Goal: Task Accomplishment & Management: Manage account settings

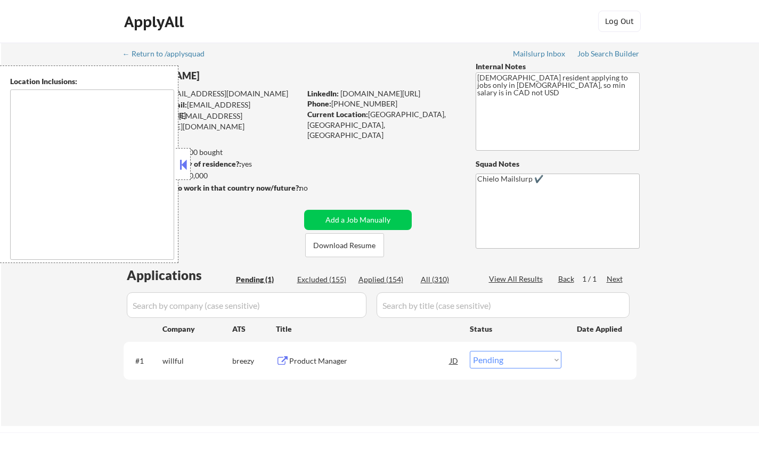
drag, startPoint x: 187, startPoint y: 168, endPoint x: 190, endPoint y: 144, distance: 23.7
click at [185, 168] on button at bounding box center [183, 165] width 12 height 16
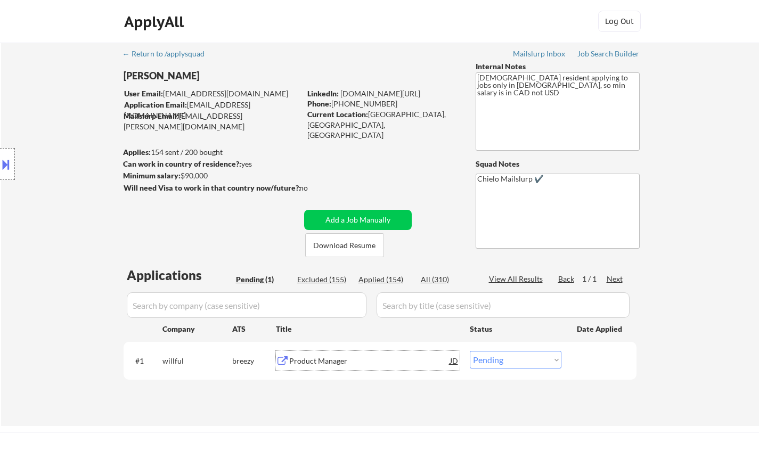
click at [324, 361] on div "Product Manager" at bounding box center [369, 361] width 161 height 11
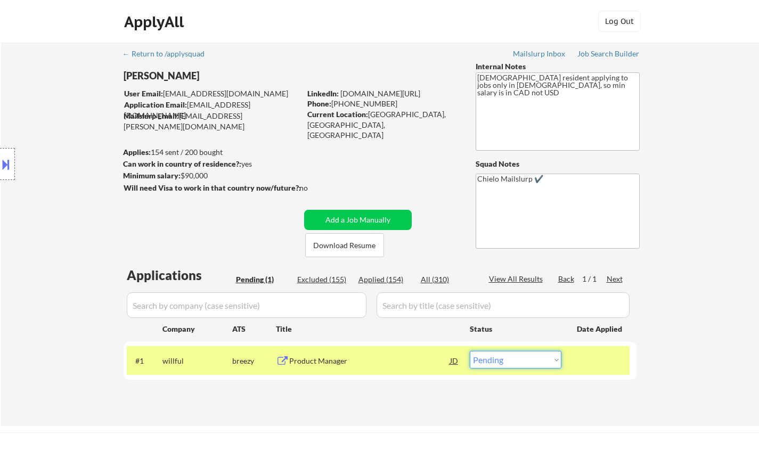
click at [503, 362] on select "Choose an option... Pending Applied Excluded (Questions) Excluded (Expired) Exc…" at bounding box center [516, 360] width 92 height 18
select select ""excluded""
click at [470, 351] on select "Choose an option... Pending Applied Excluded (Questions) Excluded (Expired) Exc…" at bounding box center [516, 360] width 92 height 18
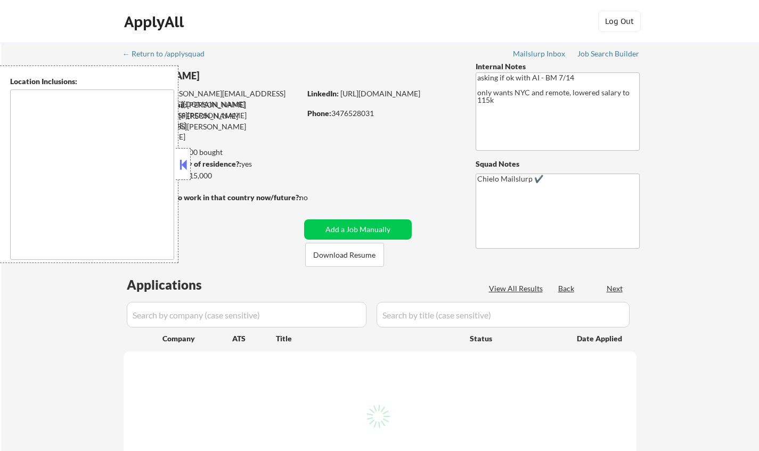
type textarea "Manhattan, NY Brooklyn, NY Queens, NY Jersey City, NJ Hoboken, NJ Weehawken, NJ…"
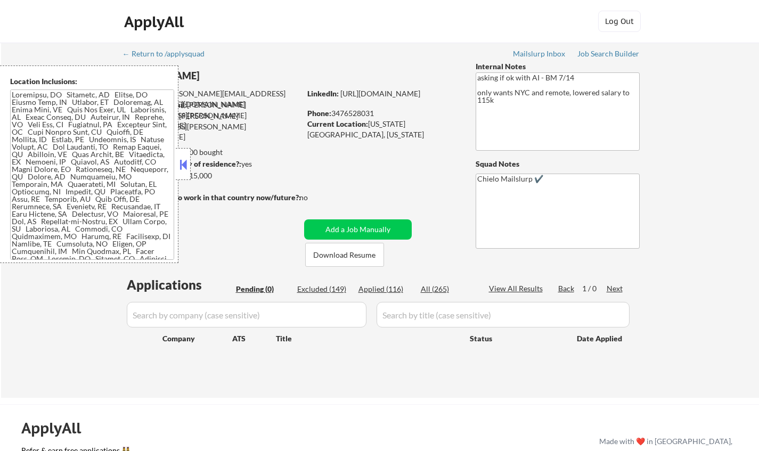
click at [188, 166] on button at bounding box center [183, 165] width 12 height 16
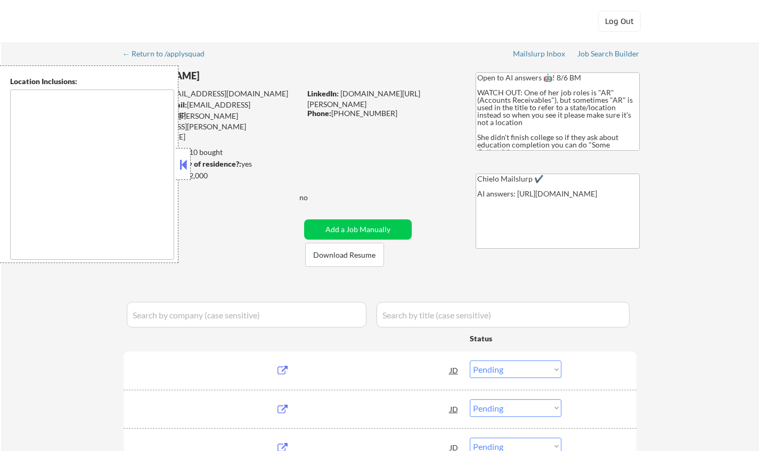
select select ""pending""
type textarea "Doraville, GA Chamblee, GA Brookhaven, GA Decatur, GA Sandy Springs, GA Dunwood…"
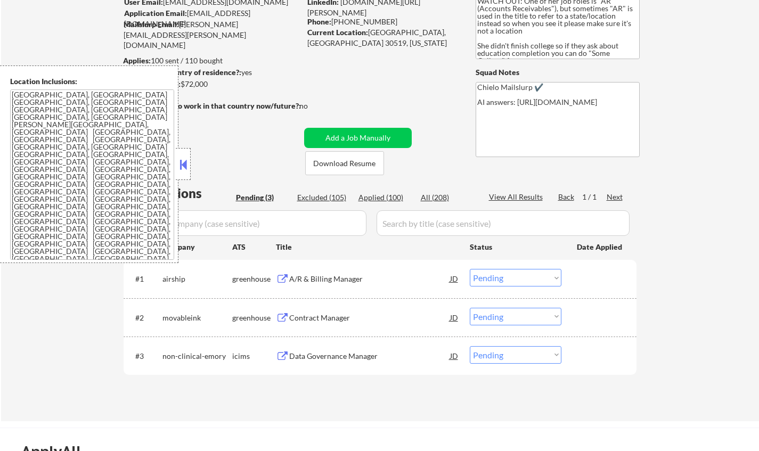
scroll to position [107, 0]
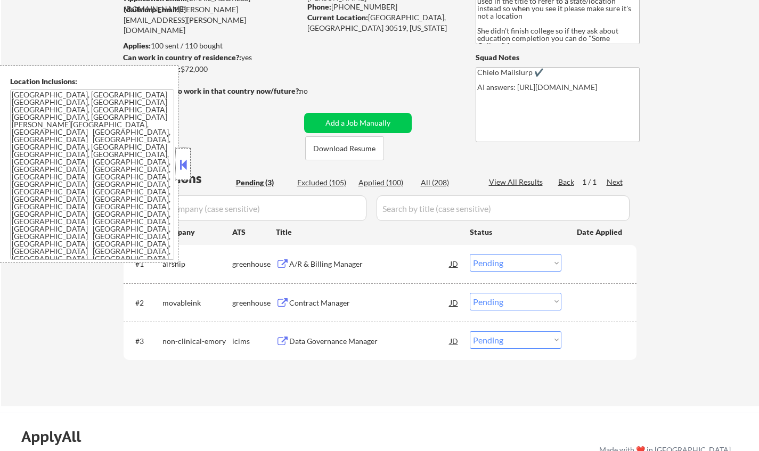
click at [186, 154] on div at bounding box center [183, 164] width 15 height 32
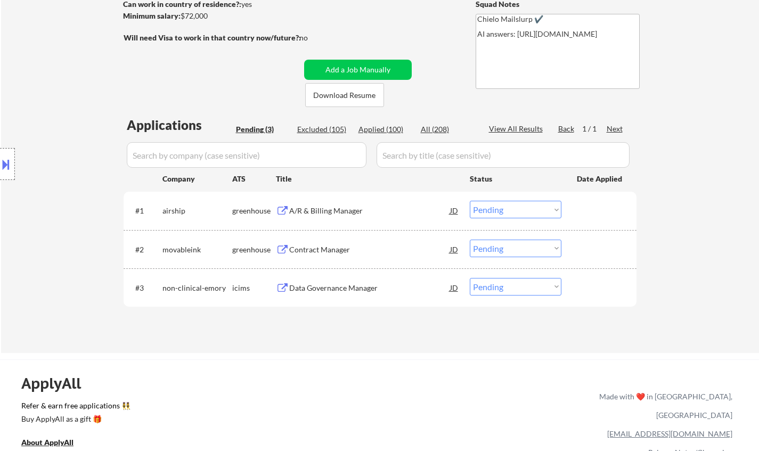
scroll to position [53, 0]
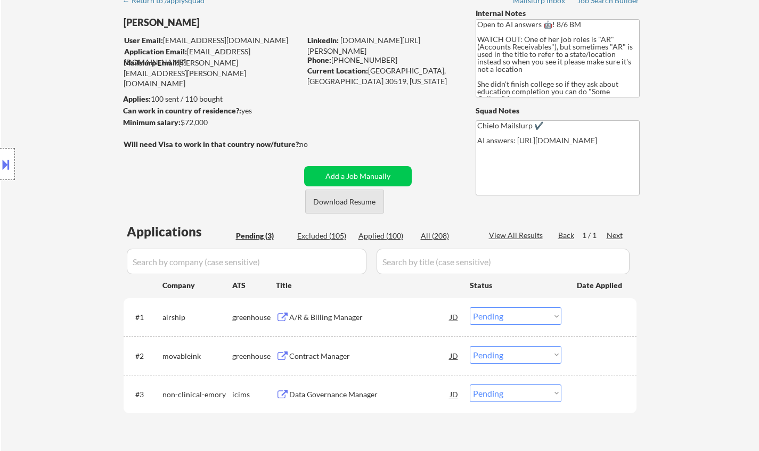
click at [340, 199] on button "Download Resume" at bounding box center [344, 202] width 79 height 24
click at [5, 282] on div "← Return to /applysquad Mailslurp Inbox Job Search Builder Susan Brunjes User E…" at bounding box center [380, 224] width 758 height 470
click at [331, 316] on div "A/R & Billing Manager" at bounding box center [369, 317] width 161 height 11
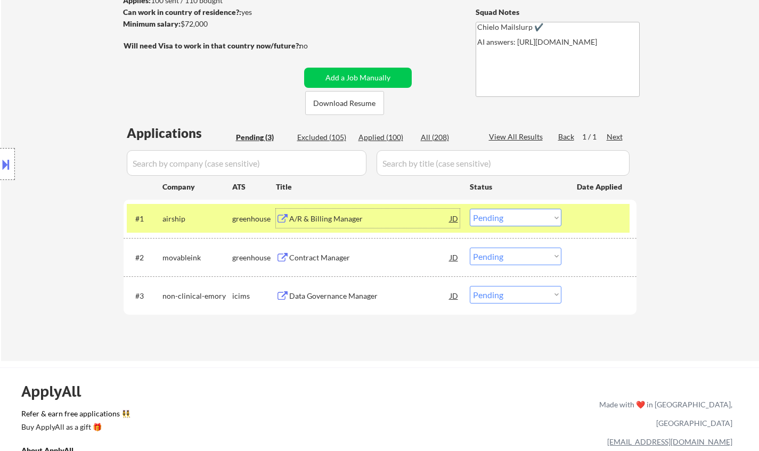
scroll to position [266, 0]
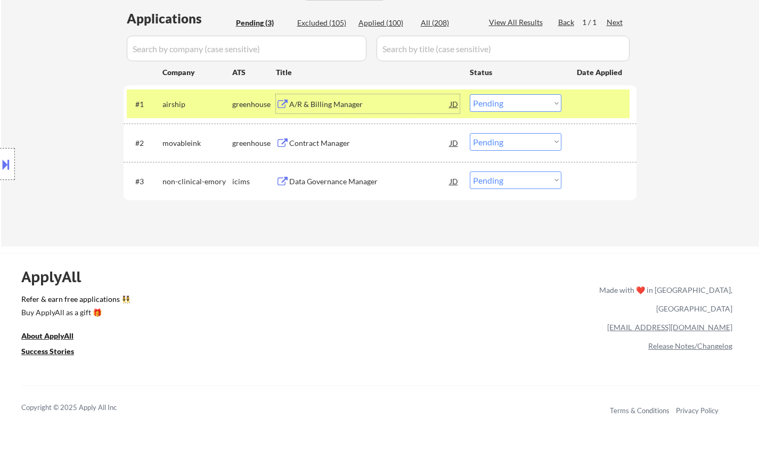
click at [518, 99] on select "Choose an option... Pending Applied Excluded (Questions) Excluded (Expired) Exc…" at bounding box center [516, 103] width 92 height 18
click at [470, 94] on select "Choose an option... Pending Applied Excluded (Questions) Excluded (Expired) Exc…" at bounding box center [516, 103] width 92 height 18
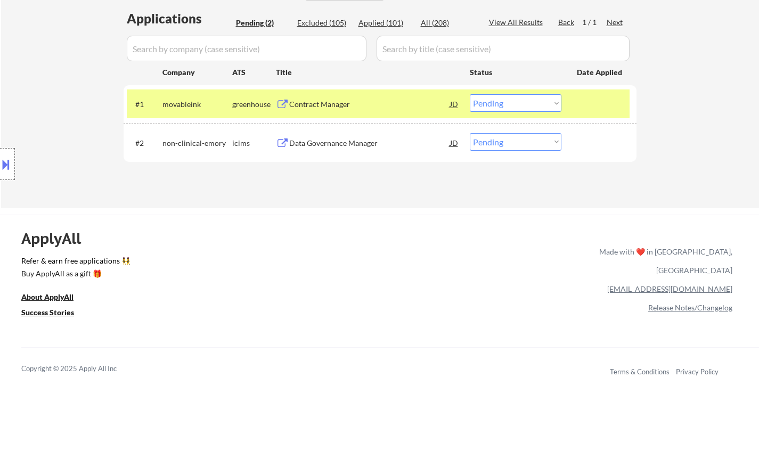
click at [327, 103] on div "Contract Manager" at bounding box center [369, 104] width 161 height 11
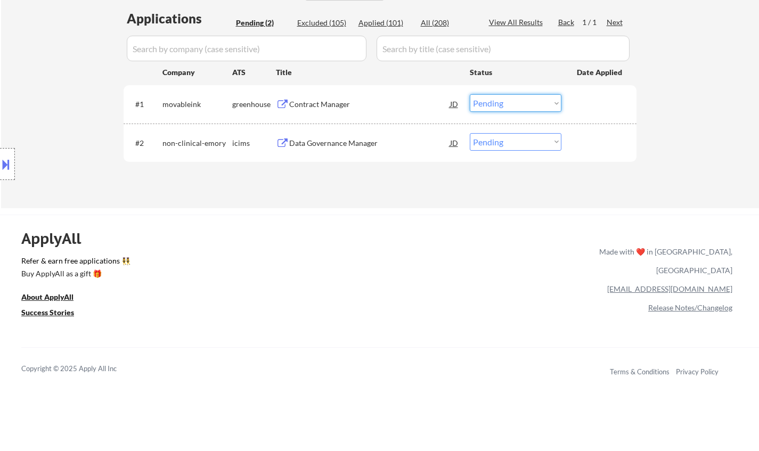
click at [531, 98] on select "Choose an option... Pending Applied Excluded (Questions) Excluded (Expired) Exc…" at bounding box center [516, 103] width 92 height 18
click at [470, 94] on select "Choose an option... Pending Applied Excluded (Questions) Excluded (Expired) Exc…" at bounding box center [516, 103] width 92 height 18
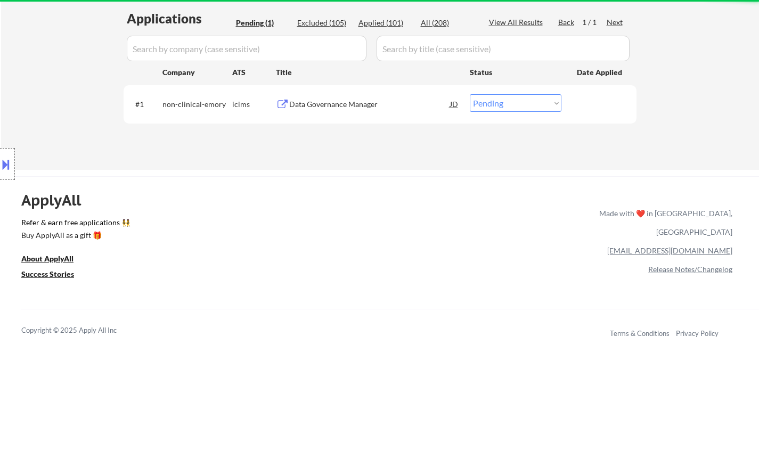
click at [345, 107] on div "Data Governance Manager" at bounding box center [369, 104] width 161 height 11
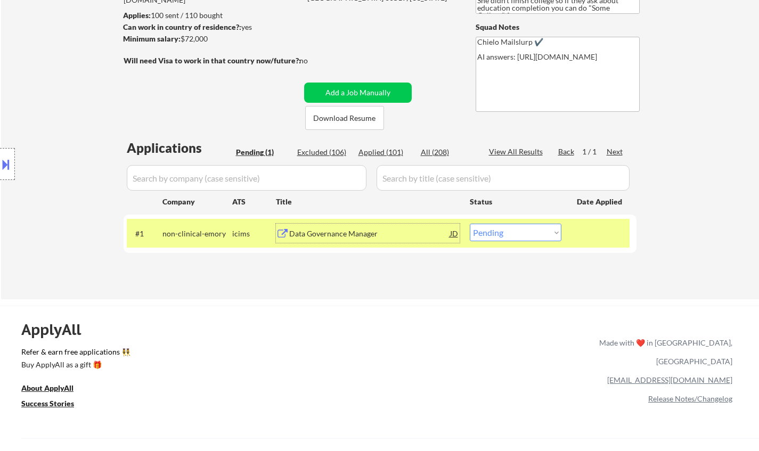
scroll to position [213, 0]
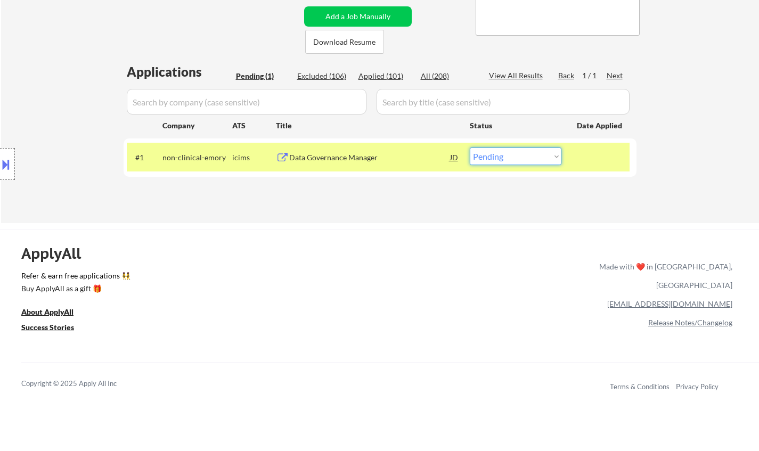
click at [517, 164] on select "Choose an option... Pending Applied Excluded (Questions) Excluded (Expired) Exc…" at bounding box center [516, 157] width 92 height 18
select select ""applied""
click at [470, 148] on select "Choose an option... Pending Applied Excluded (Questions) Excluded (Expired) Exc…" at bounding box center [516, 157] width 92 height 18
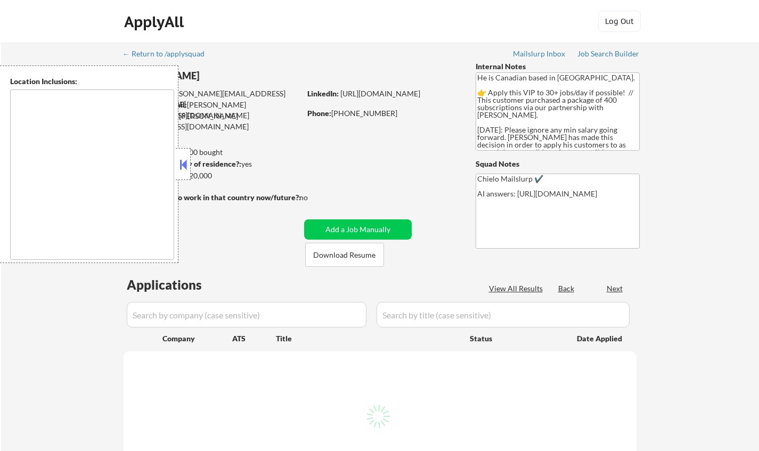
type textarea "[GEOGRAPHIC_DATA], ON [GEOGRAPHIC_DATA], ON [GEOGRAPHIC_DATA], ON [GEOGRAPHIC_D…"
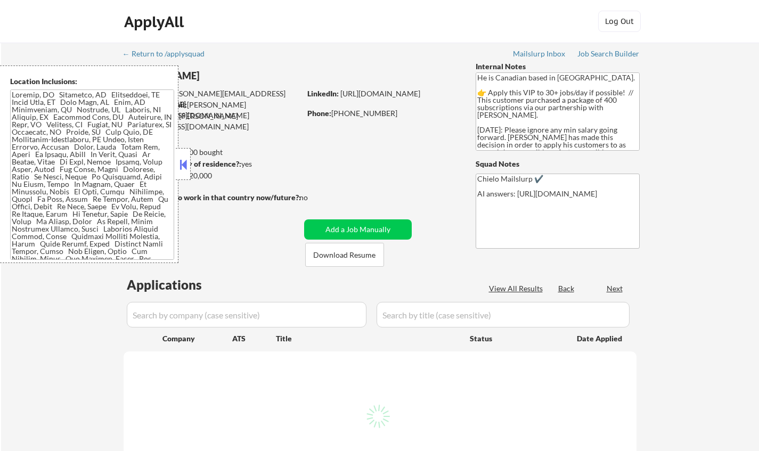
select select ""pending""
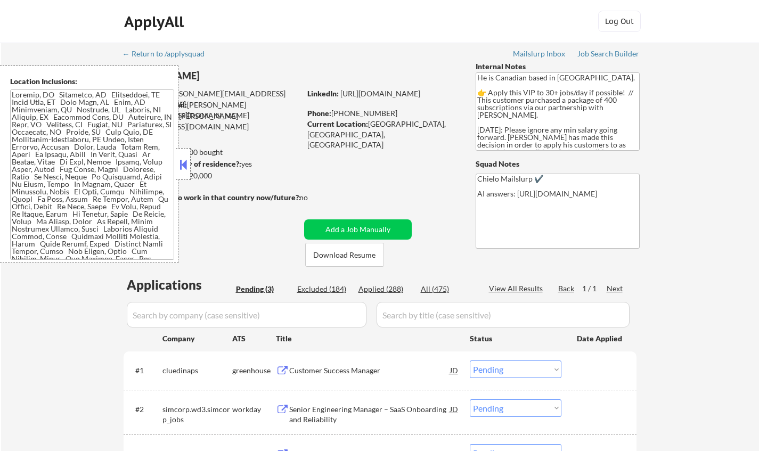
click at [186, 168] on button at bounding box center [183, 165] width 12 height 16
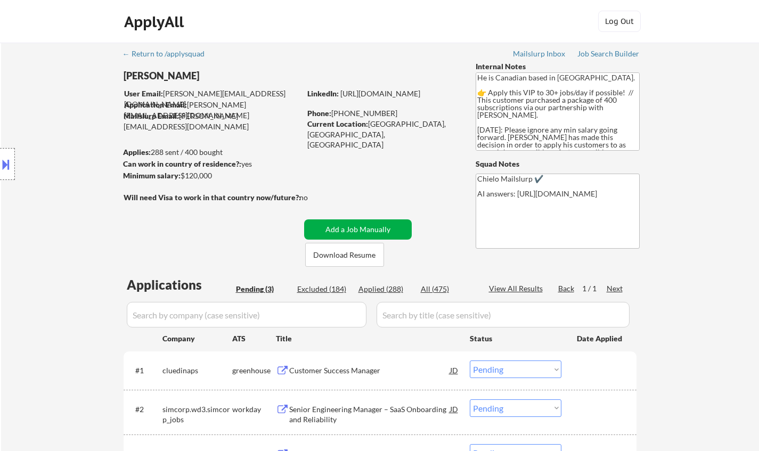
scroll to position [107, 0]
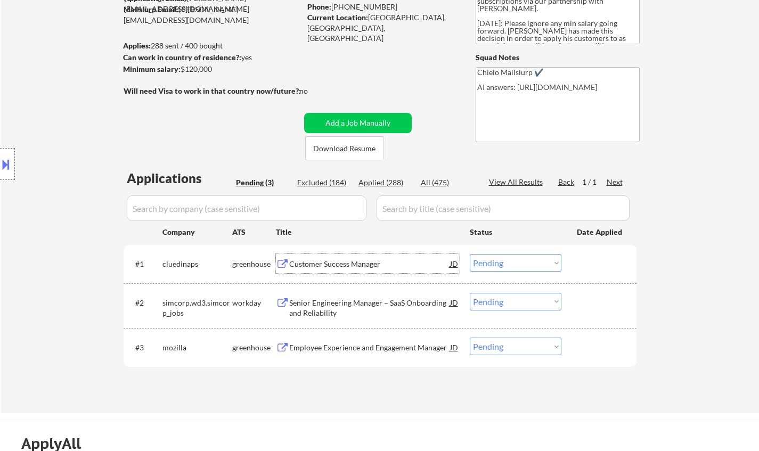
click at [327, 266] on div "Customer Success Manager" at bounding box center [369, 264] width 161 height 11
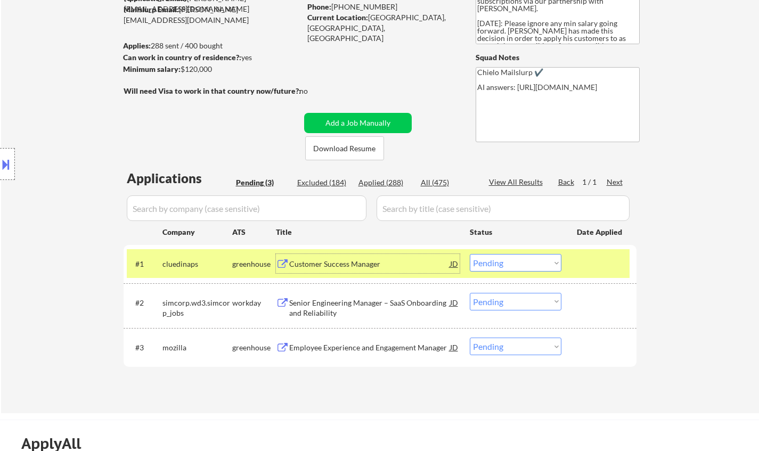
click at [505, 257] on select "Choose an option... Pending Applied Excluded (Questions) Excluded (Expired) Exc…" at bounding box center [516, 263] width 92 height 18
click at [470, 254] on select "Choose an option... Pending Applied Excluded (Questions) Excluded (Expired) Exc…" at bounding box center [516, 263] width 92 height 18
select select ""pending""
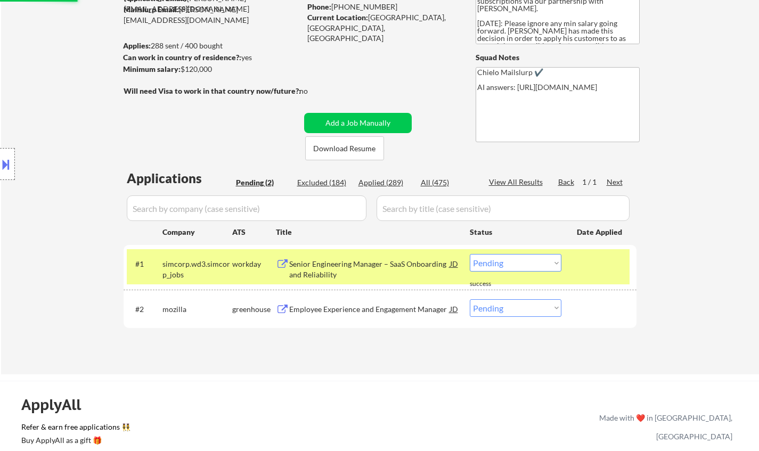
click at [378, 308] on div "Employee Experience and Engagement Manager" at bounding box center [369, 309] width 161 height 11
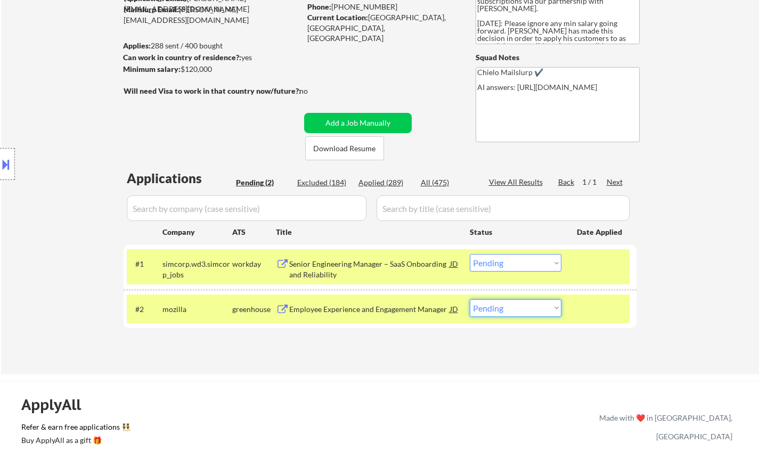
click at [522, 310] on select "Choose an option... Pending Applied Excluded (Questions) Excluded (Expired) Exc…" at bounding box center [516, 308] width 92 height 18
click at [535, 308] on select "Choose an option... Pending Applied Excluded (Questions) Excluded (Expired) Exc…" at bounding box center [516, 308] width 92 height 18
select select ""excluded__bad_match_""
click at [470, 299] on select "Choose an option... Pending Applied Excluded (Questions) Excluded (Expired) Exc…" at bounding box center [516, 308] width 92 height 18
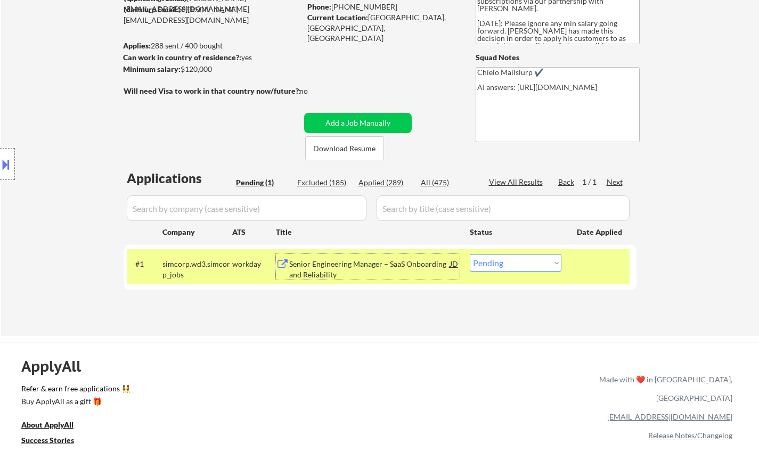
click at [337, 272] on div "Senior Engineering Manager – SaaS Onboarding and Reliability" at bounding box center [369, 269] width 161 height 21
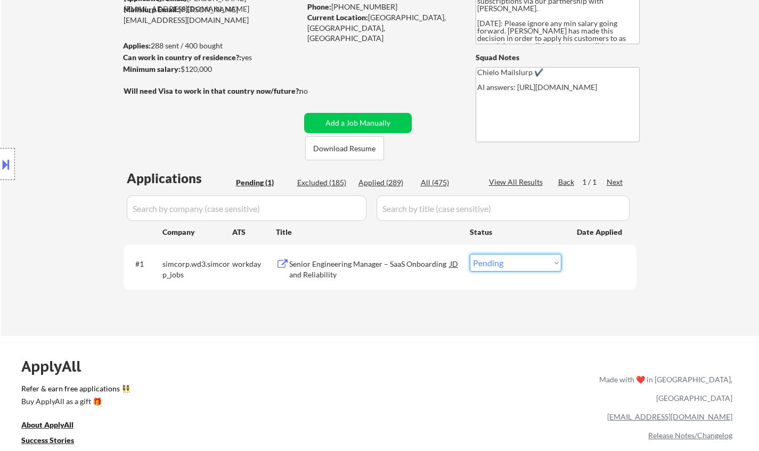
click at [517, 271] on select "Choose an option... Pending Applied Excluded (Questions) Excluded (Expired) Exc…" at bounding box center [516, 263] width 92 height 18
select select ""excluded__bad_match_""
click at [470, 254] on select "Choose an option... Pending Applied Excluded (Questions) Excluded (Expired) Exc…" at bounding box center [516, 263] width 92 height 18
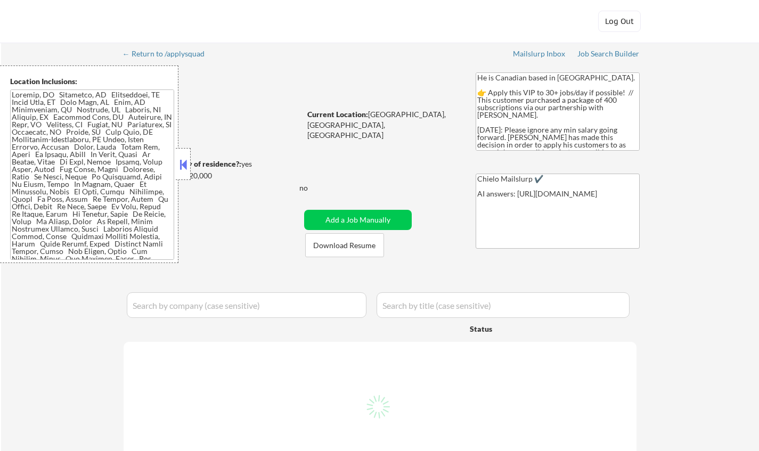
select select ""pending""
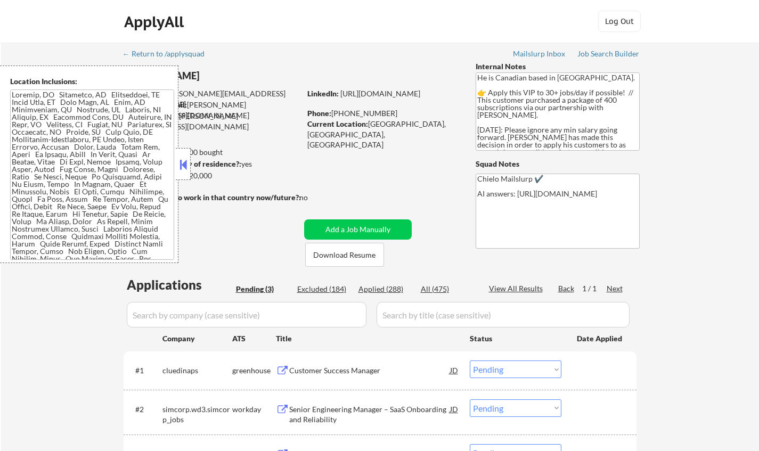
click at [180, 161] on button at bounding box center [183, 165] width 12 height 16
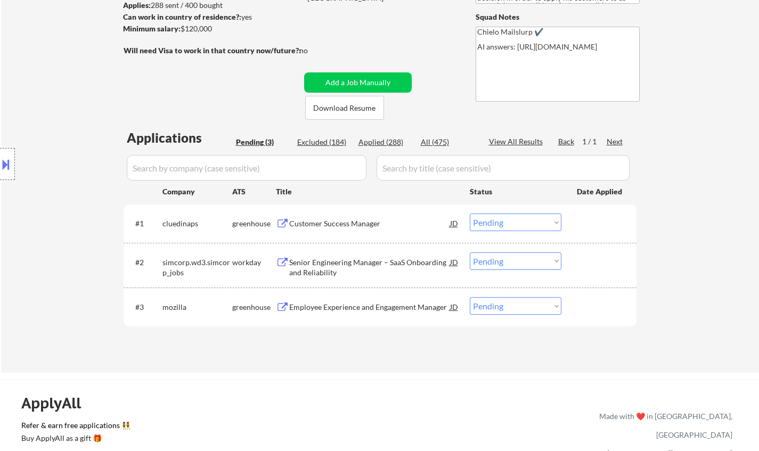
scroll to position [213, 0]
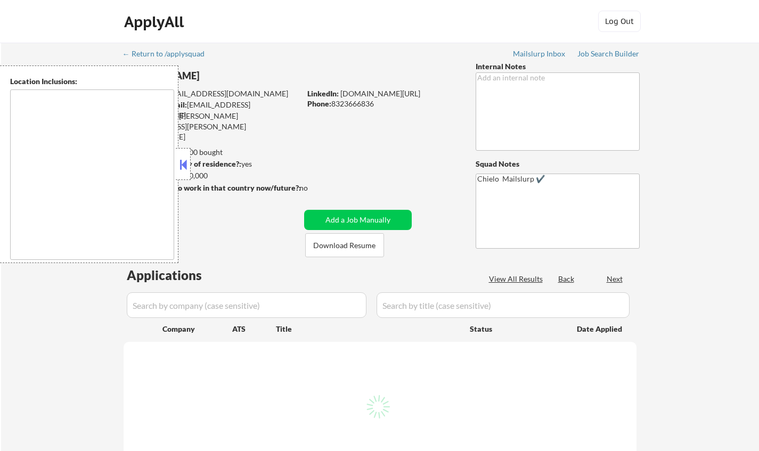
type textarea "[GEOGRAPHIC_DATA], [GEOGRAPHIC_DATA] [GEOGRAPHIC_DATA], [GEOGRAPHIC_DATA] [GEOG…"
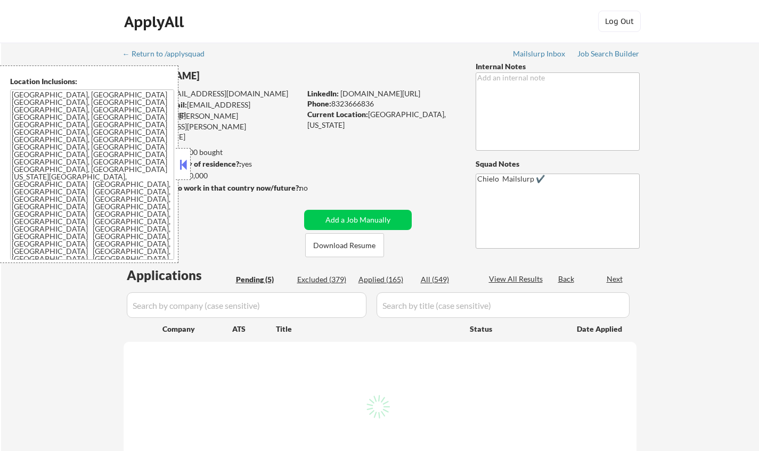
select select ""pending""
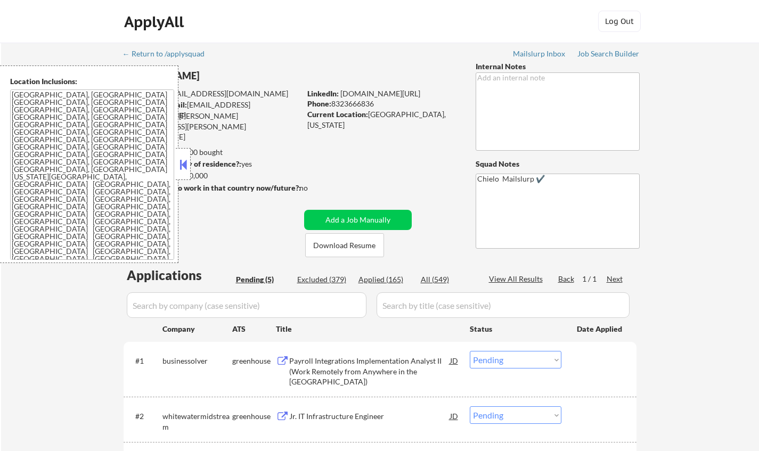
click at [181, 166] on button at bounding box center [183, 165] width 12 height 16
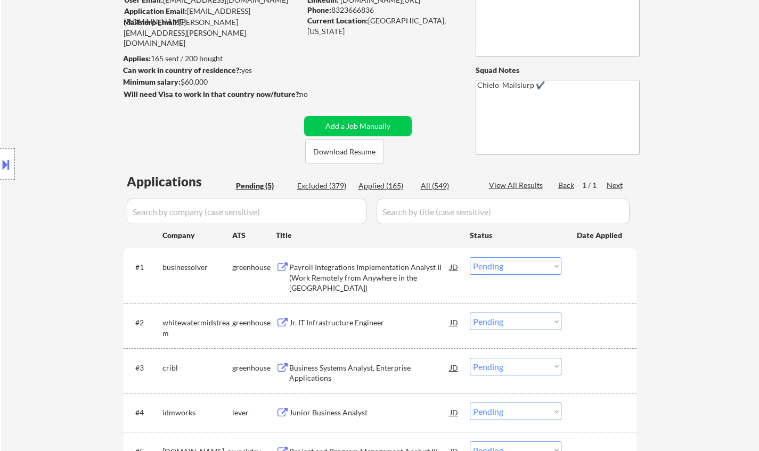
scroll to position [107, 0]
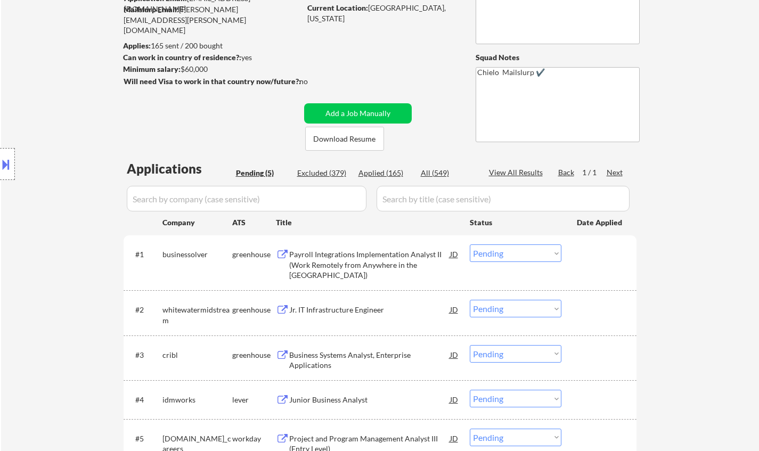
click at [339, 312] on div "Jr. IT Infrastructure Engineer" at bounding box center [369, 310] width 161 height 11
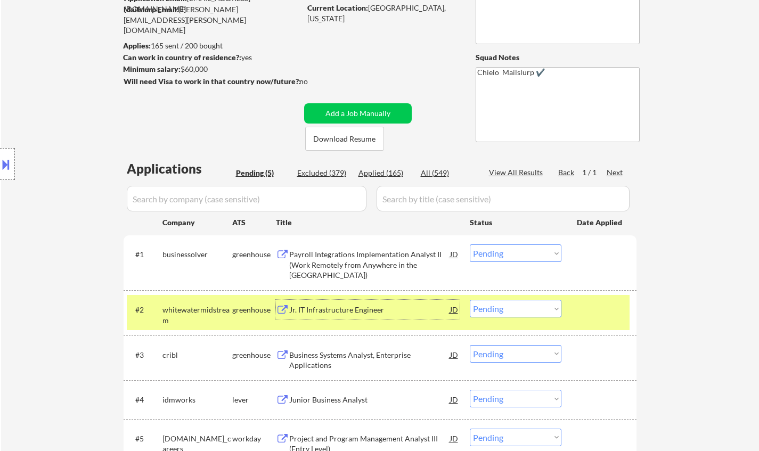
drag, startPoint x: 501, startPoint y: 313, endPoint x: 507, endPoint y: 315, distance: 6.7
click at [501, 313] on select "Choose an option... Pending Applied Excluded (Questions) Excluded (Expired) Exc…" at bounding box center [516, 309] width 92 height 18
click at [470, 300] on select "Choose an option... Pending Applied Excluded (Questions) Excluded (Expired) Exc…" at bounding box center [516, 309] width 92 height 18
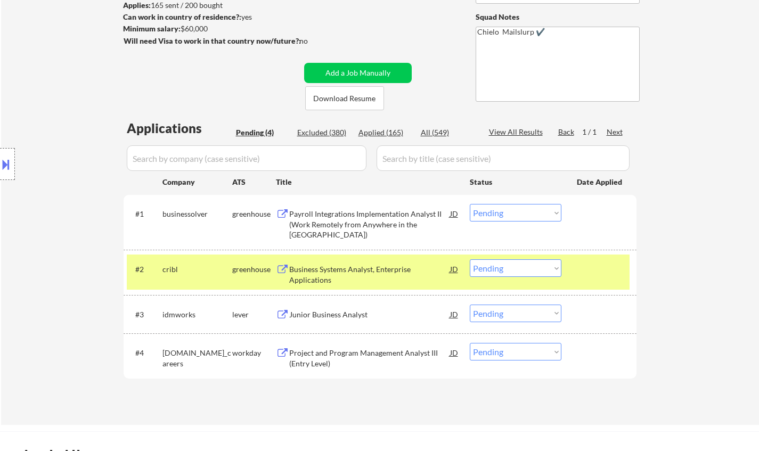
scroll to position [160, 0]
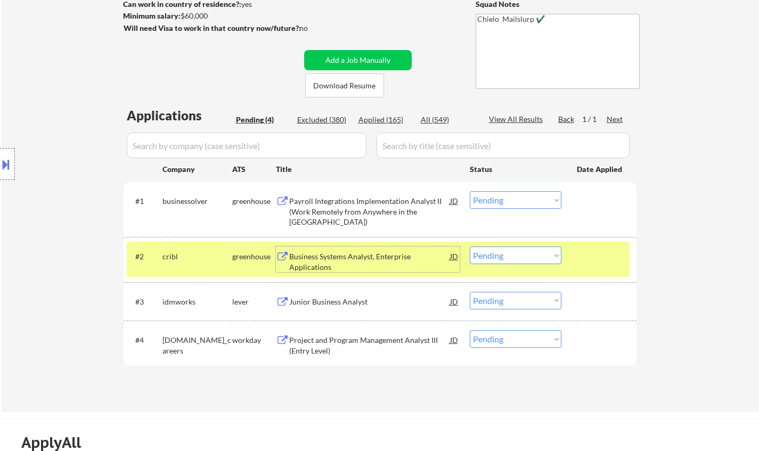
click at [343, 261] on div "Business Systems Analyst, Enterprise Applications" at bounding box center [369, 261] width 161 height 21
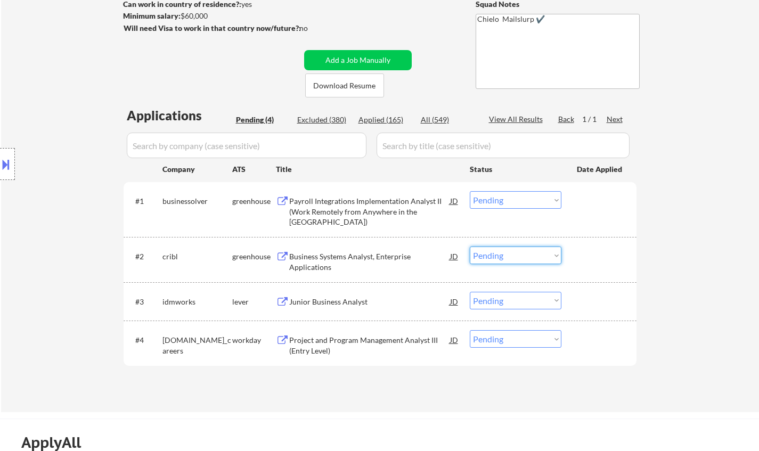
drag, startPoint x: 507, startPoint y: 251, endPoint x: 514, endPoint y: 264, distance: 14.3
click at [507, 251] on select "Choose an option... Pending Applied Excluded (Questions) Excluded (Expired) Exc…" at bounding box center [516, 256] width 92 height 18
click at [470, 247] on select "Choose an option... Pending Applied Excluded (Questions) Excluded (Expired) Exc…" at bounding box center [516, 256] width 92 height 18
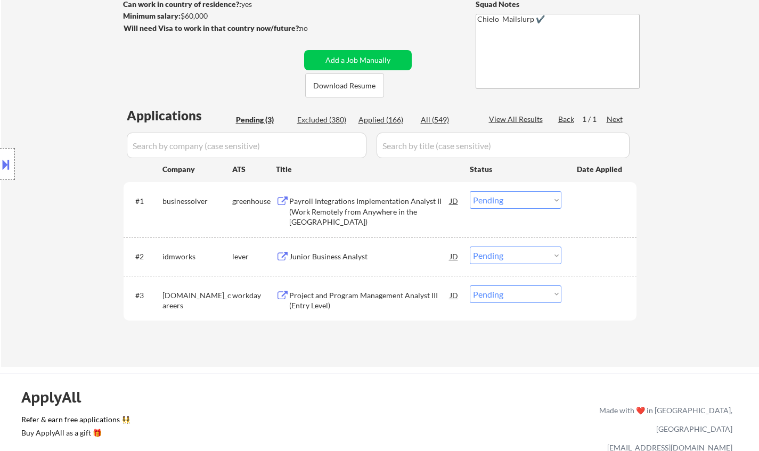
click at [334, 254] on div "Junior Business Analyst" at bounding box center [369, 256] width 161 height 11
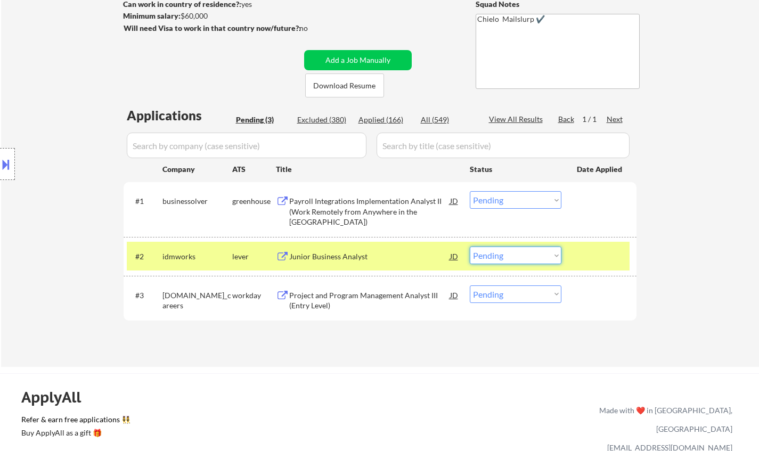
click at [540, 256] on select "Choose an option... Pending Applied Excluded (Questions) Excluded (Expired) Exc…" at bounding box center [516, 256] width 92 height 18
click at [470, 247] on select "Choose an option... Pending Applied Excluded (Questions) Excluded (Expired) Exc…" at bounding box center [516, 256] width 92 height 18
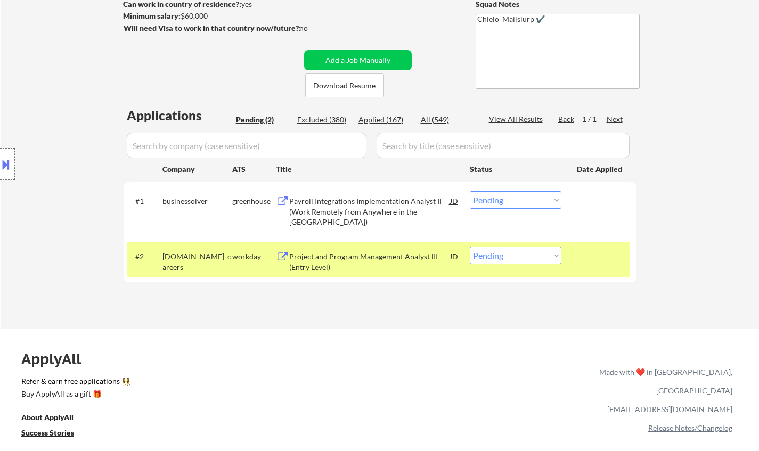
click at [348, 259] on div "Project and Program Management Analyst III (Entry Level)" at bounding box center [369, 261] width 161 height 21
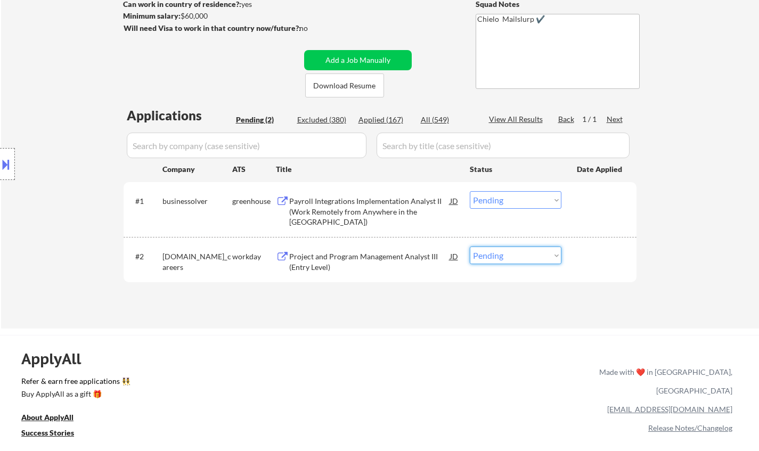
click at [532, 258] on select "Choose an option... Pending Applied Excluded (Questions) Excluded (Expired) Exc…" at bounding box center [516, 256] width 92 height 18
select select ""excluded__bad_match_""
click at [470, 247] on select "Choose an option... Pending Applied Excluded (Questions) Excluded (Expired) Exc…" at bounding box center [516, 256] width 92 height 18
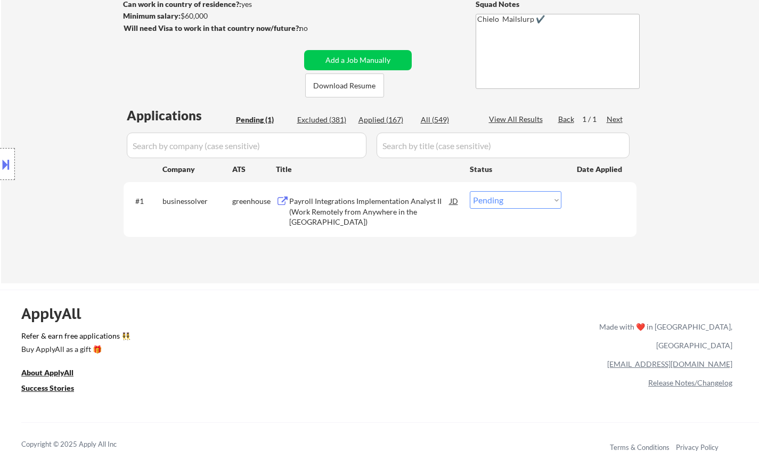
click at [342, 209] on div "Payroll Integrations Implementation Analyst II (Work Remotely from Anywhere in …" at bounding box center [369, 211] width 161 height 31
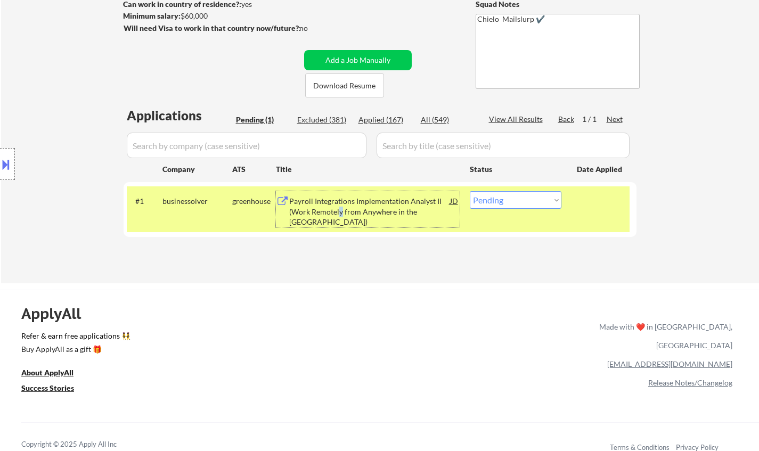
click at [1, 168] on button at bounding box center [6, 165] width 12 height 18
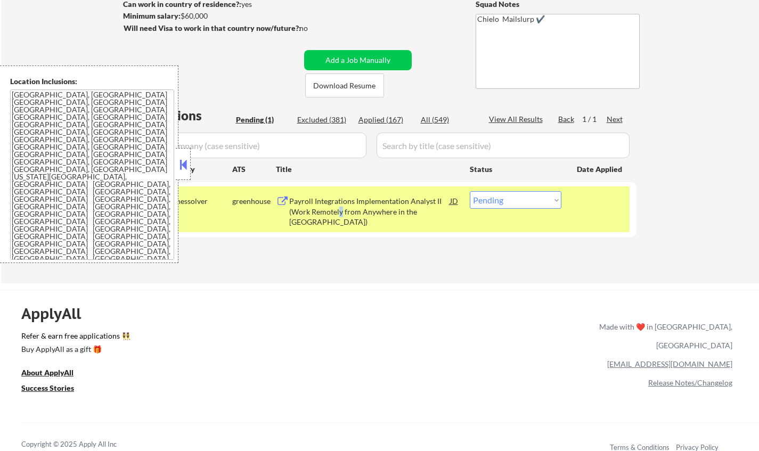
click at [180, 165] on button at bounding box center [183, 165] width 12 height 16
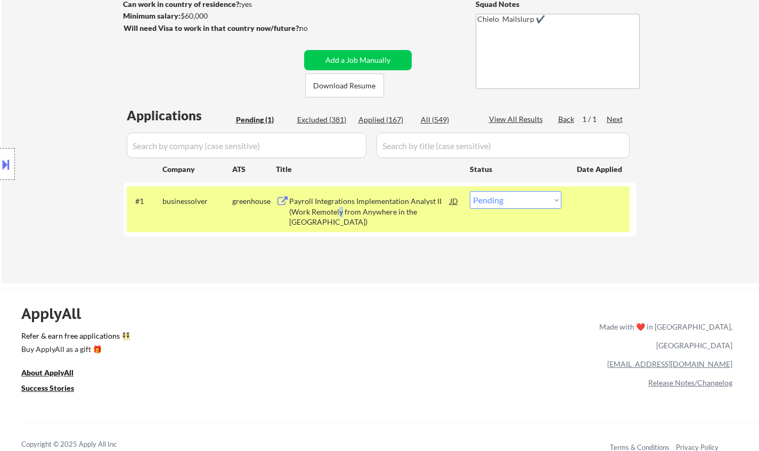
click at [536, 200] on select "Choose an option... Pending Applied Excluded (Questions) Excluded (Expired) Exc…" at bounding box center [516, 200] width 92 height 18
select select ""applied""
click at [470, 191] on select "Choose an option... Pending Applied Excluded (Questions) Excluded (Expired) Exc…" at bounding box center [516, 200] width 92 height 18
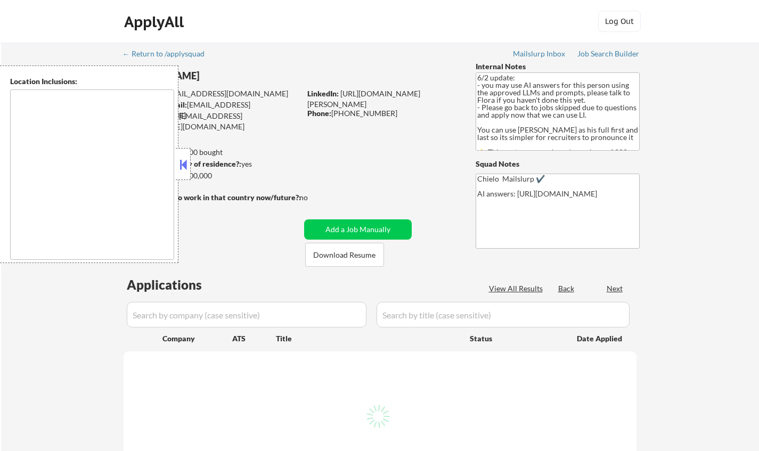
type textarea "[GEOGRAPHIC_DATA], [GEOGRAPHIC_DATA] [GEOGRAPHIC_DATA], [GEOGRAPHIC_DATA] [GEOG…"
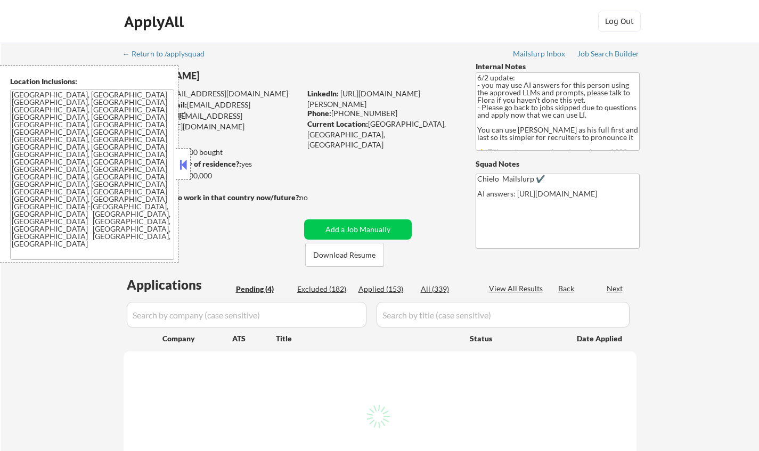
select select ""pending""
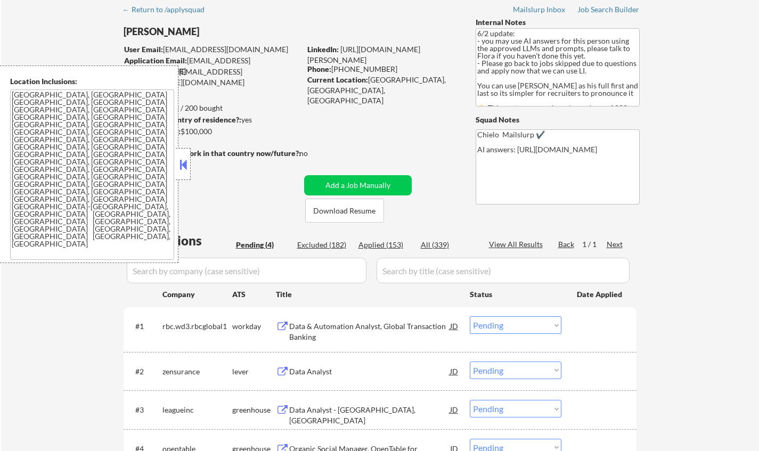
scroll to position [160, 0]
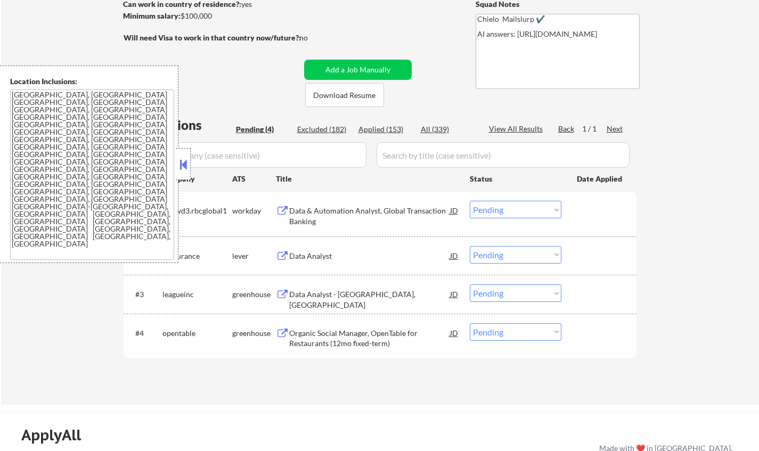
click at [181, 166] on button at bounding box center [183, 165] width 12 height 16
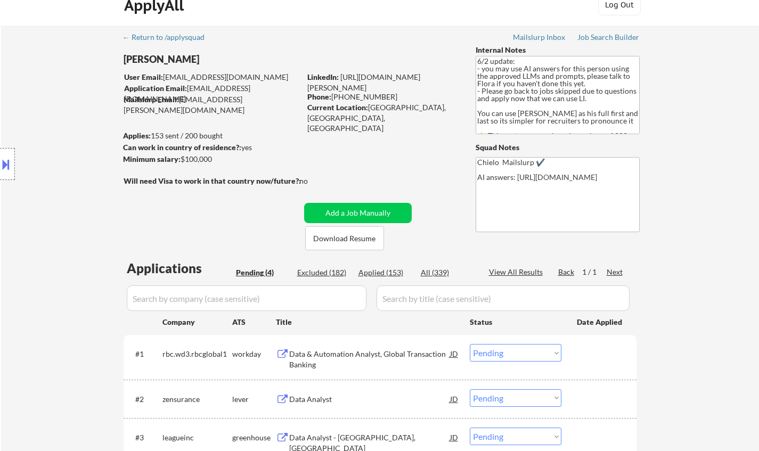
scroll to position [0, 0]
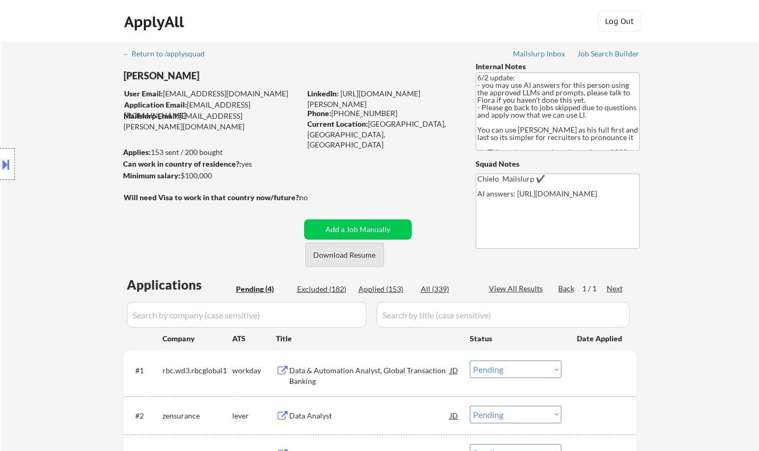
click at [347, 261] on button "Download Resume" at bounding box center [344, 255] width 79 height 24
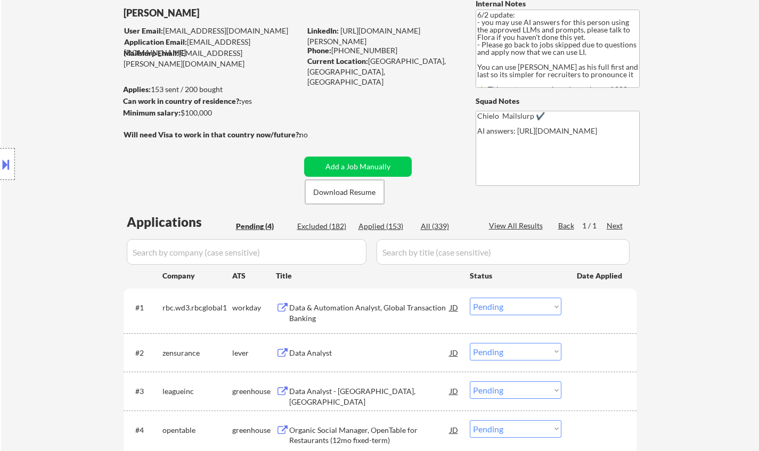
scroll to position [107, 0]
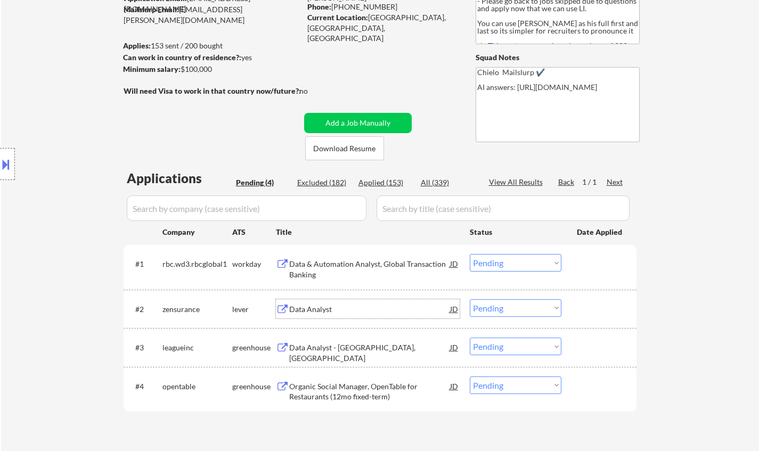
click at [314, 309] on div "Data Analyst" at bounding box center [369, 309] width 161 height 11
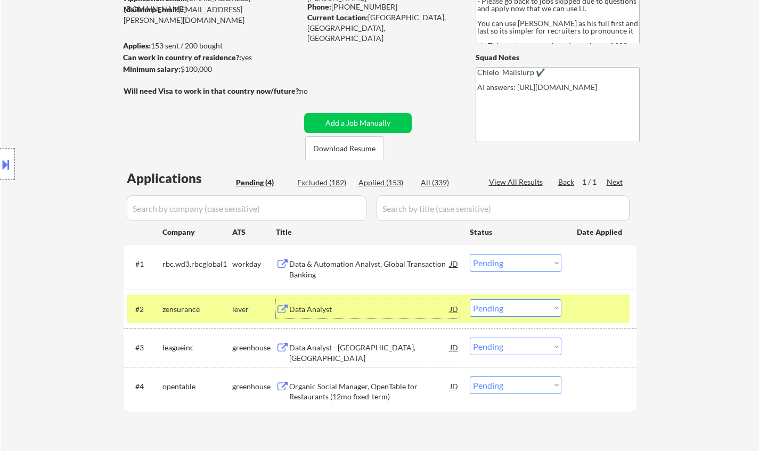
click at [516, 307] on select "Choose an option... Pending Applied Excluded (Questions) Excluded (Expired) Exc…" at bounding box center [516, 308] width 92 height 18
click at [470, 299] on select "Choose an option... Pending Applied Excluded (Questions) Excluded (Expired) Exc…" at bounding box center [516, 308] width 92 height 18
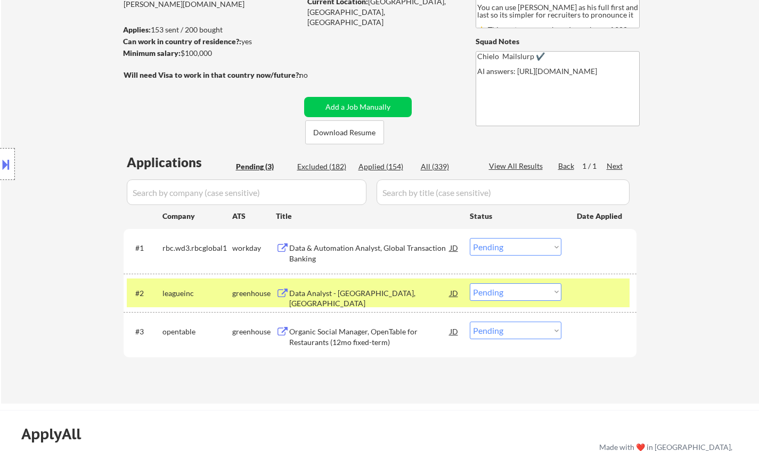
scroll to position [160, 0]
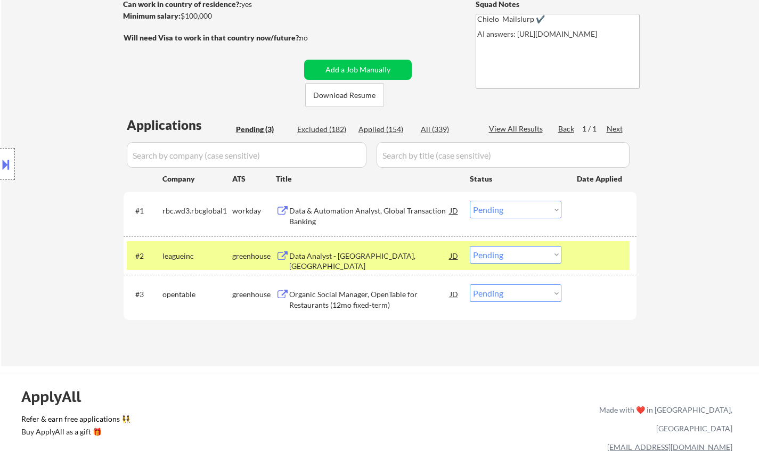
click at [340, 246] on div "#2 leagueinc greenhouse Data Analyst - Toronto, ON JD Choose an option... Pendi…" at bounding box center [378, 255] width 503 height 29
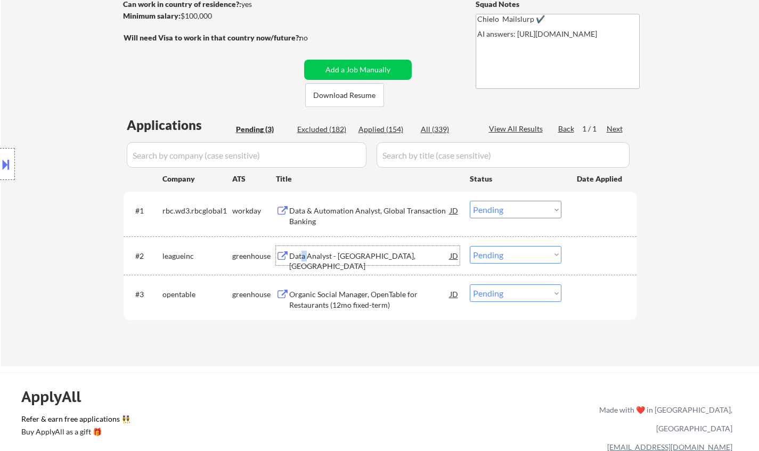
click at [302, 249] on div "Data Analyst - Toronto, ON" at bounding box center [369, 255] width 161 height 19
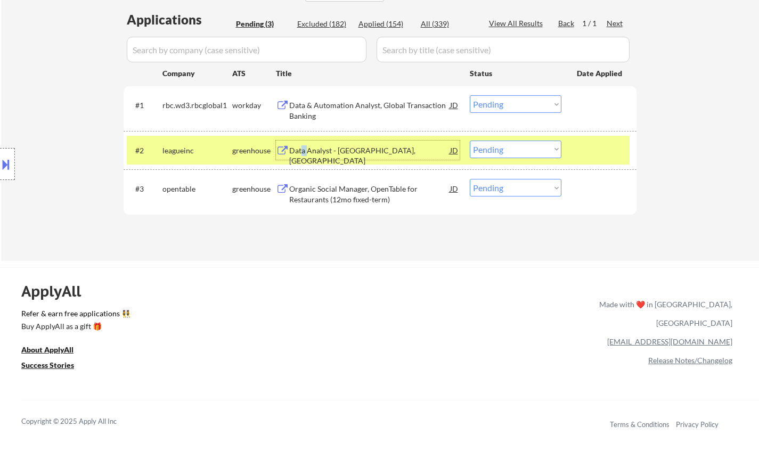
scroll to position [320, 0]
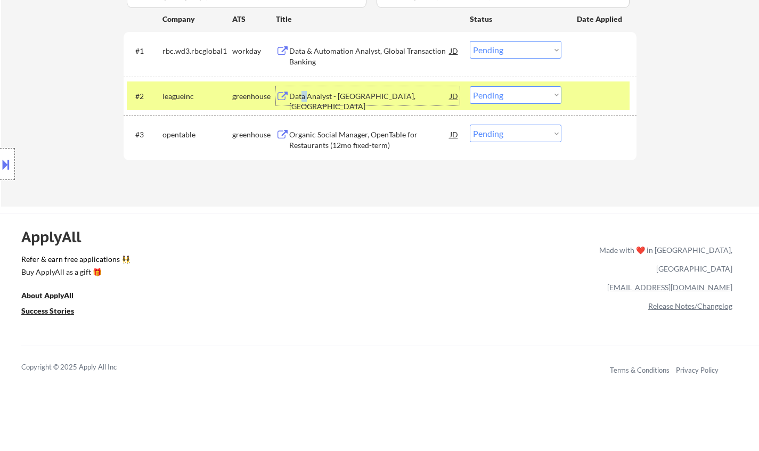
click at [522, 98] on select "Choose an option... Pending Applied Excluded (Questions) Excluded (Expired) Exc…" at bounding box center [516, 95] width 92 height 18
click at [470, 86] on select "Choose an option... Pending Applied Excluded (Questions) Excluded (Expired) Exc…" at bounding box center [516, 95] width 92 height 18
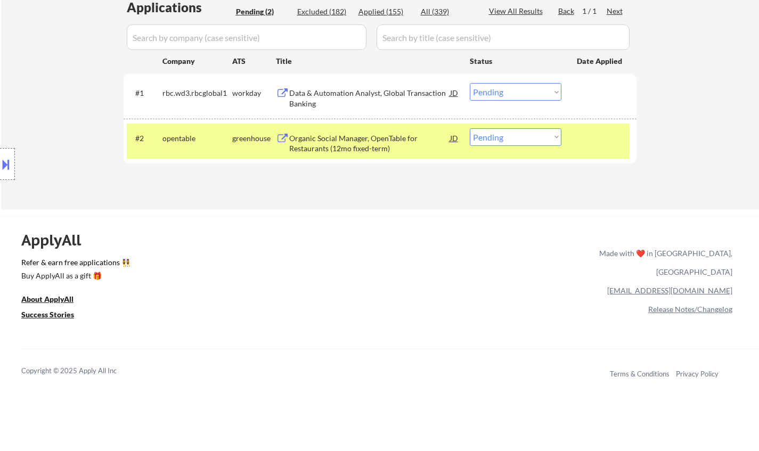
scroll to position [266, 0]
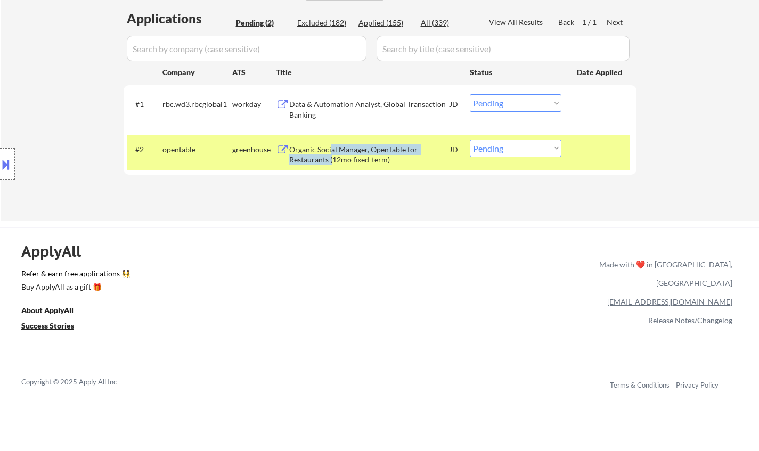
click at [331, 155] on div "Organic Social Manager, OpenTable for Restaurants (12mo fixed-term)" at bounding box center [369, 154] width 161 height 21
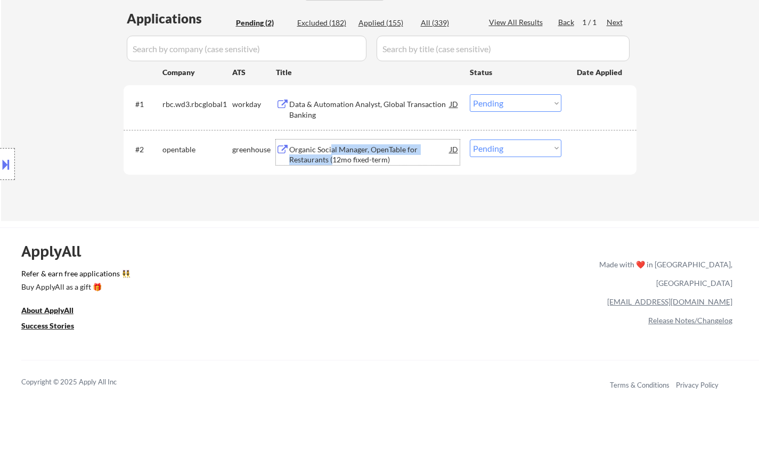
click at [531, 153] on select "Choose an option... Pending Applied Excluded (Questions) Excluded (Expired) Exc…" at bounding box center [516, 149] width 92 height 18
select select ""excluded__bad_match_""
click at [470, 140] on select "Choose an option... Pending Applied Excluded (Questions) Excluded (Expired) Exc…" at bounding box center [516, 149] width 92 height 18
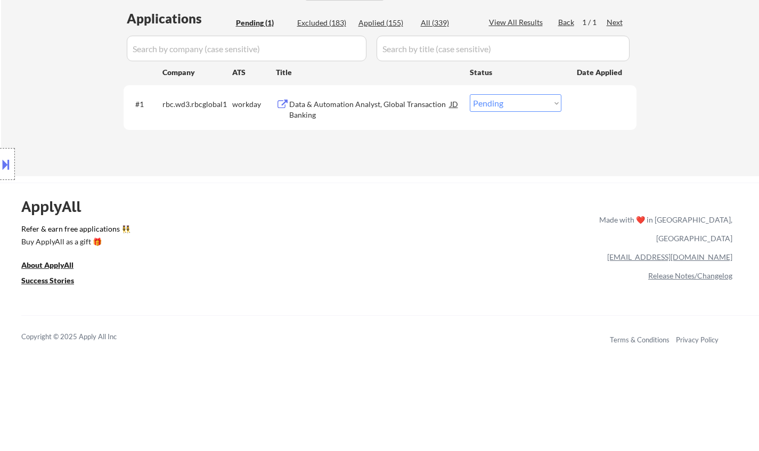
click at [344, 107] on div "Data & Automation Analyst, Global Transaction Banking" at bounding box center [369, 109] width 161 height 21
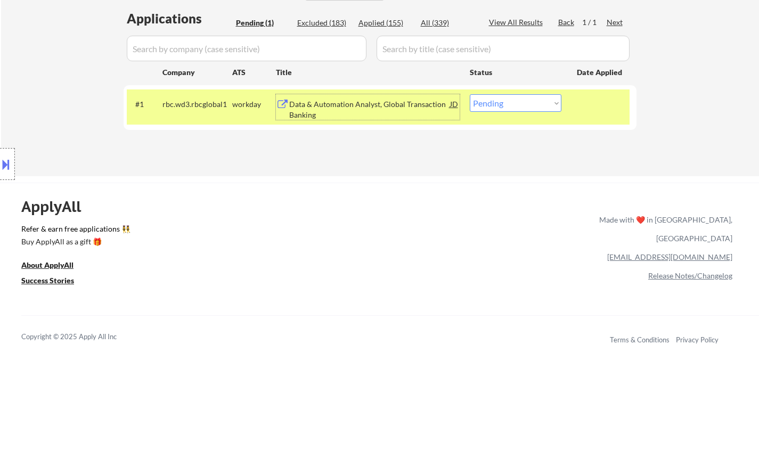
click at [522, 97] on select "Choose an option... Pending Applied Excluded (Questions) Excluded (Expired) Exc…" at bounding box center [516, 103] width 92 height 18
select select ""applied""
click at [470, 94] on select "Choose an option... Pending Applied Excluded (Questions) Excluded (Expired) Exc…" at bounding box center [516, 103] width 92 height 18
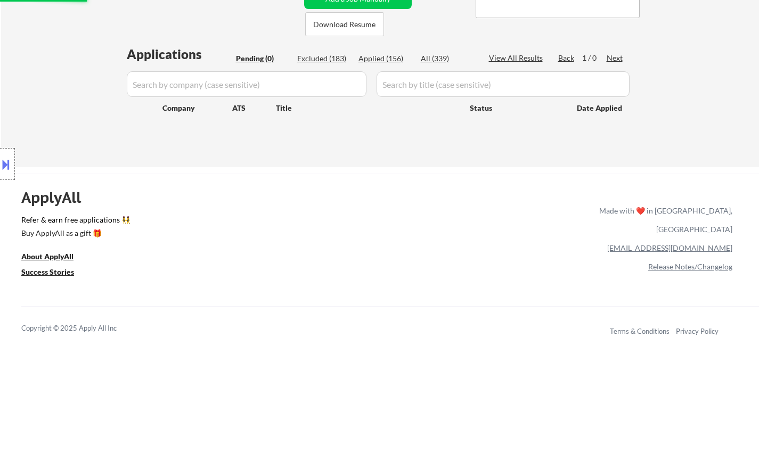
scroll to position [213, 0]
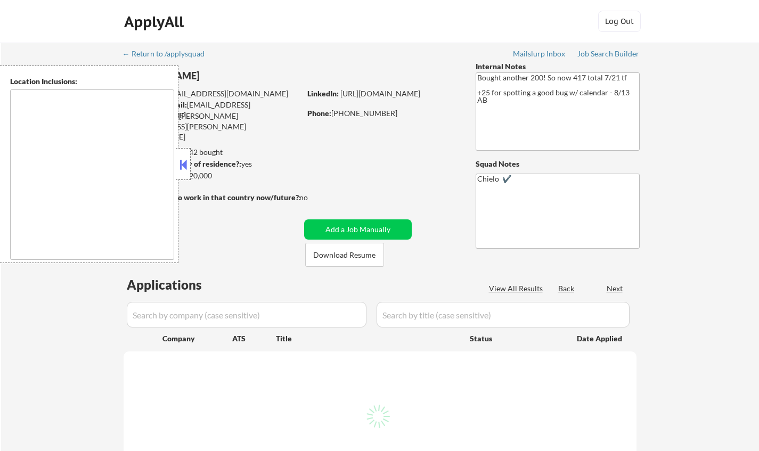
type textarea "[GEOGRAPHIC_DATA], [GEOGRAPHIC_DATA] [GEOGRAPHIC_DATA], [GEOGRAPHIC_DATA] [GEOG…"
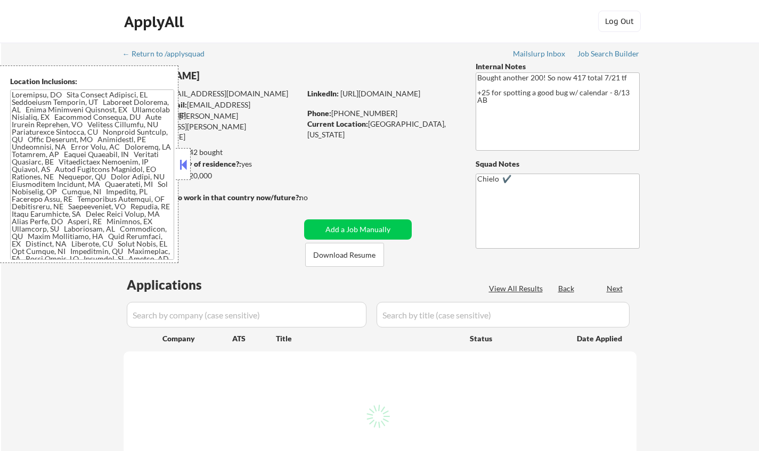
select select ""pending""
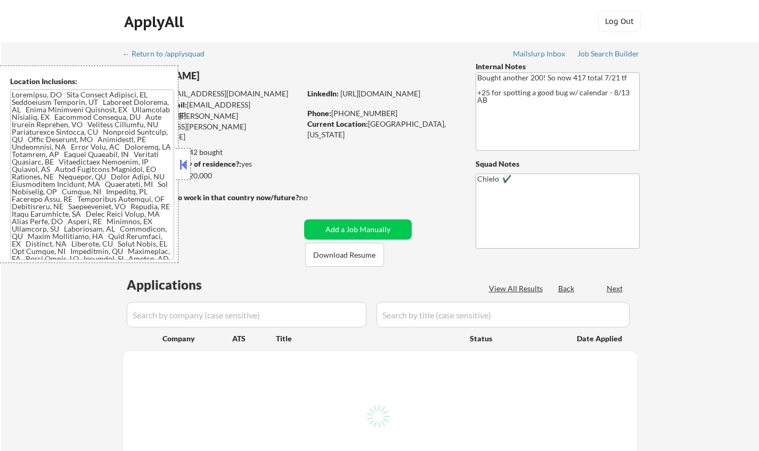
select select ""pending""
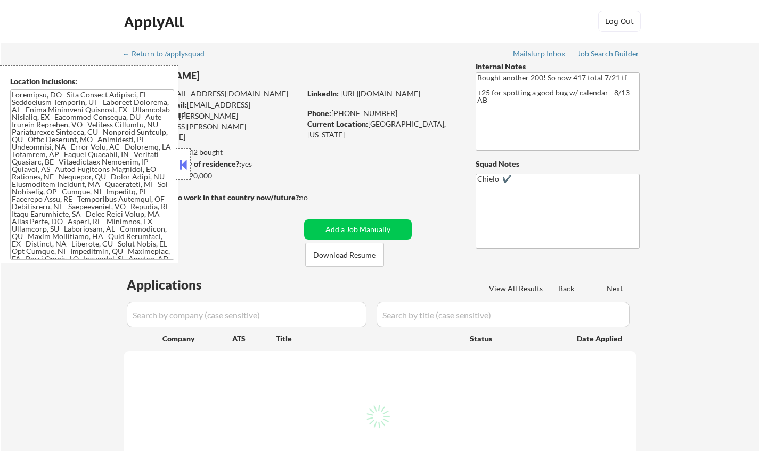
select select ""pending""
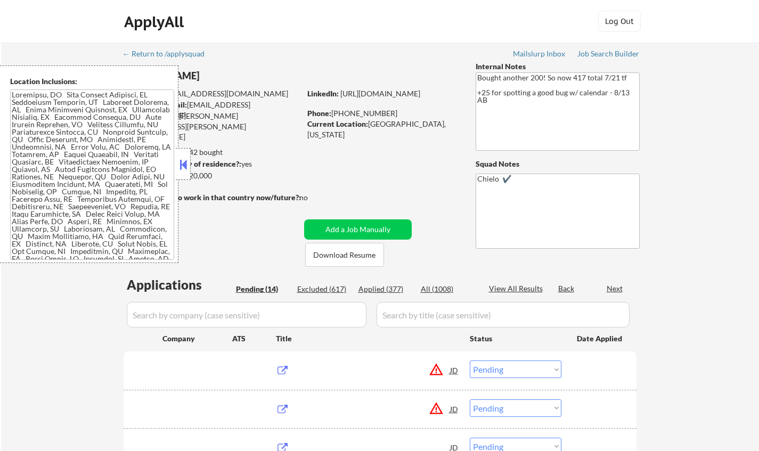
click at [184, 168] on button at bounding box center [183, 165] width 12 height 16
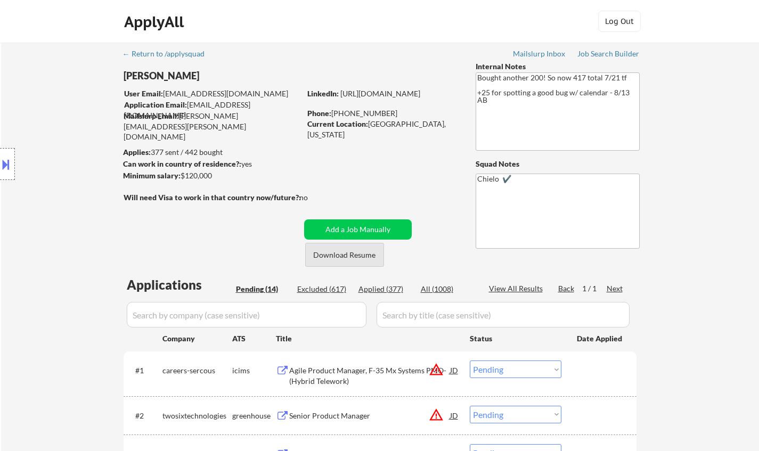
click at [347, 260] on button "Download Resume" at bounding box center [344, 255] width 79 height 24
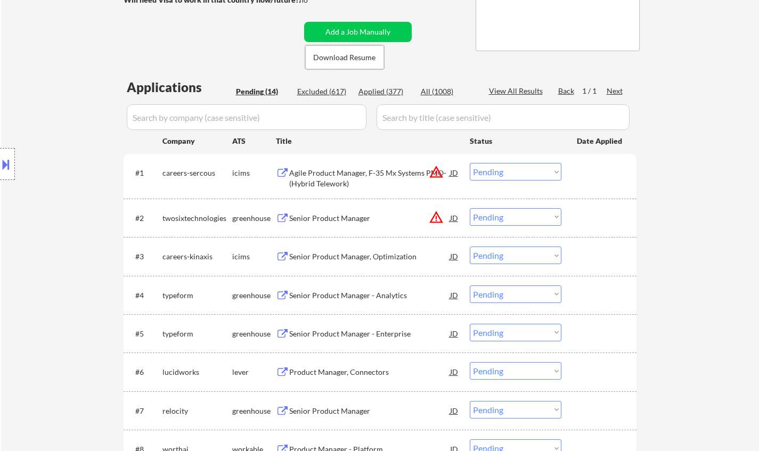
scroll to position [213, 0]
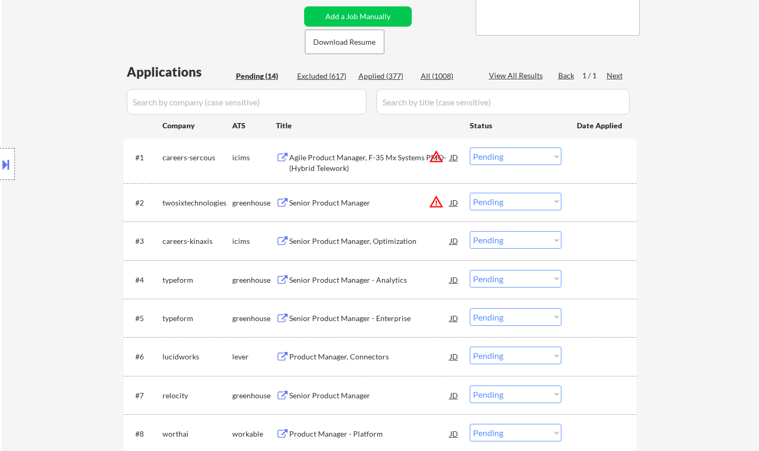
click at [381, 281] on div "Senior Product Manager - Analytics" at bounding box center [369, 280] width 161 height 11
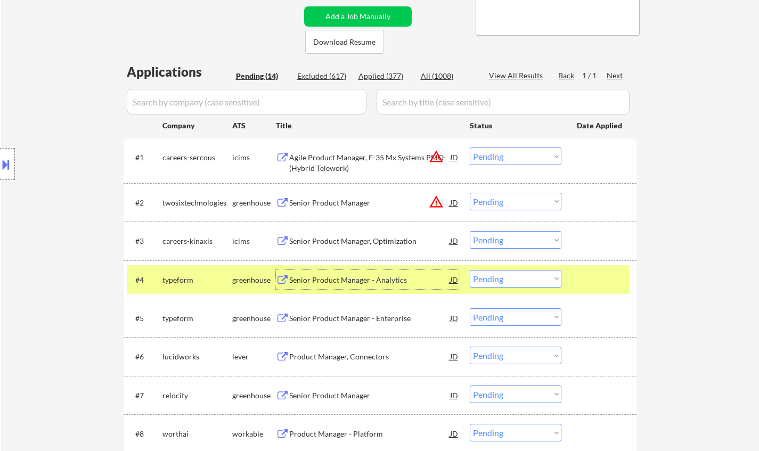
click at [549, 282] on select "Choose an option... Pending Applied Excluded (Questions) Excluded (Expired) Exc…" at bounding box center [516, 279] width 92 height 18
click at [470, 270] on select "Choose an option... Pending Applied Excluded (Questions) Excluded (Expired) Exc…" at bounding box center [516, 279] width 92 height 18
select select ""pending""
click at [344, 314] on div "Product Manager, Connectors" at bounding box center [369, 318] width 161 height 11
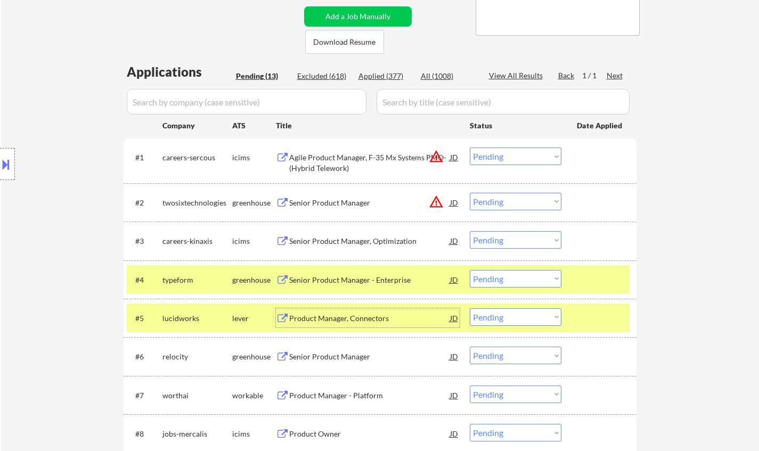
click at [517, 321] on select "Choose an option... Pending Applied Excluded (Questions) Excluded (Expired) Exc…" at bounding box center [516, 317] width 92 height 18
click at [470, 308] on select "Choose an option... Pending Applied Excluded (Questions) Excluded (Expired) Exc…" at bounding box center [516, 317] width 92 height 18
select select ""pending""
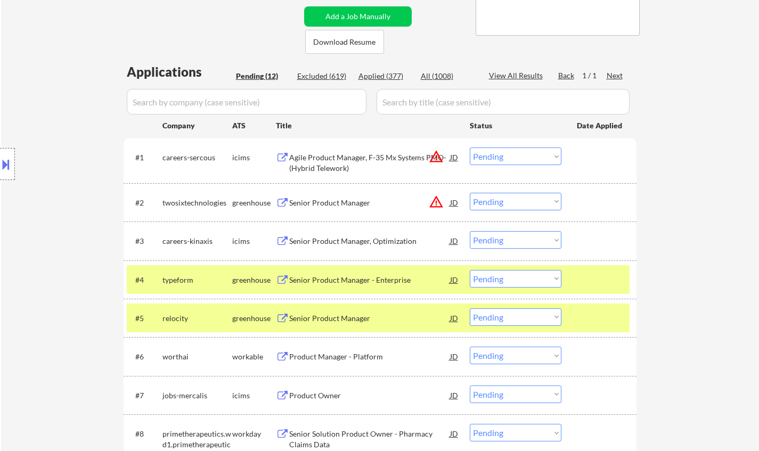
click at [5, 166] on button at bounding box center [6, 165] width 12 height 18
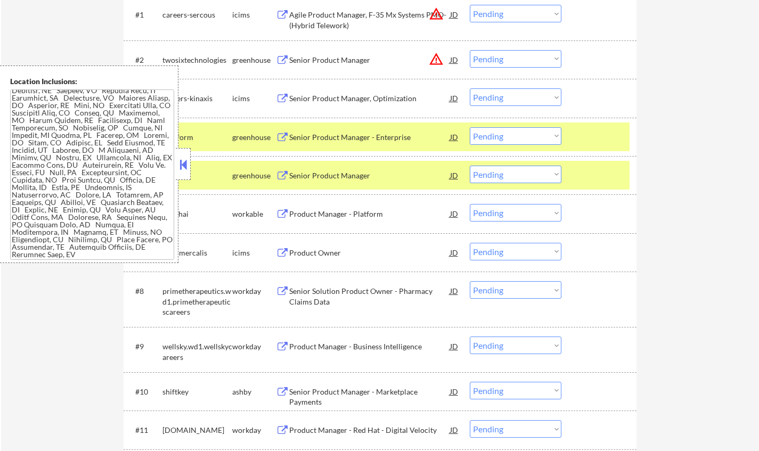
scroll to position [266, 0]
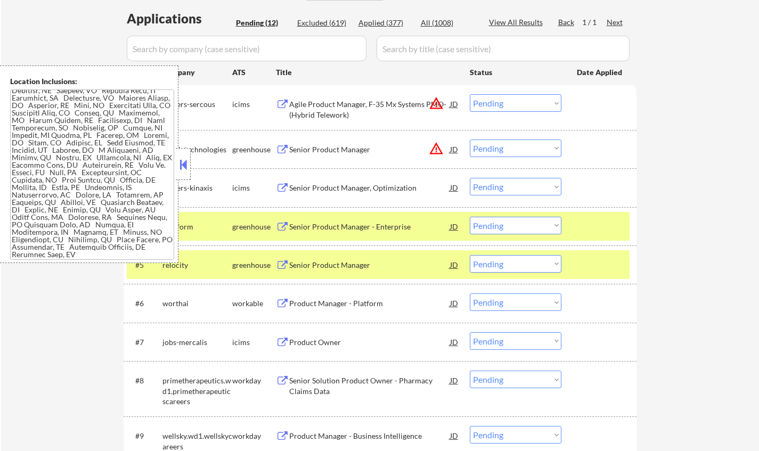
click at [459, 148] on div "JD" at bounding box center [454, 149] width 11 height 19
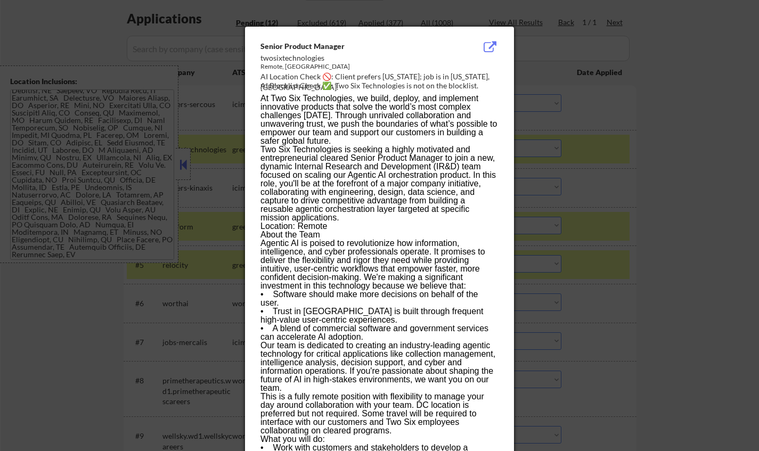
click at [723, 210] on div at bounding box center [379, 225] width 759 height 451
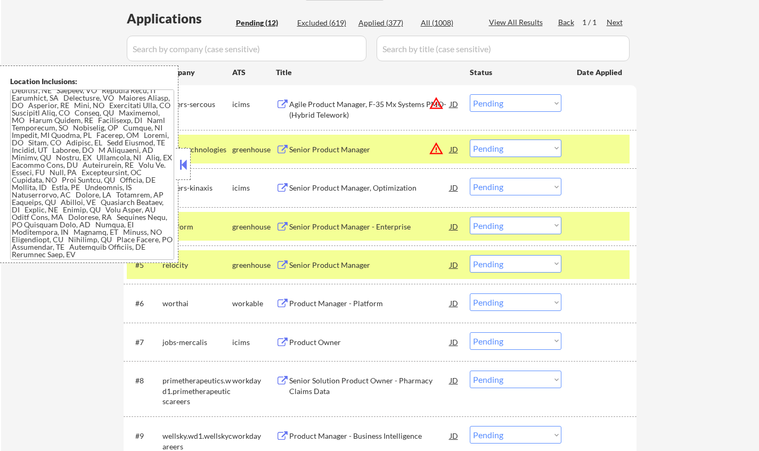
click at [536, 150] on select "Choose an option... Pending Applied Excluded (Questions) Excluded (Expired) Exc…" at bounding box center [516, 149] width 92 height 18
click at [470, 140] on select "Choose an option... Pending Applied Excluded (Questions) Excluded (Expired) Exc…" at bounding box center [516, 149] width 92 height 18
select select ""pending""
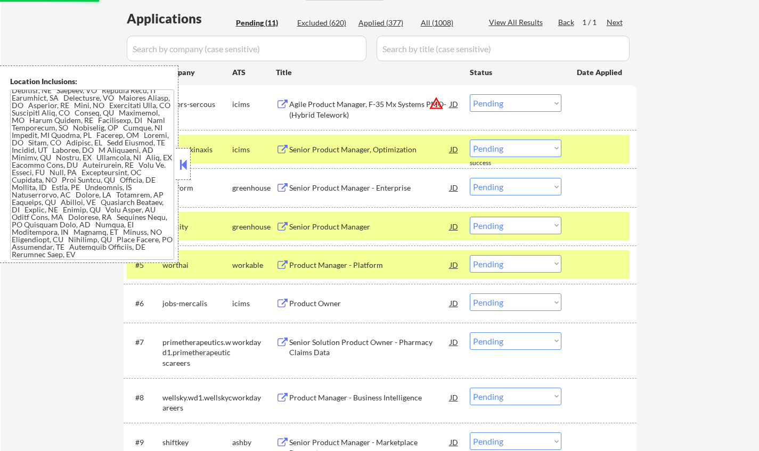
click at [511, 106] on select "Choose an option... Pending Applied Excluded (Questions) Excluded (Expired) Exc…" at bounding box center [516, 103] width 92 height 18
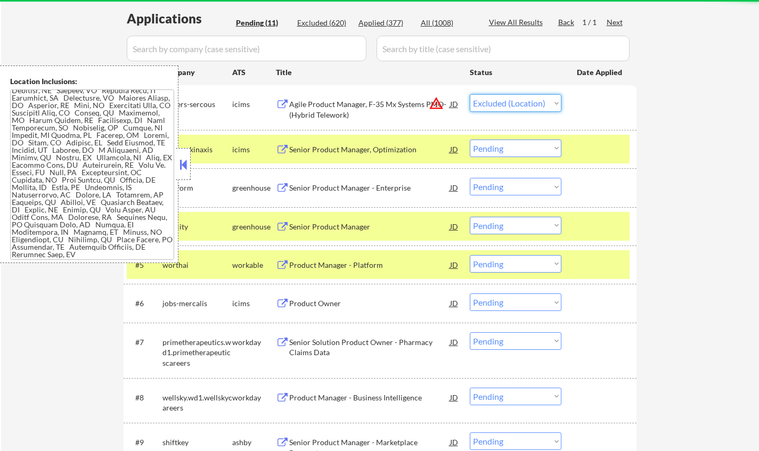
click at [470, 94] on select "Choose an option... Pending Applied Excluded (Questions) Excluded (Expired) Exc…" at bounding box center [516, 103] width 92 height 18
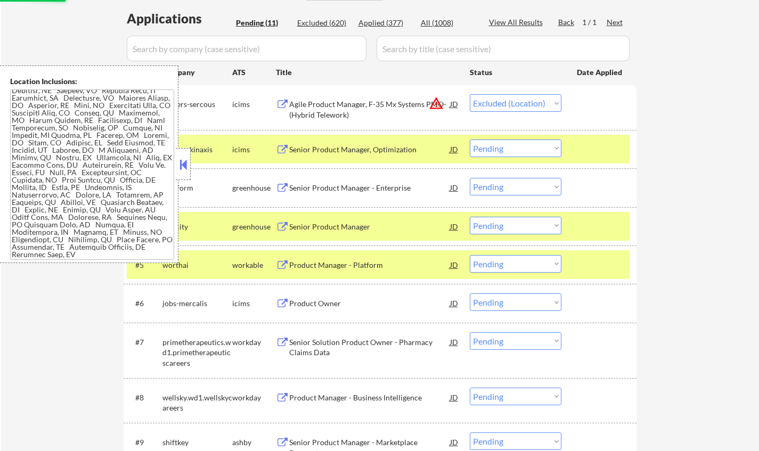
click at [182, 173] on div at bounding box center [183, 164] width 15 height 32
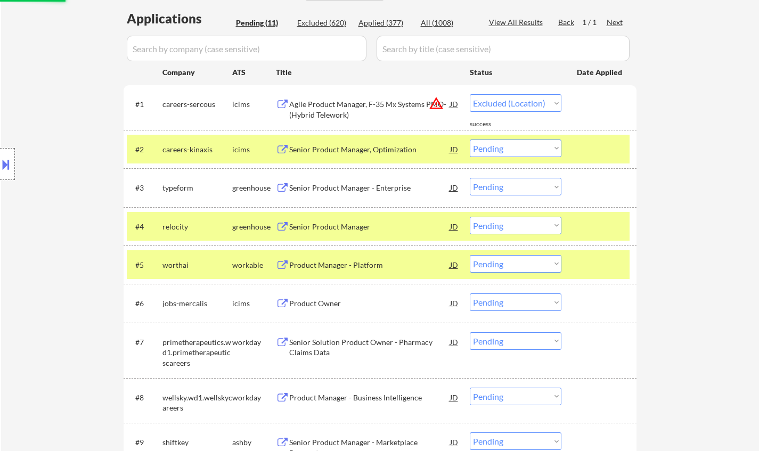
select select ""pending""
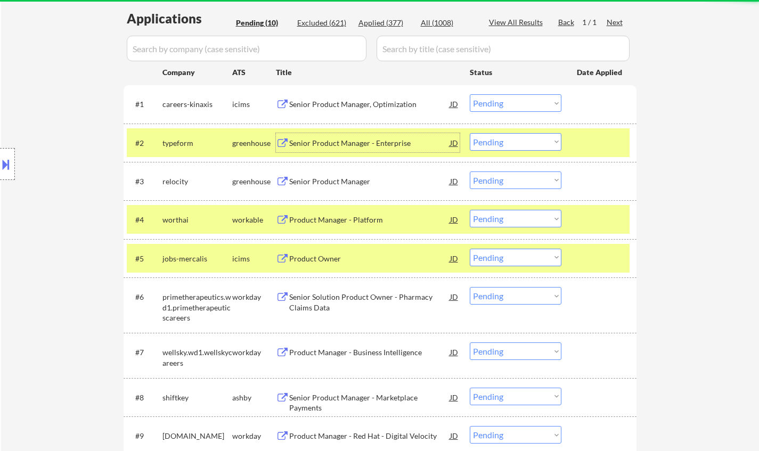
click at [326, 142] on div "Senior Product Manager - Enterprise" at bounding box center [369, 143] width 161 height 11
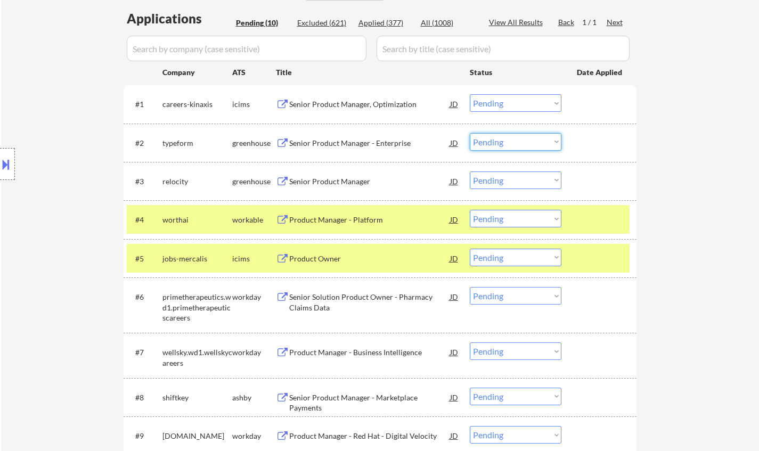
drag, startPoint x: 512, startPoint y: 142, endPoint x: 521, endPoint y: 149, distance: 11.1
click at [513, 142] on select "Choose an option... Pending Applied Excluded (Questions) Excluded (Expired) Exc…" at bounding box center [516, 142] width 92 height 18
click at [470, 133] on select "Choose an option... Pending Applied Excluded (Questions) Excluded (Expired) Exc…" at bounding box center [516, 142] width 92 height 18
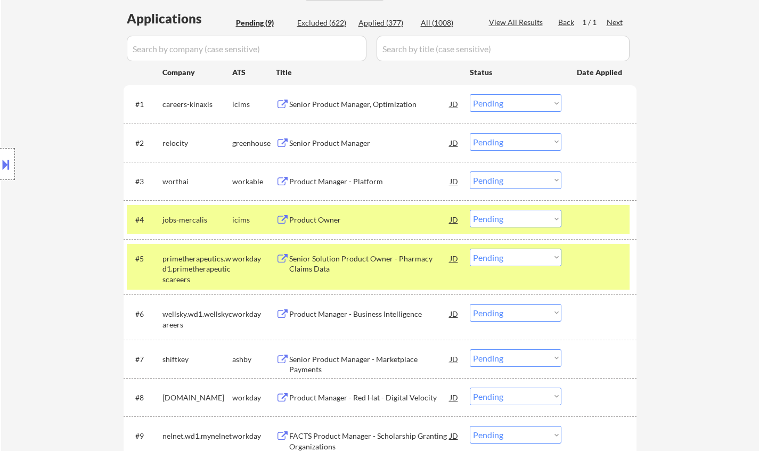
click at [315, 143] on div "Senior Product Manager" at bounding box center [369, 143] width 161 height 11
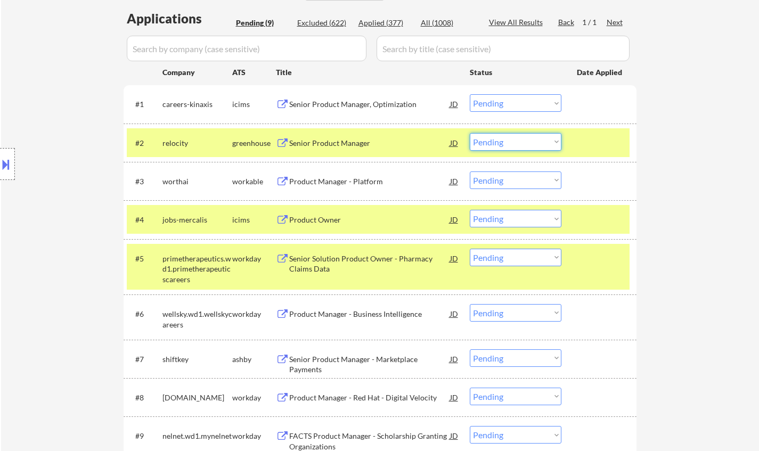
click at [518, 144] on select "Choose an option... Pending Applied Excluded (Questions) Excluded (Expired) Exc…" at bounding box center [516, 142] width 92 height 18
click at [470, 133] on select "Choose an option... Pending Applied Excluded (Questions) Excluded (Expired) Exc…" at bounding box center [516, 142] width 92 height 18
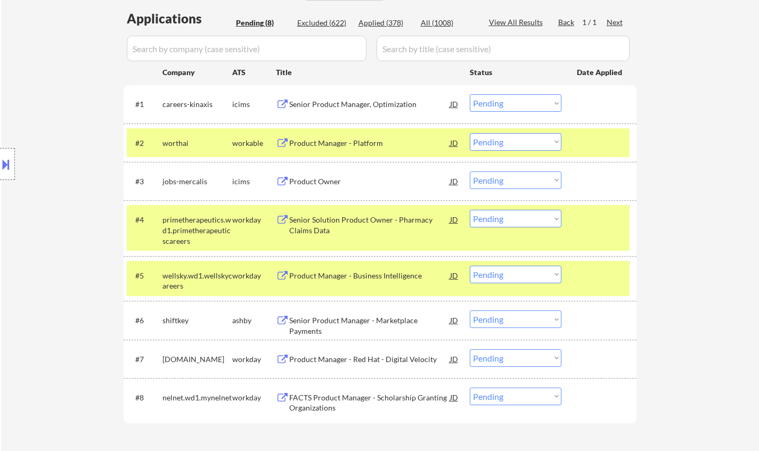
click at [339, 141] on div "Product Manager - Platform" at bounding box center [369, 143] width 161 height 11
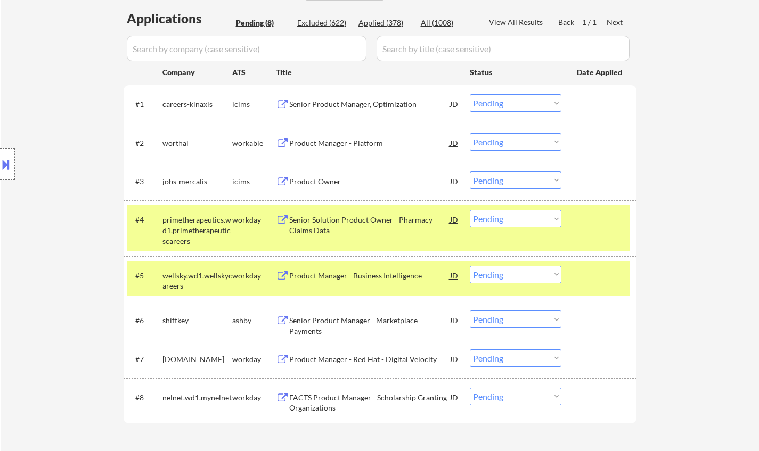
drag, startPoint x: 0, startPoint y: 171, endPoint x: 0, endPoint y: 178, distance: 7.5
click at [0, 171] on button at bounding box center [6, 165] width 12 height 18
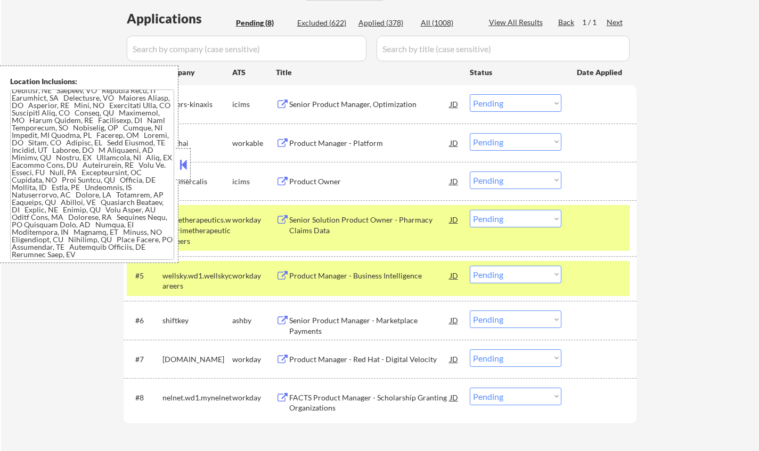
scroll to position [426, 0]
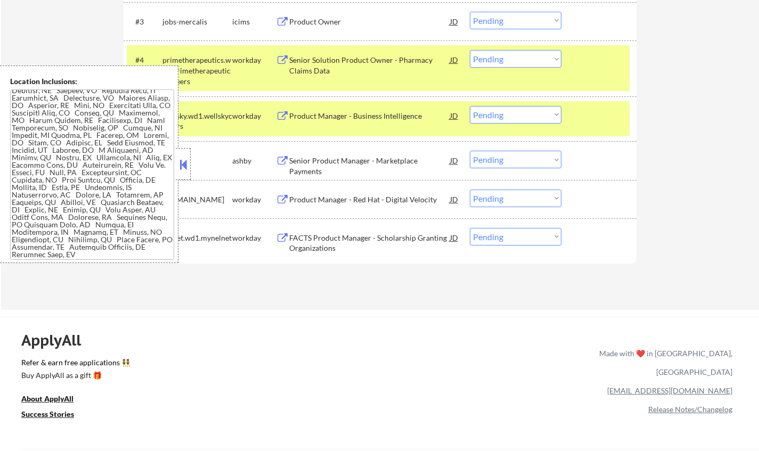
click at [183, 166] on button at bounding box center [183, 165] width 12 height 16
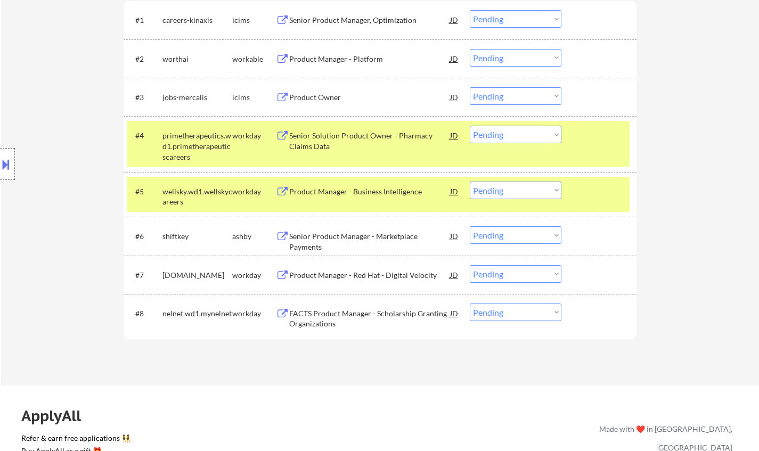
scroll to position [320, 0]
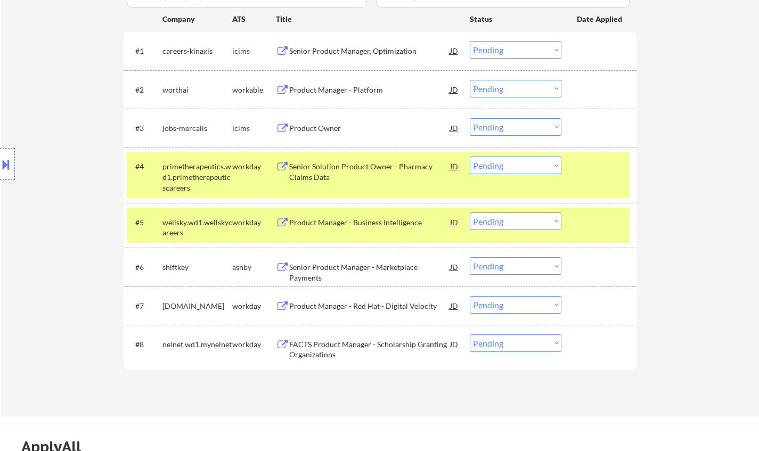
click at [517, 92] on select "Choose an option... Pending Applied Excluded (Questions) Excluded (Expired) Exc…" at bounding box center [516, 89] width 92 height 18
click at [470, 80] on select "Choose an option... Pending Applied Excluded (Questions) Excluded (Expired) Exc…" at bounding box center [516, 89] width 92 height 18
select select ""pending""
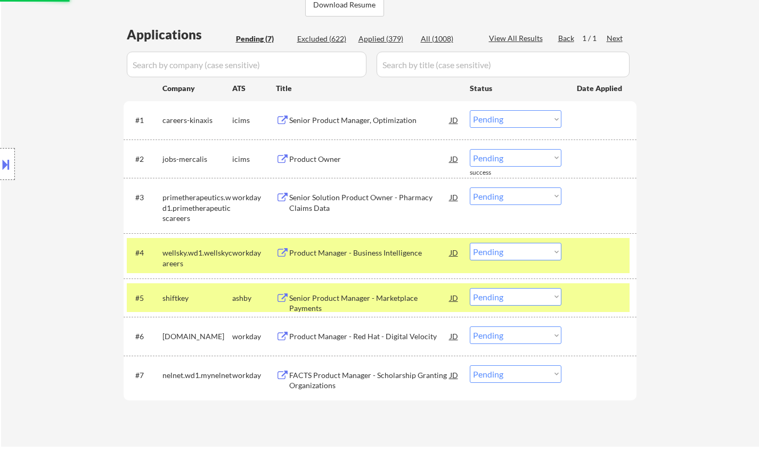
scroll to position [213, 0]
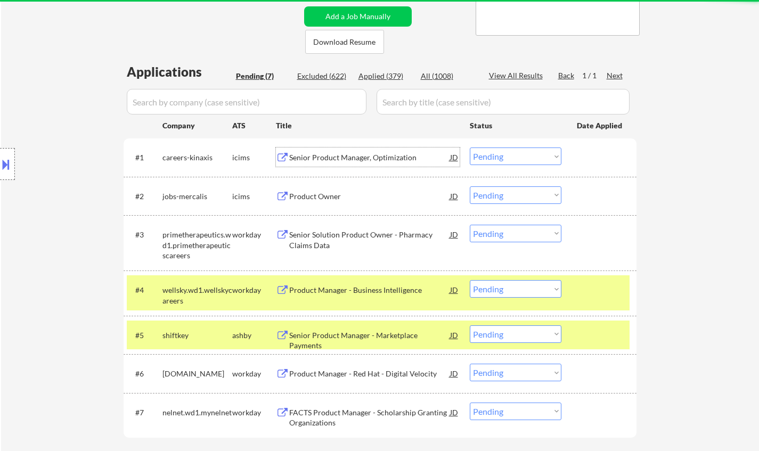
click at [343, 157] on div "Senior Product Manager, Optimization" at bounding box center [369, 157] width 161 height 11
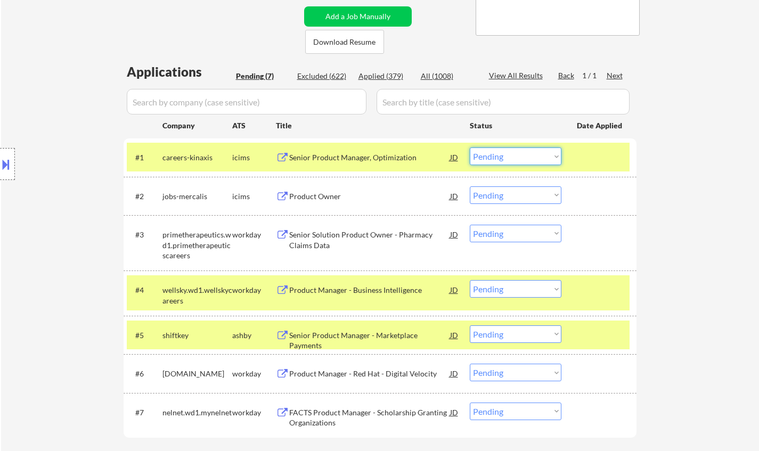
drag, startPoint x: 523, startPoint y: 153, endPoint x: 523, endPoint y: 162, distance: 9.1
click at [523, 153] on select "Choose an option... Pending Applied Excluded (Questions) Excluded (Expired) Exc…" at bounding box center [516, 157] width 92 height 18
click at [470, 148] on select "Choose an option... Pending Applied Excluded (Questions) Excluded (Expired) Exc…" at bounding box center [516, 157] width 92 height 18
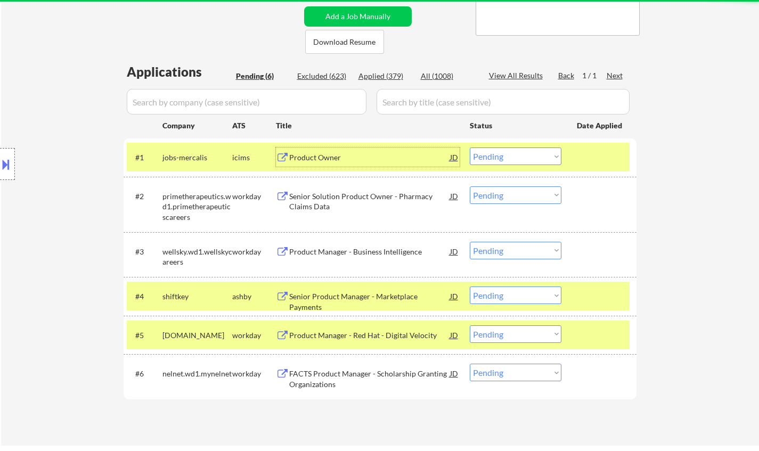
click at [314, 158] on div "Product Owner" at bounding box center [369, 157] width 161 height 11
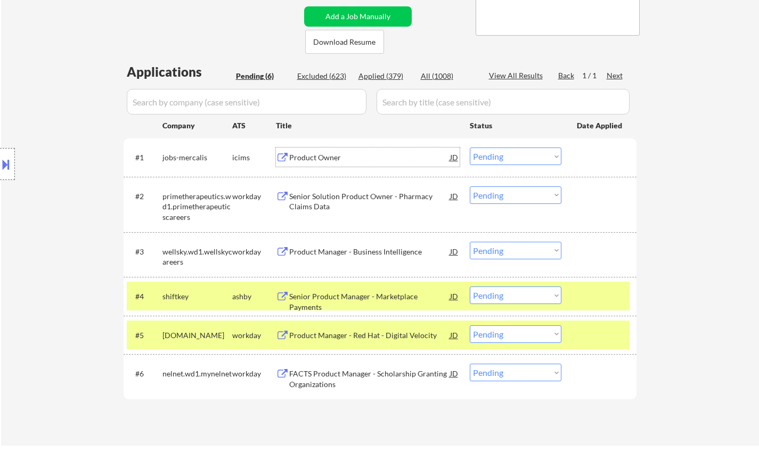
click at [326, 199] on div "Senior Solution Product Owner - Pharmacy Claims Data" at bounding box center [369, 201] width 161 height 21
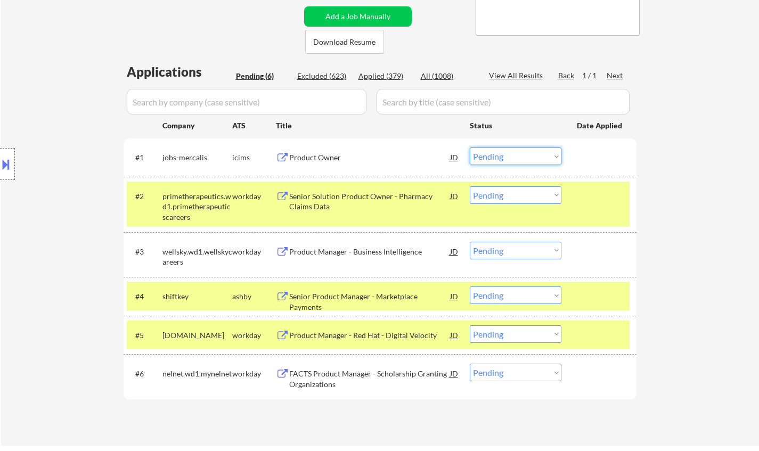
click at [528, 153] on select "Choose an option... Pending Applied Excluded (Questions) Excluded (Expired) Exc…" at bounding box center [516, 157] width 92 height 18
click at [470, 148] on select "Choose an option... Pending Applied Excluded (Questions) Excluded (Expired) Exc…" at bounding box center [516, 157] width 92 height 18
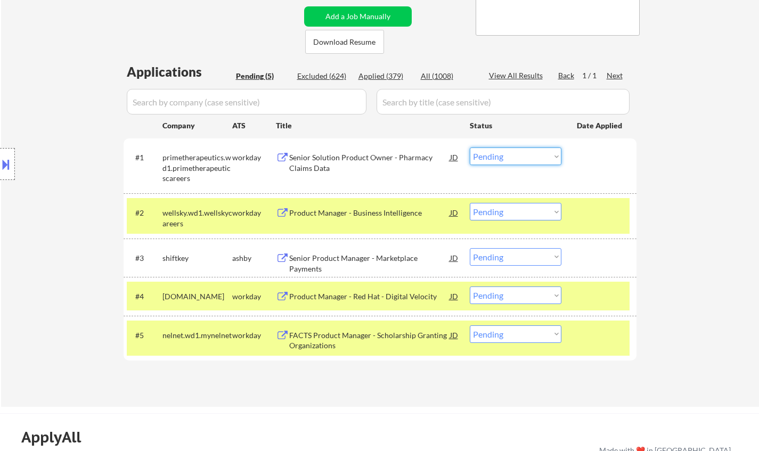
drag, startPoint x: 542, startPoint y: 153, endPoint x: 542, endPoint y: 162, distance: 9.1
click at [542, 153] on select "Choose an option... Pending Applied Excluded (Questions) Excluded (Expired) Exc…" at bounding box center [516, 157] width 92 height 18
click at [470, 148] on select "Choose an option... Pending Applied Excluded (Questions) Excluded (Expired) Exc…" at bounding box center [516, 157] width 92 height 18
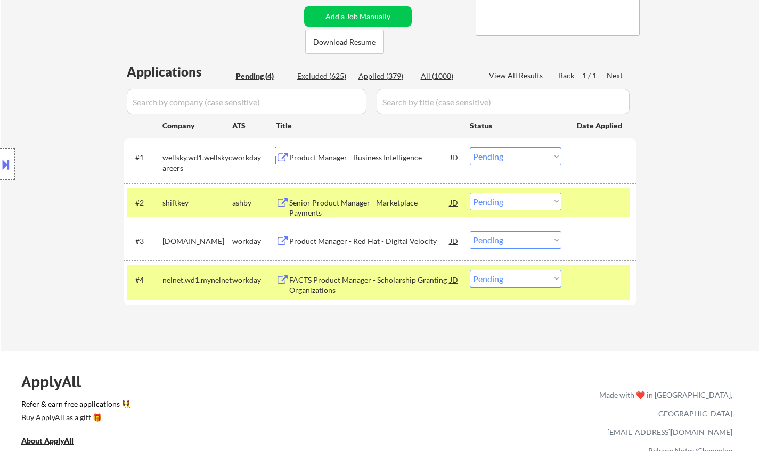
click at [331, 151] on div "Product Manager - Business Intelligence" at bounding box center [369, 157] width 161 height 19
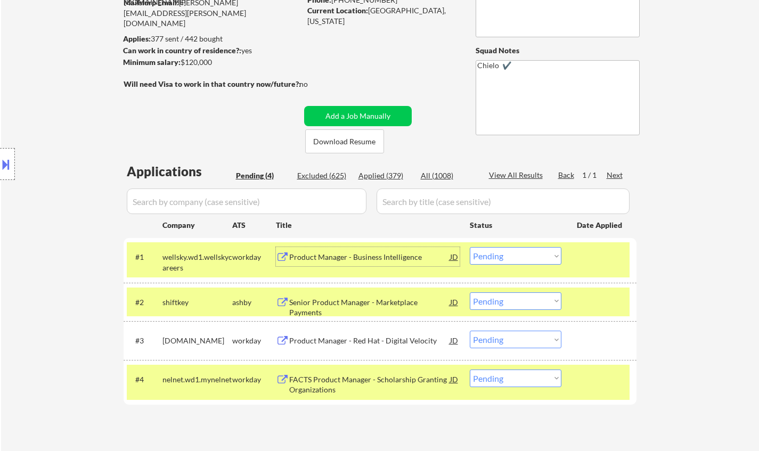
scroll to position [160, 0]
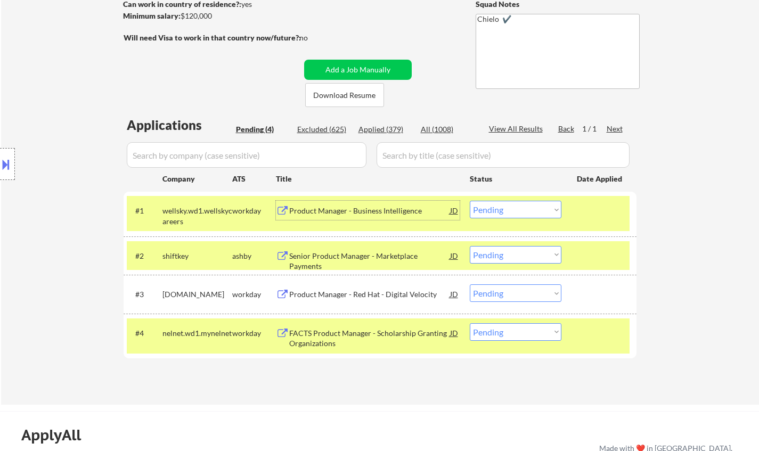
drag, startPoint x: 517, startPoint y: 210, endPoint x: 517, endPoint y: 215, distance: 5.4
click at [517, 209] on select "Choose an option... Pending Applied Excluded (Questions) Excluded (Expired) Exc…" at bounding box center [516, 210] width 92 height 18
click at [470, 201] on select "Choose an option... Pending Applied Excluded (Questions) Excluded (Expired) Exc…" at bounding box center [516, 210] width 92 height 18
select select ""pending""
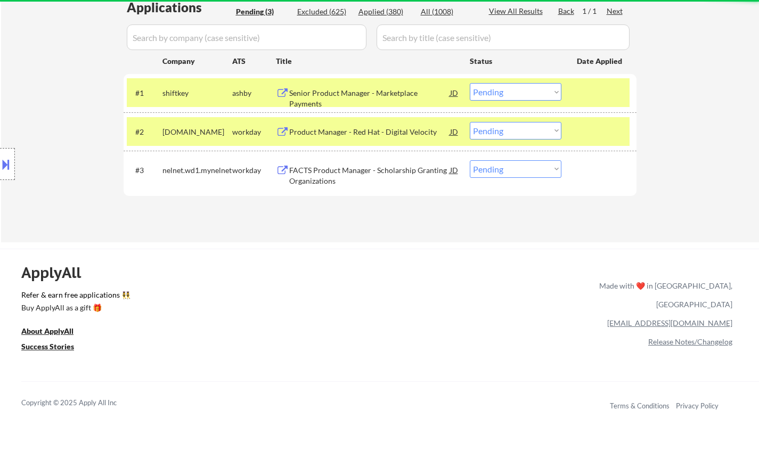
scroll to position [320, 0]
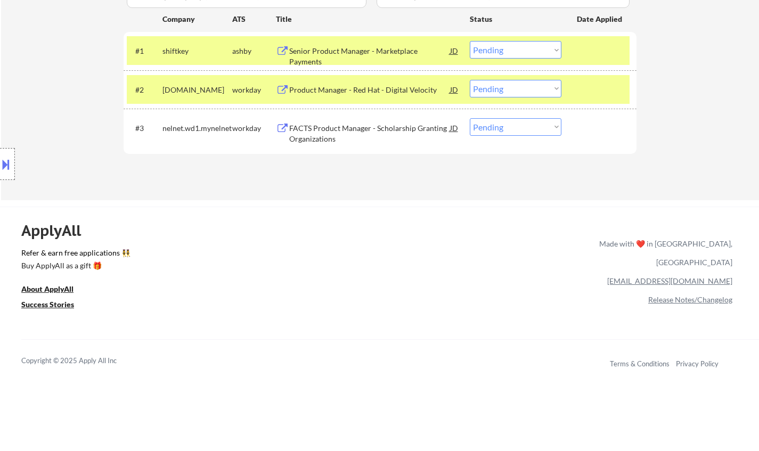
click at [365, 50] on div "Senior Product Manager - Marketplace Payments" at bounding box center [369, 56] width 161 height 21
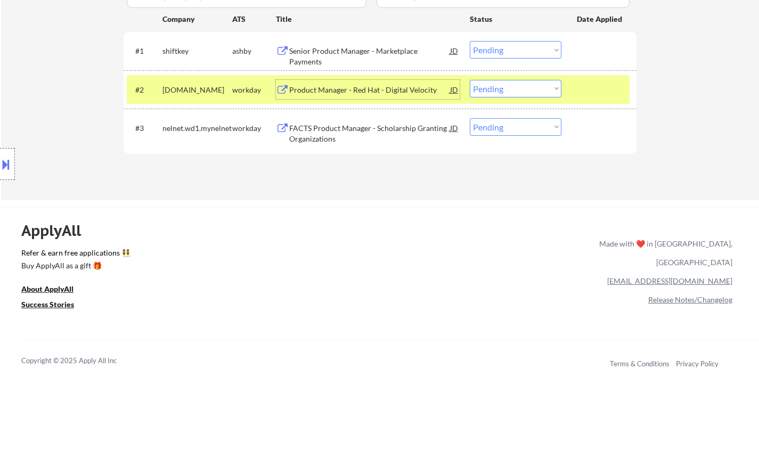
click at [347, 94] on div "Product Manager - Red Hat - Digital Velocity" at bounding box center [369, 90] width 161 height 11
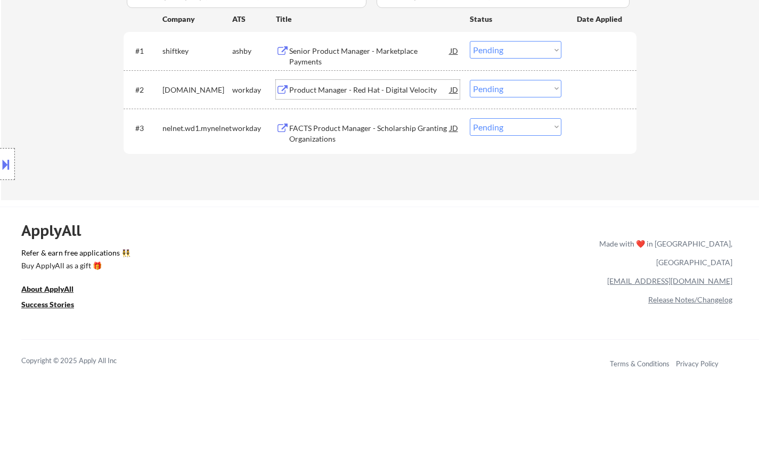
click at [509, 87] on select "Choose an option... Pending Applied Excluded (Questions) Excluded (Expired) Exc…" at bounding box center [516, 89] width 92 height 18
click at [470, 80] on select "Choose an option... Pending Applied Excluded (Questions) Excluded (Expired) Exc…" at bounding box center [516, 89] width 92 height 18
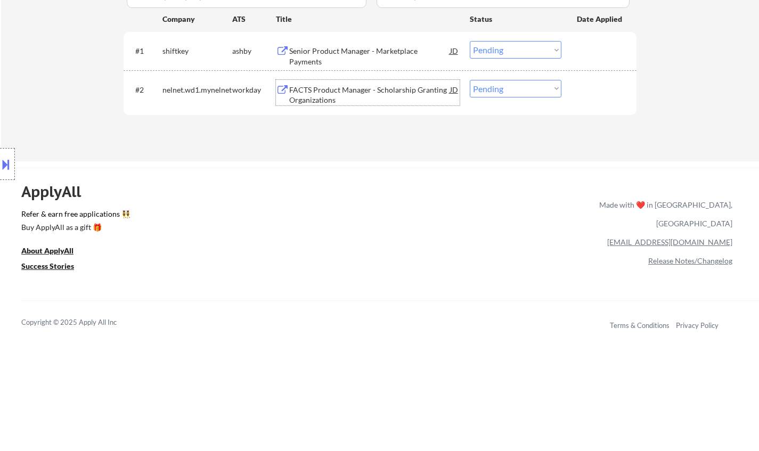
click at [334, 90] on div "FACTS Product Manager - Scholarship Granting Organizations" at bounding box center [369, 95] width 161 height 21
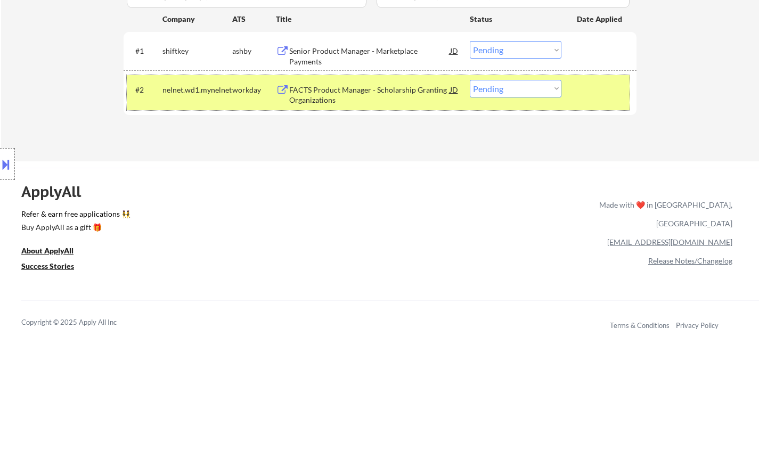
click at [508, 99] on div "#2 nelnet.wd1.mynelnet workday FACTS Product Manager - Scholarship Granting Org…" at bounding box center [378, 92] width 503 height 35
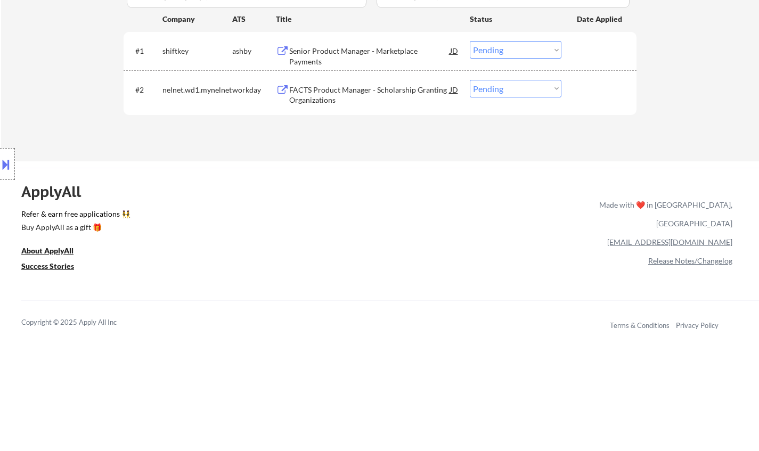
drag, startPoint x: 505, startPoint y: 90, endPoint x: 510, endPoint y: 94, distance: 6.8
click at [504, 90] on select "Choose an option... Pending Applied Excluded (Questions) Excluded (Expired) Exc…" at bounding box center [516, 89] width 92 height 18
select select ""excluded__bad_match_""
click at [470, 80] on select "Choose an option... Pending Applied Excluded (Questions) Excluded (Expired) Exc…" at bounding box center [516, 89] width 92 height 18
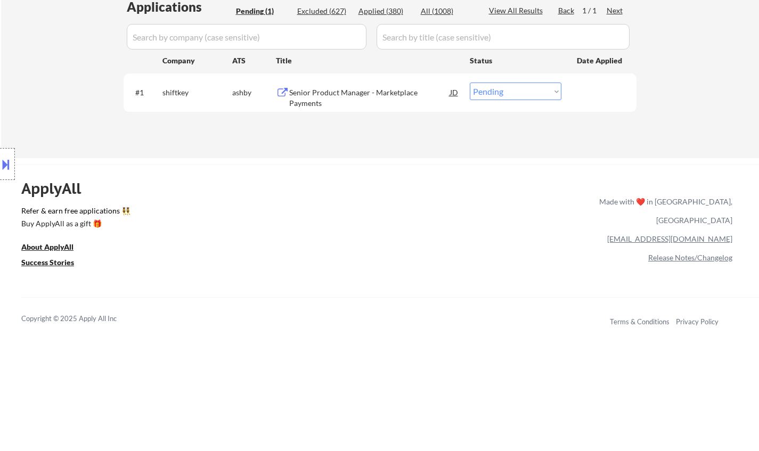
scroll to position [266, 0]
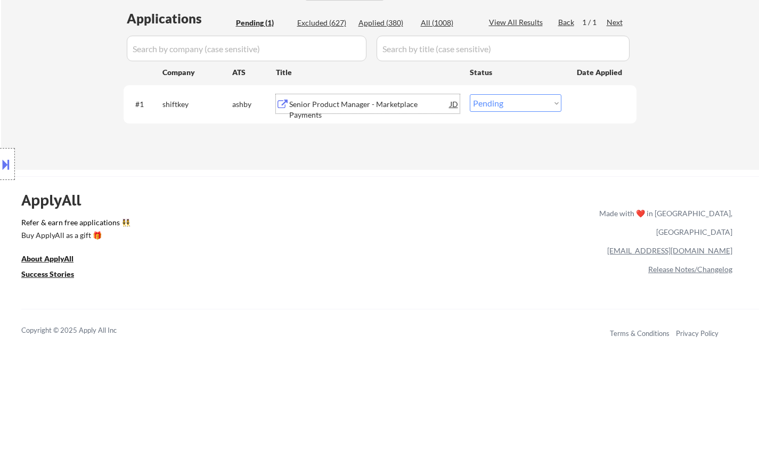
click at [339, 104] on div "Senior Product Manager - Marketplace Payments" at bounding box center [369, 109] width 161 height 21
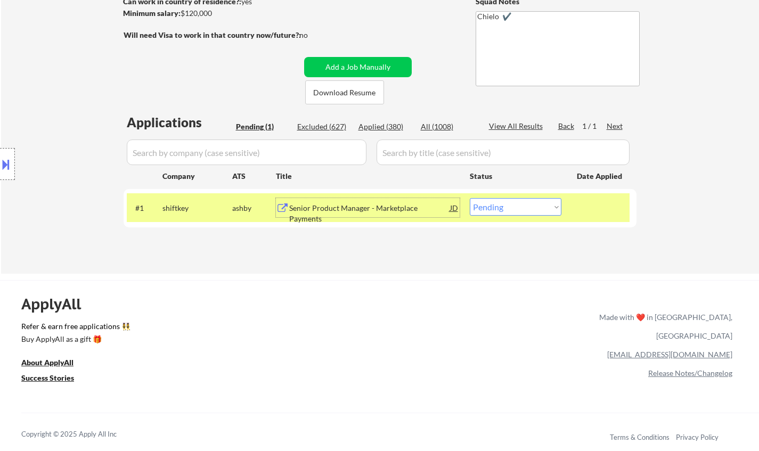
scroll to position [53, 0]
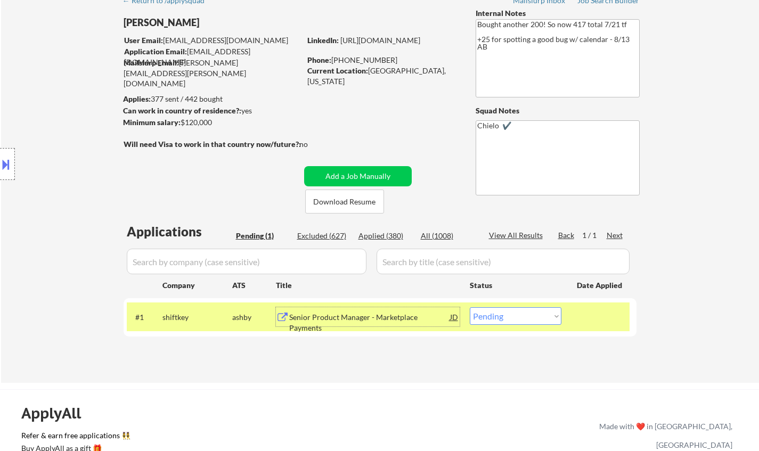
click at [528, 318] on select "Choose an option... Pending Applied Excluded (Questions) Excluded (Expired) Exc…" at bounding box center [516, 316] width 92 height 18
select select ""applied""
click at [470, 307] on select "Choose an option... Pending Applied Excluded (Questions) Excluded (Expired) Exc…" at bounding box center [516, 316] width 92 height 18
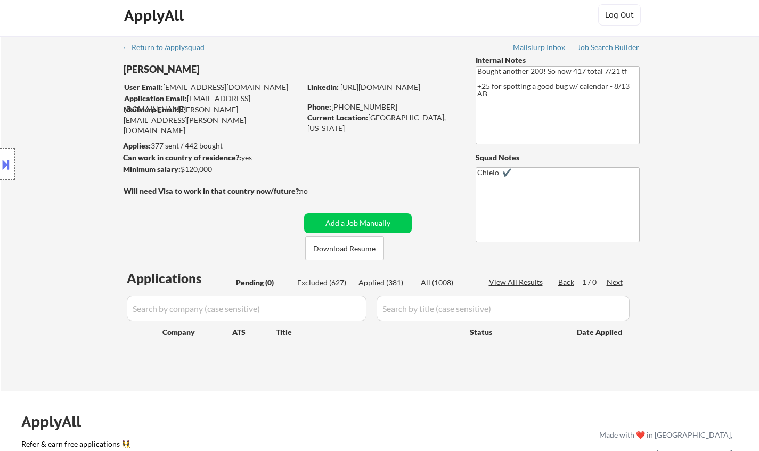
scroll to position [0, 0]
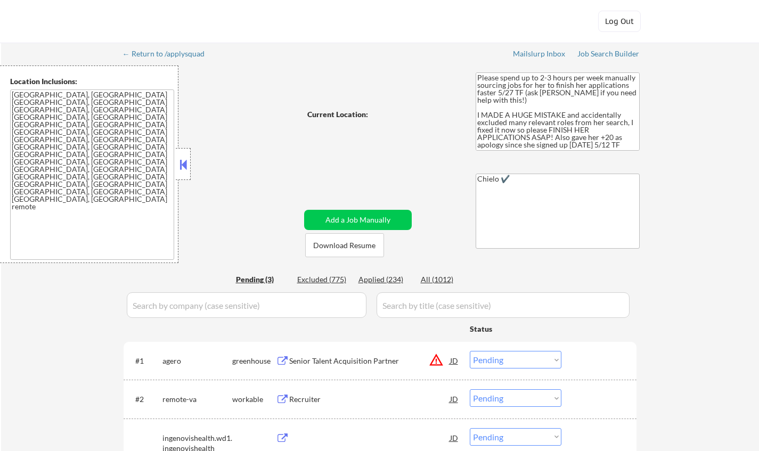
select select ""pending""
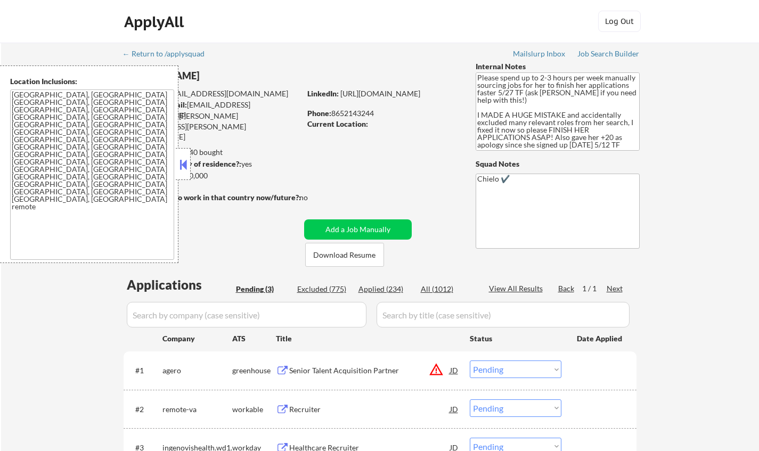
click at [185, 164] on button at bounding box center [183, 165] width 12 height 16
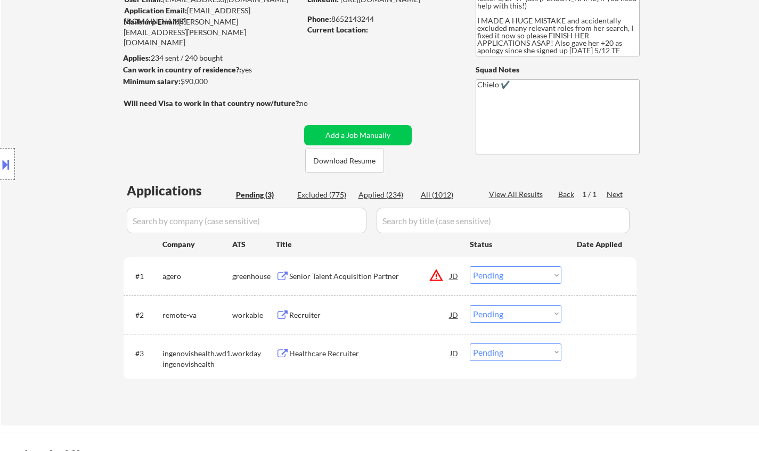
scroll to position [160, 0]
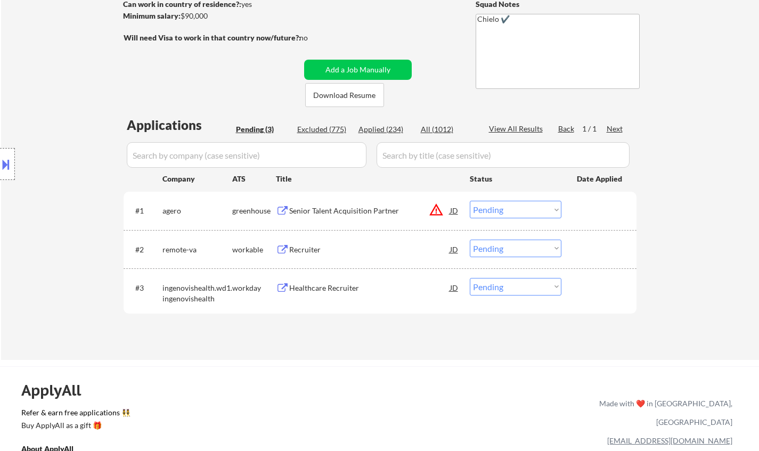
click at [311, 240] on div "Recruiter" at bounding box center [369, 249] width 161 height 19
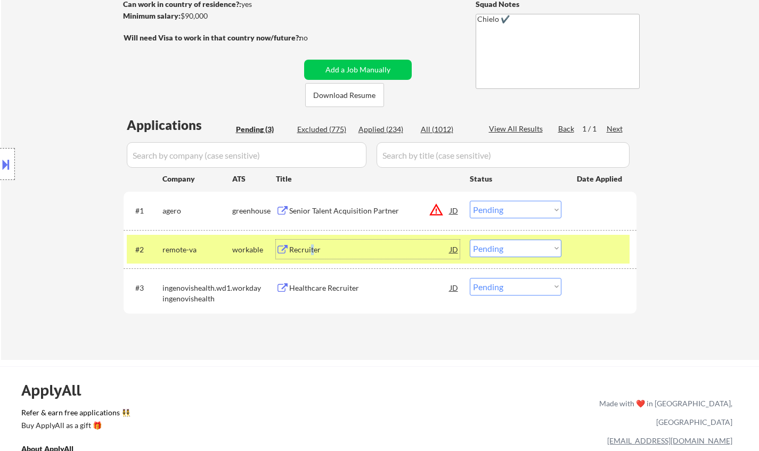
click at [516, 249] on select "Choose an option... Pending Applied Excluded (Questions) Excluded (Expired) Exc…" at bounding box center [516, 249] width 92 height 18
click at [470, 240] on select "Choose an option... Pending Applied Excluded (Questions) Excluded (Expired) Exc…" at bounding box center [516, 249] width 92 height 18
select select ""pending""
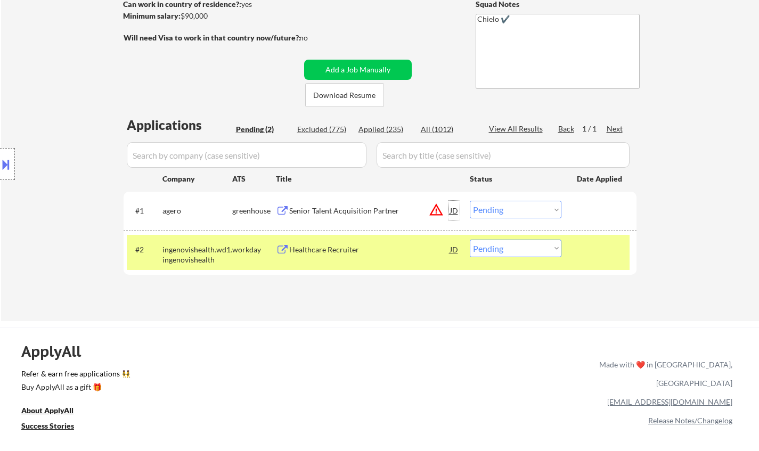
click at [454, 208] on div "JD" at bounding box center [454, 210] width 11 height 19
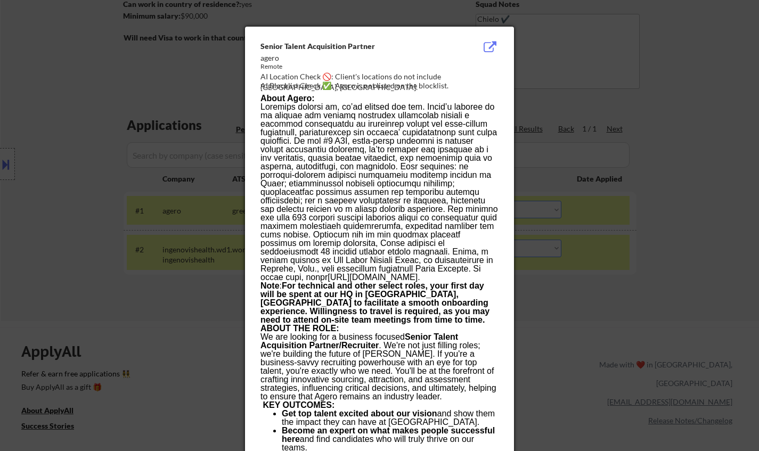
click at [545, 290] on div at bounding box center [379, 225] width 759 height 451
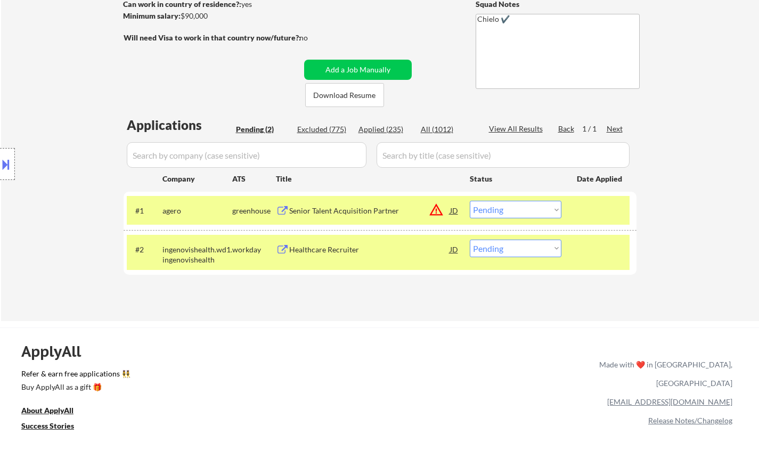
click at [535, 206] on select "Choose an option... Pending Applied Excluded (Questions) Excluded (Expired) Exc…" at bounding box center [516, 210] width 92 height 18
click at [470, 201] on select "Choose an option... Pending Applied Excluded (Questions) Excluded (Expired) Exc…" at bounding box center [516, 210] width 92 height 18
click at [0, 159] on button at bounding box center [6, 165] width 12 height 18
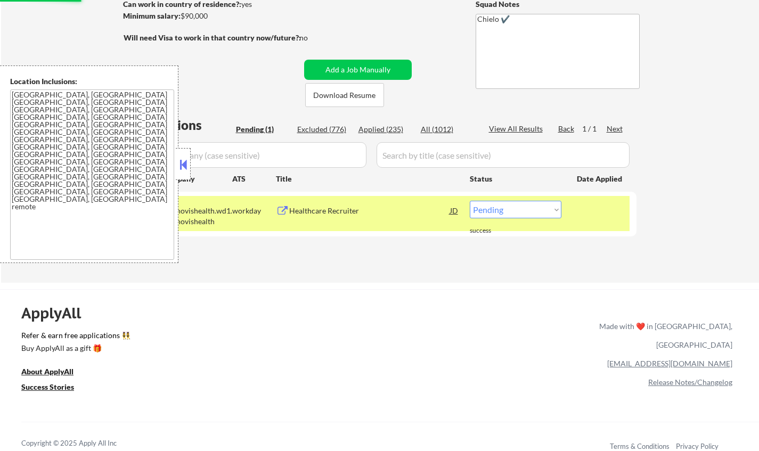
drag, startPoint x: 186, startPoint y: 164, endPoint x: 229, endPoint y: 190, distance: 49.2
click at [186, 164] on button at bounding box center [183, 165] width 12 height 16
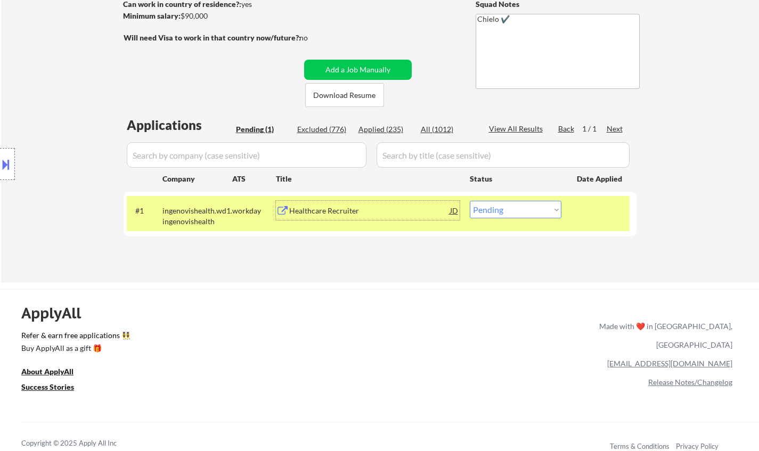
click at [335, 210] on div "Healthcare Recruiter" at bounding box center [369, 211] width 161 height 11
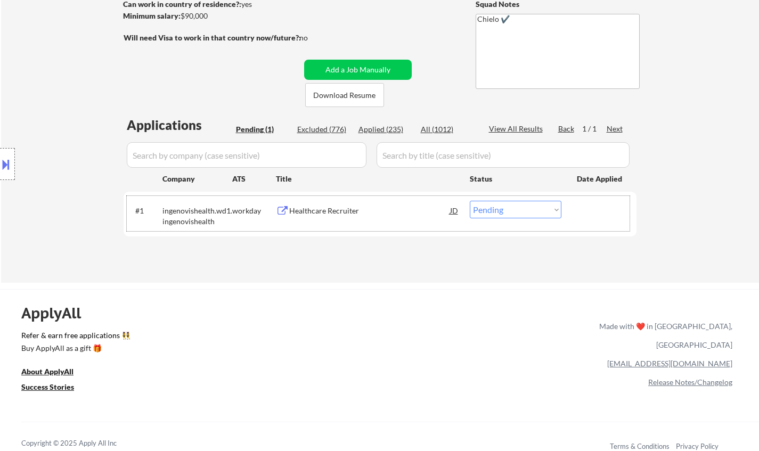
click at [526, 200] on div "#1 ingenovishealth.wd1.ingenovishealth workday Healthcare Recruiter JD warning_…" at bounding box center [378, 213] width 503 height 35
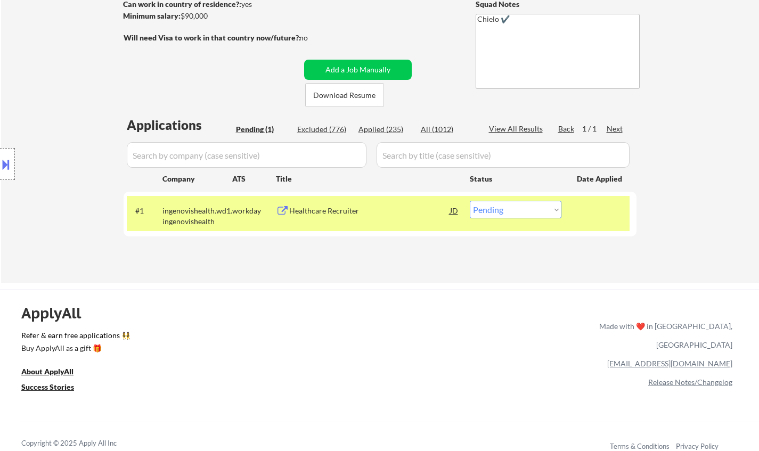
click at [530, 207] on select "Choose an option... Pending Applied Excluded (Questions) Excluded (Expired) Exc…" at bounding box center [516, 210] width 92 height 18
select select ""excluded__salary_""
click at [470, 201] on select "Choose an option... Pending Applied Excluded (Questions) Excluded (Expired) Exc…" at bounding box center [516, 210] width 92 height 18
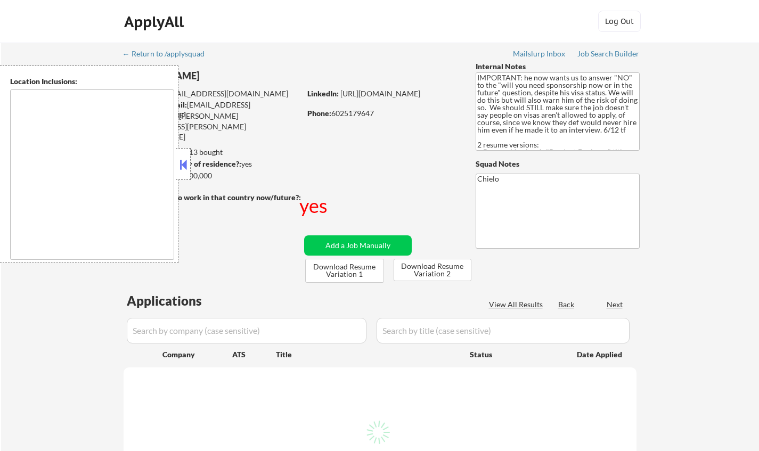
type textarea "country:[GEOGRAPHIC_DATA]"
select select ""pending""
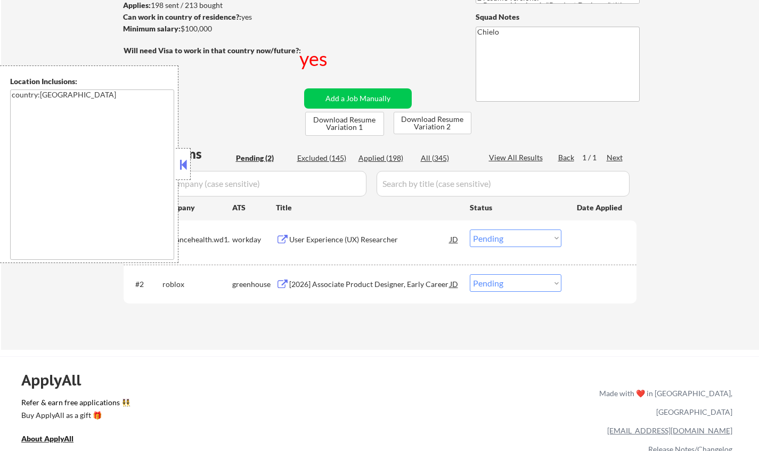
scroll to position [213, 0]
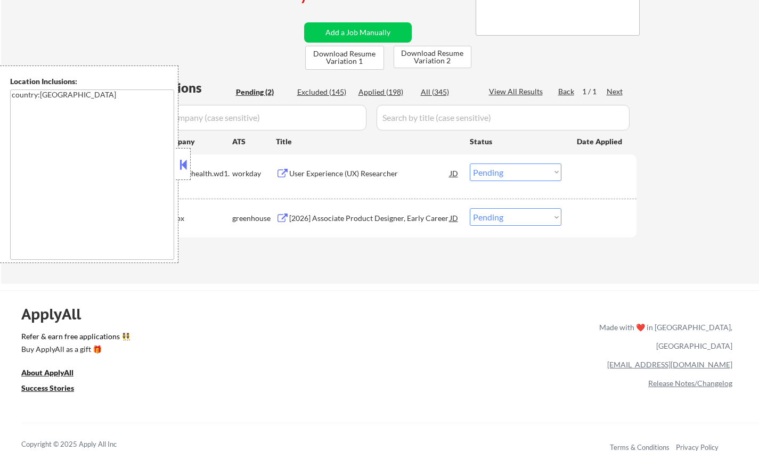
click at [182, 168] on button at bounding box center [183, 165] width 12 height 16
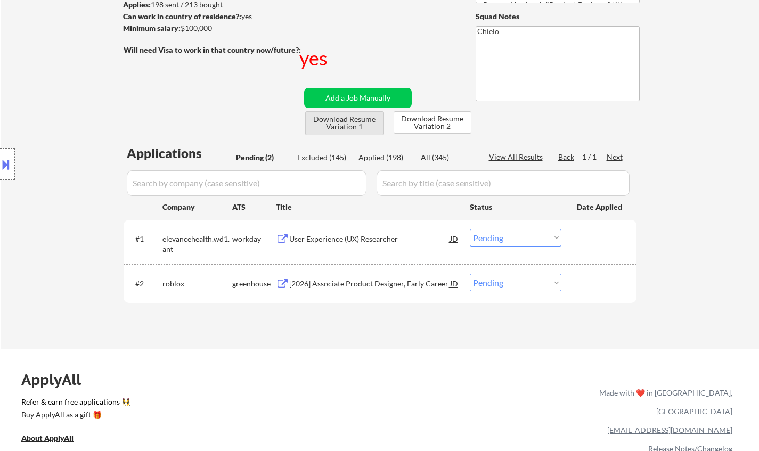
scroll to position [160, 0]
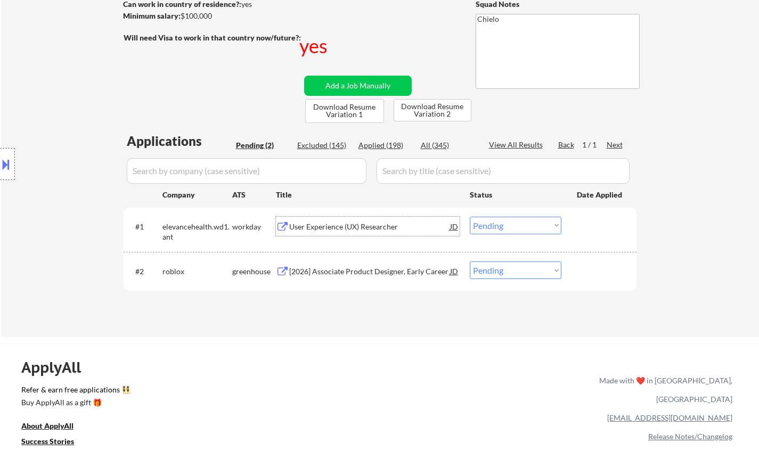
click at [334, 227] on div "User Experience (UX) Researcher" at bounding box center [369, 227] width 161 height 11
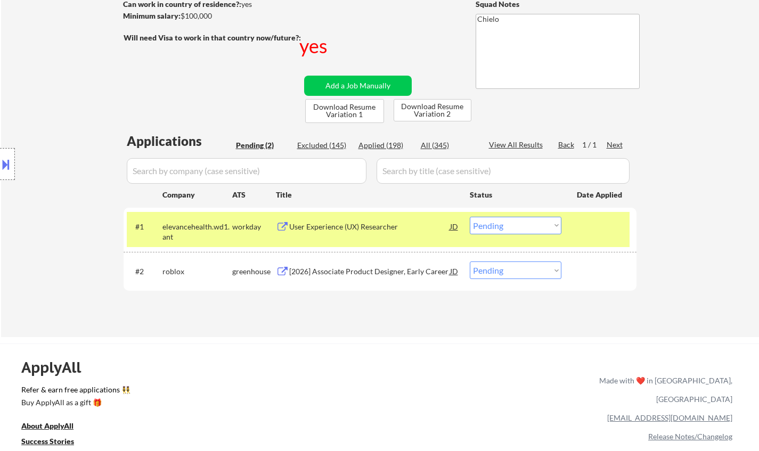
click at [6, 158] on button at bounding box center [6, 165] width 12 height 18
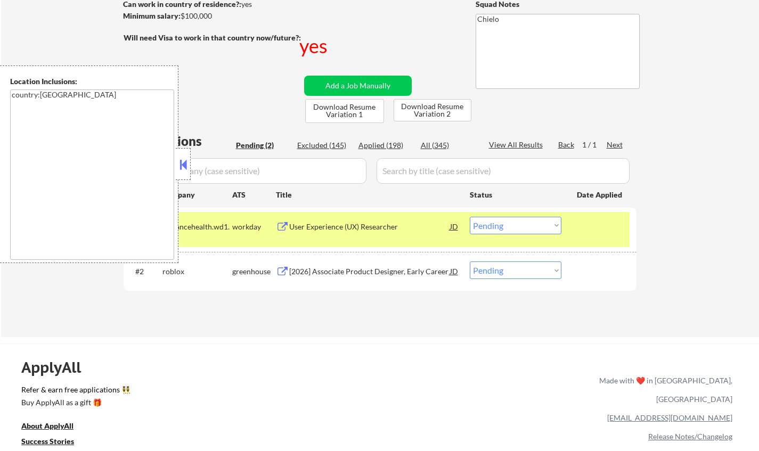
click at [184, 168] on button at bounding box center [183, 165] width 12 height 16
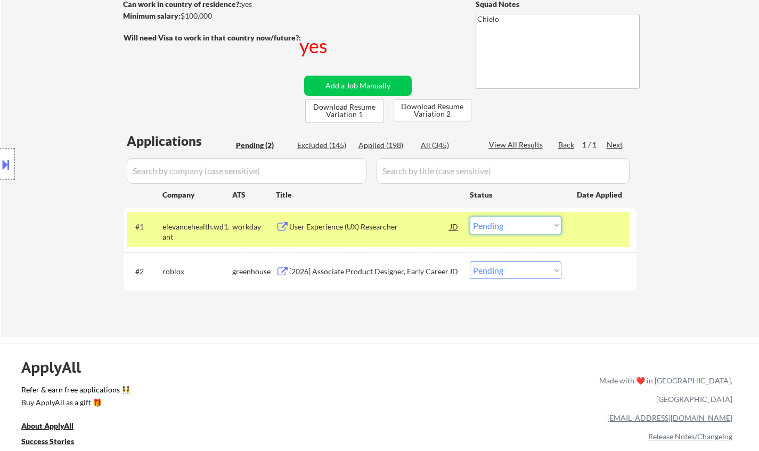
drag, startPoint x: 516, startPoint y: 225, endPoint x: 516, endPoint y: 232, distance: 6.9
click at [516, 225] on select "Choose an option... Pending Applied Excluded (Questions) Excluded (Expired) Exc…" at bounding box center [516, 226] width 92 height 18
click at [470, 217] on select "Choose an option... Pending Applied Excluded (Questions) Excluded (Expired) Exc…" at bounding box center [516, 226] width 92 height 18
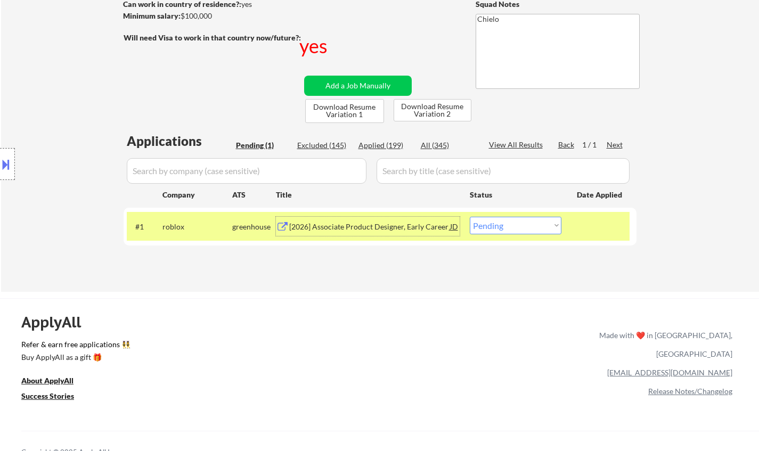
click at [392, 229] on div "[2026] Associate Product Designer, Early Career" at bounding box center [369, 227] width 161 height 11
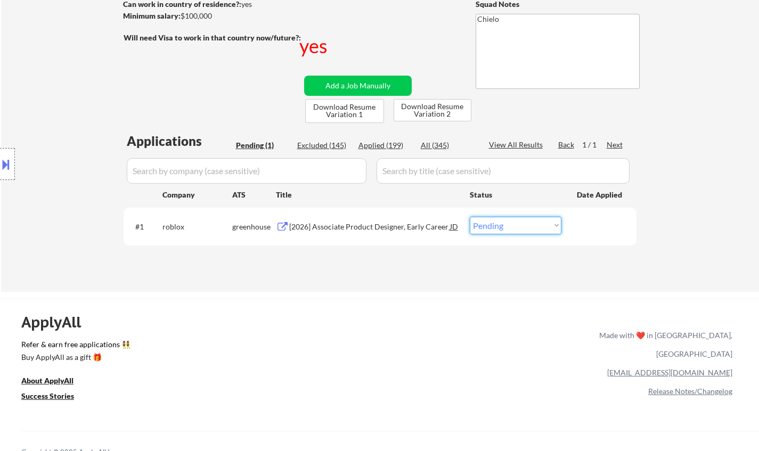
click at [508, 230] on select "Choose an option... Pending Applied Excluded (Questions) Excluded (Expired) Exc…" at bounding box center [516, 226] width 92 height 18
select select ""applied""
click at [470, 217] on select "Choose an option... Pending Applied Excluded (Questions) Excluded (Expired) Exc…" at bounding box center [516, 226] width 92 height 18
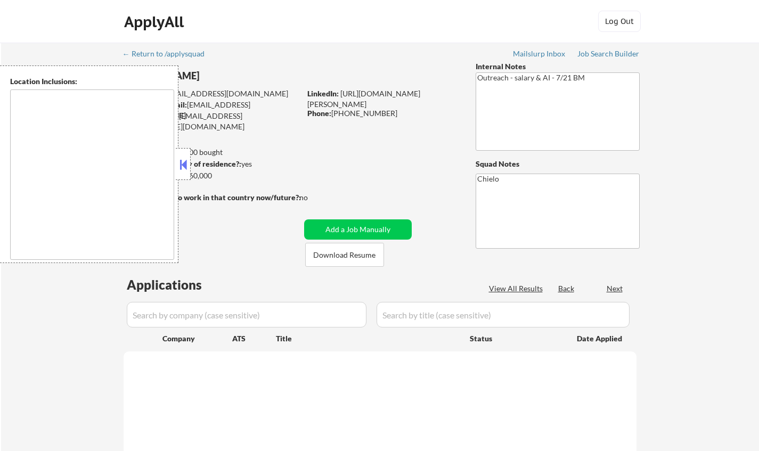
type textarea "remote"
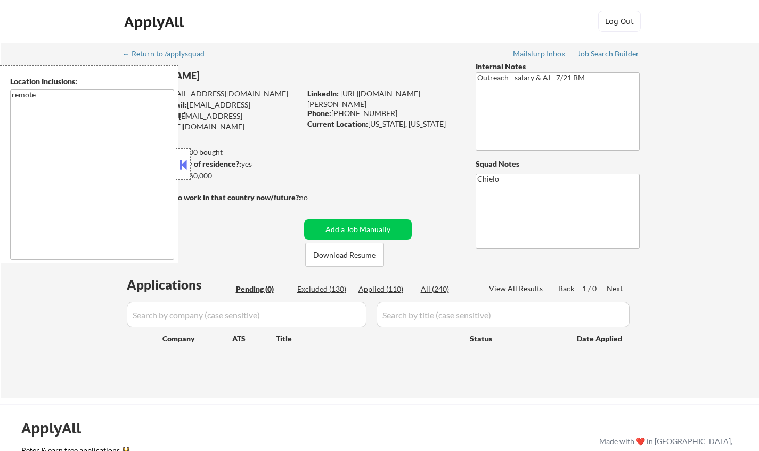
drag, startPoint x: 182, startPoint y: 164, endPoint x: 189, endPoint y: 177, distance: 15.5
click at [182, 164] on button at bounding box center [183, 165] width 12 height 16
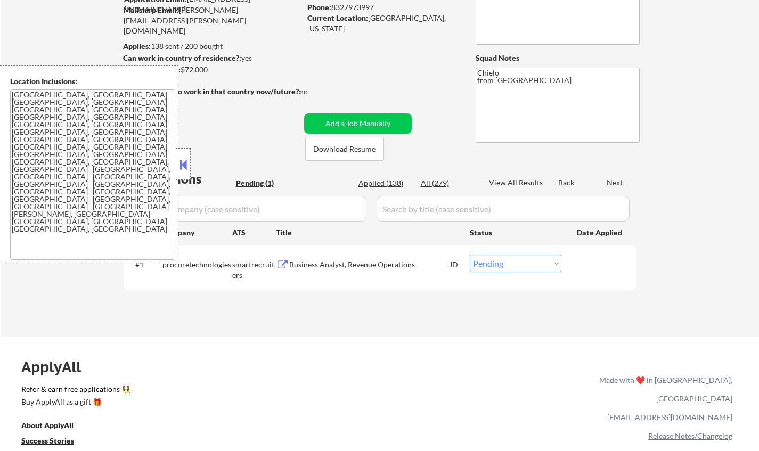
scroll to position [107, 0]
drag, startPoint x: 182, startPoint y: 165, endPoint x: 198, endPoint y: 179, distance: 20.8
click at [182, 166] on button at bounding box center [183, 165] width 12 height 16
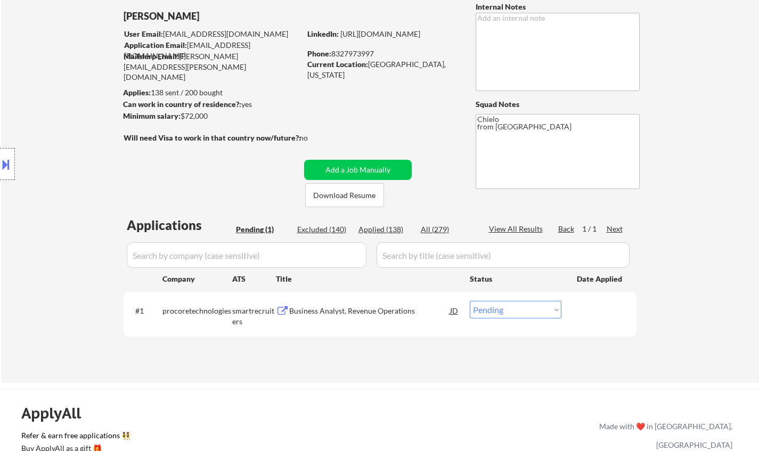
scroll to position [53, 0]
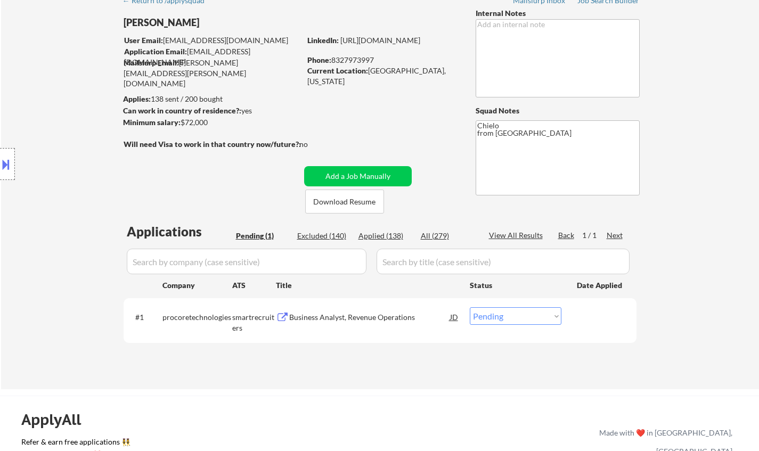
click at [341, 314] on div "Business Analyst, Revenue Operations" at bounding box center [369, 317] width 161 height 11
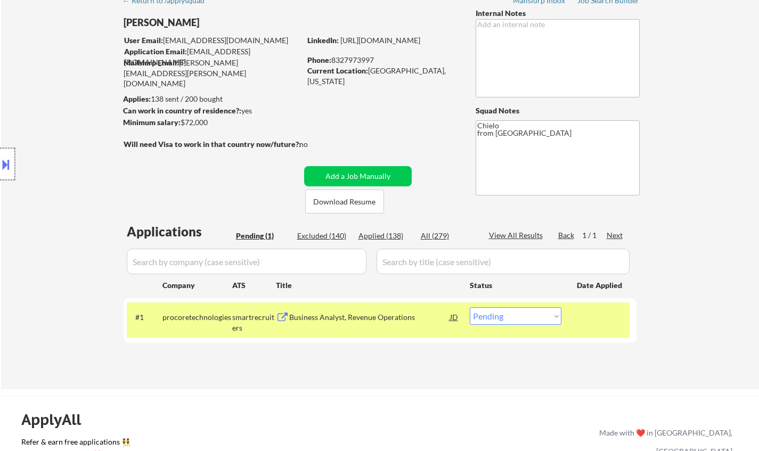
click at [7, 174] on div at bounding box center [7, 164] width 15 height 32
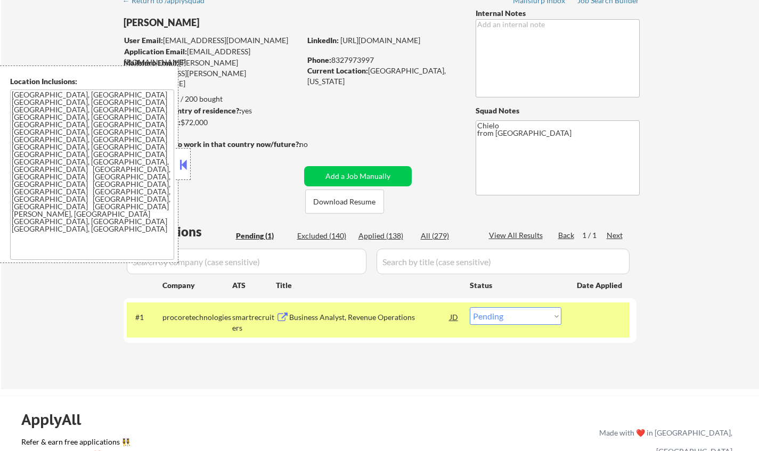
click at [183, 164] on button at bounding box center [183, 165] width 12 height 16
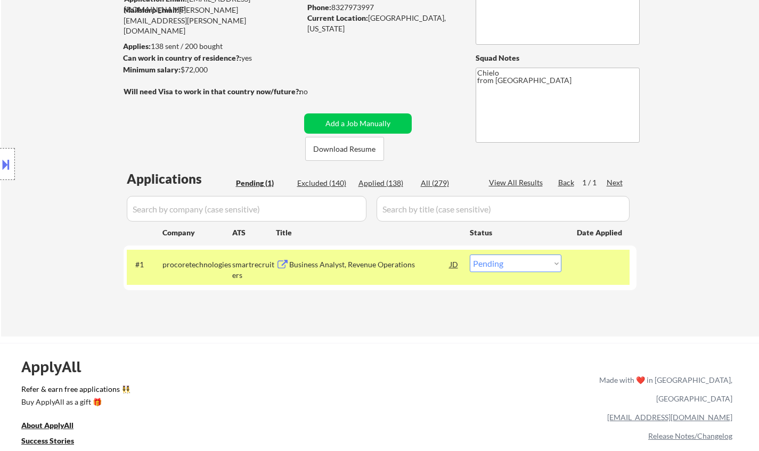
scroll to position [107, 0]
click at [494, 262] on select "Choose an option... Pending Applied Excluded (Questions) Excluded (Expired) Exc…" at bounding box center [516, 263] width 92 height 18
select select ""applied""
click at [470, 254] on select "Choose an option... Pending Applied Excluded (Questions) Excluded (Expired) Exc…" at bounding box center [516, 263] width 92 height 18
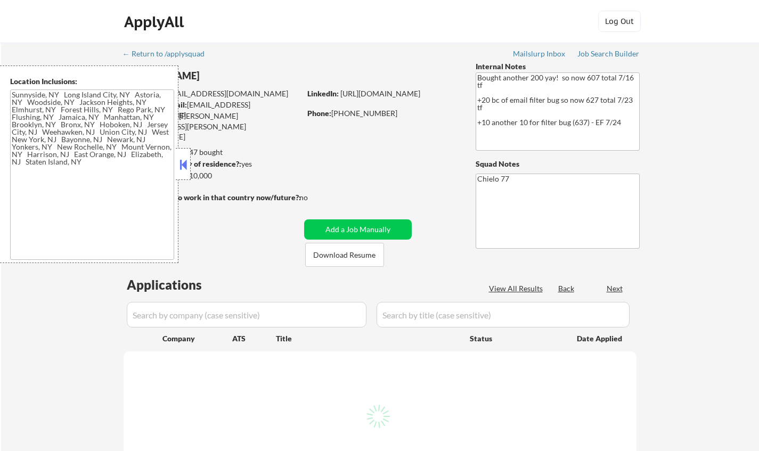
type textarea "[GEOGRAPHIC_DATA], [GEOGRAPHIC_DATA] [GEOGRAPHIC_DATA], [GEOGRAPHIC_DATA] [GEOG…"
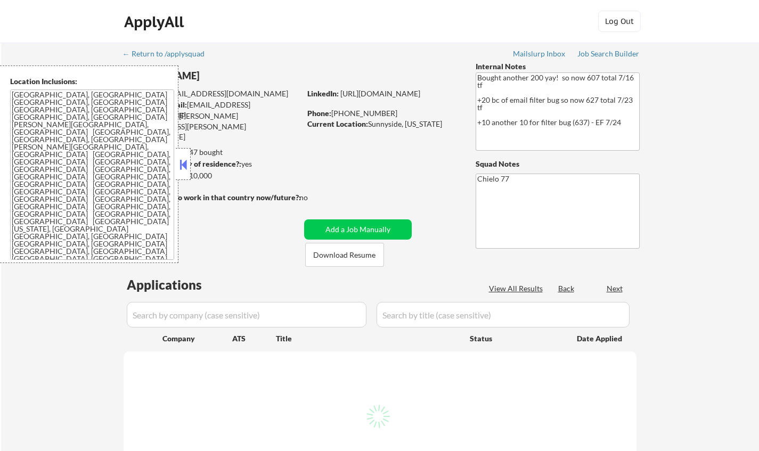
click at [181, 164] on button at bounding box center [183, 165] width 12 height 16
select select ""pending""
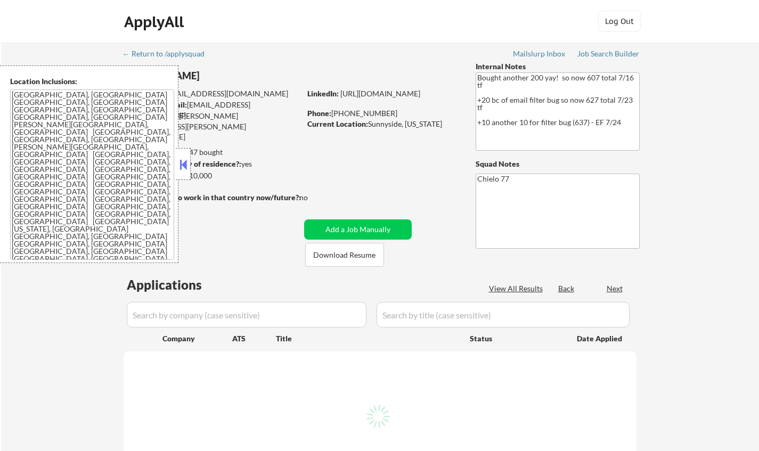
select select ""pending""
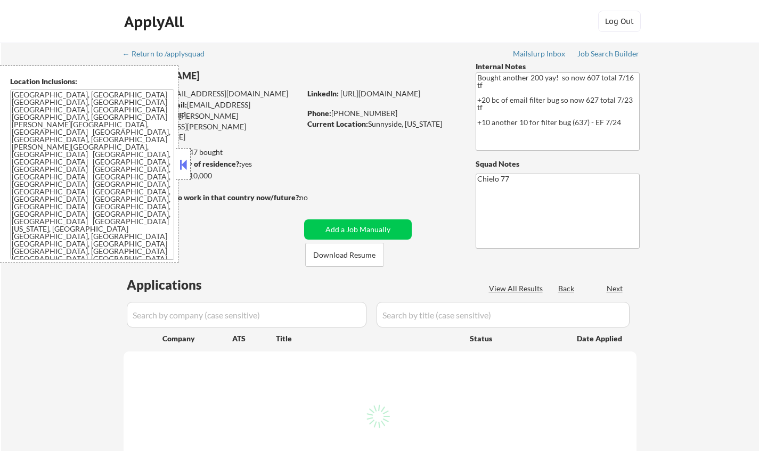
select select ""pending""
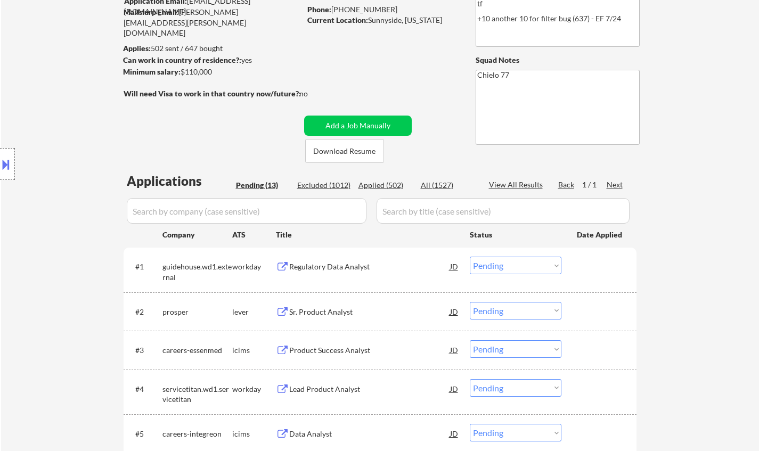
scroll to position [107, 0]
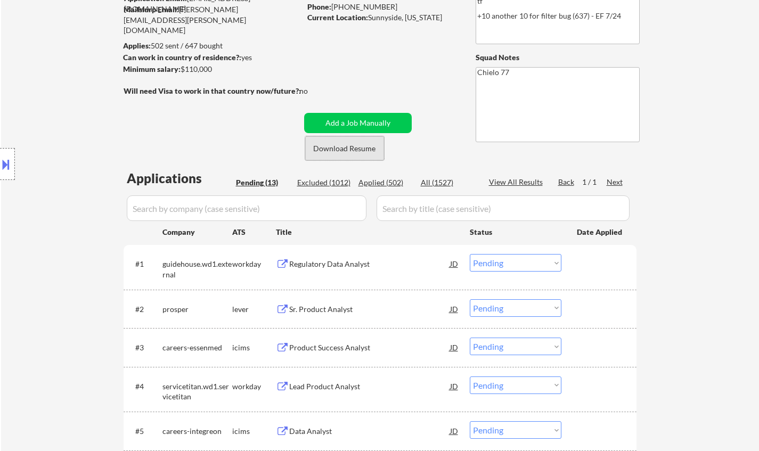
click at [354, 150] on button "Download Resume" at bounding box center [344, 148] width 79 height 24
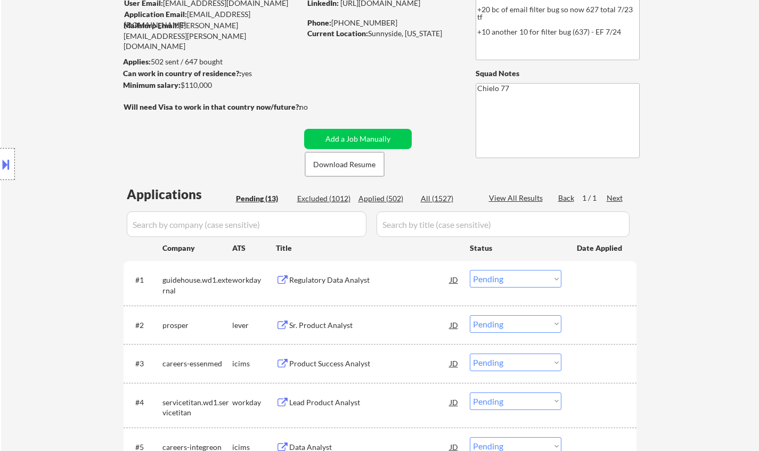
scroll to position [160, 0]
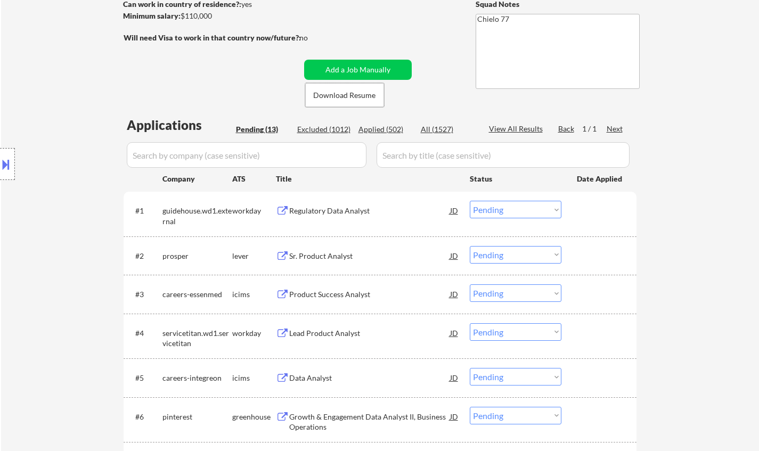
click at [321, 254] on div "Sr. Product Analyst" at bounding box center [369, 256] width 161 height 11
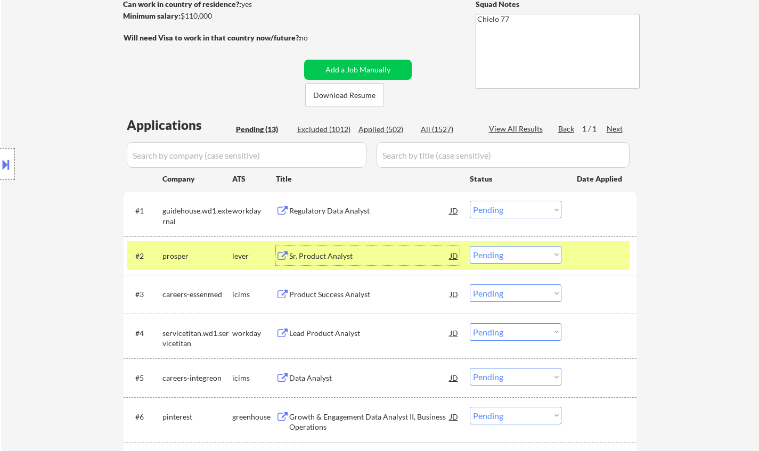
click at [541, 258] on select "Choose an option... Pending Applied Excluded (Questions) Excluded (Expired) Exc…" at bounding box center [516, 255] width 92 height 18
click at [470, 246] on select "Choose an option... Pending Applied Excluded (Questions) Excluded (Expired) Exc…" at bounding box center [516, 255] width 92 height 18
select select ""pending""
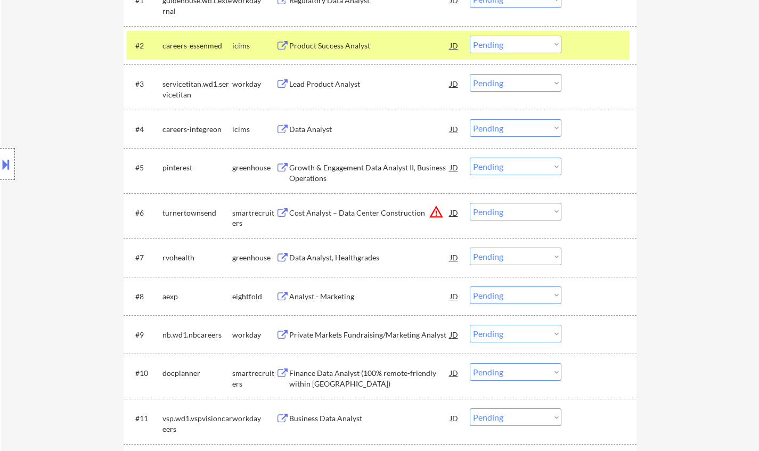
scroll to position [373, 0]
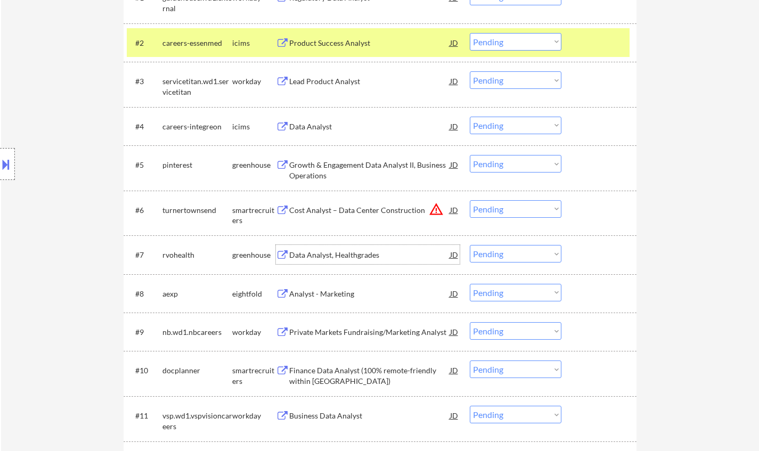
click at [334, 258] on div "Data Analyst, Healthgrades" at bounding box center [369, 255] width 161 height 11
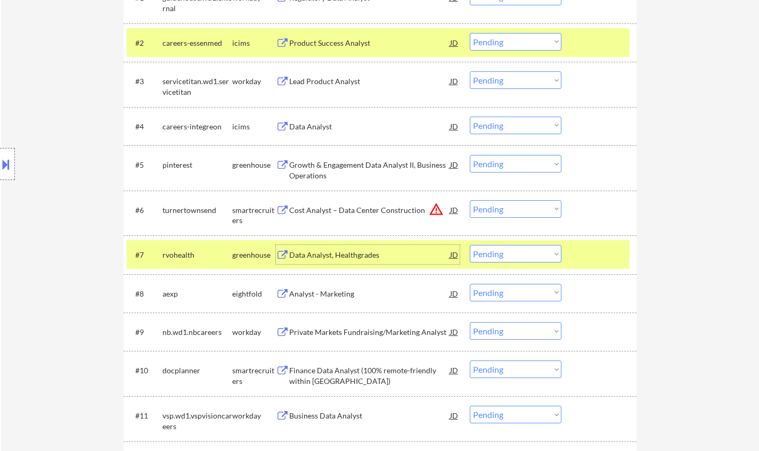
click at [454, 255] on div "JD" at bounding box center [454, 254] width 11 height 19
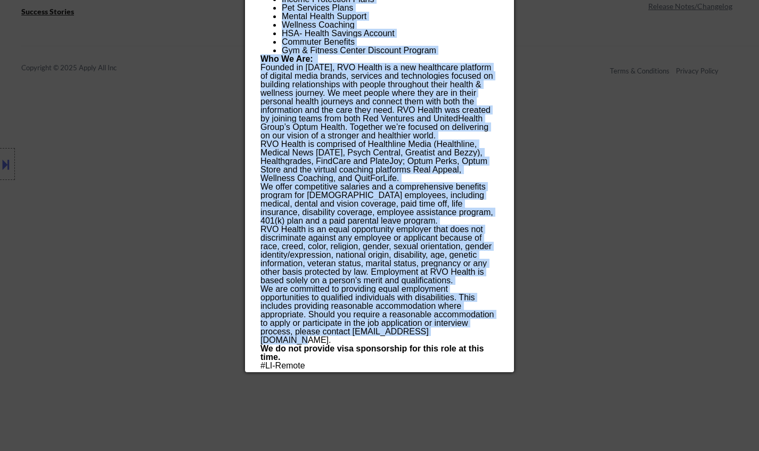
scroll to position [994, 0]
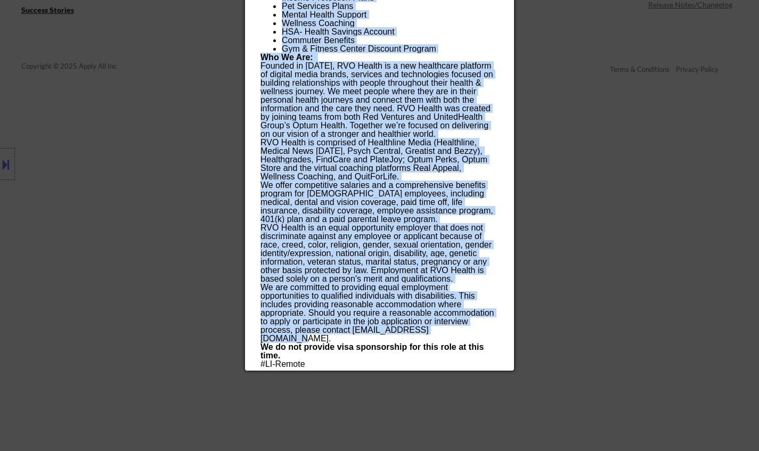
drag, startPoint x: 262, startPoint y: 46, endPoint x: 360, endPoint y: 249, distance: 225.4
copy div "Data Analyst, Healthgrades rvohealth Remote- US AI Location Check ✅: Client's l…"
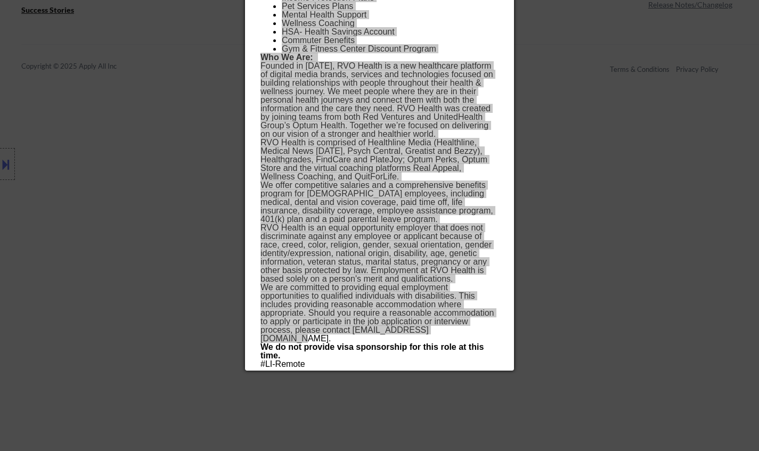
select select ""pending""
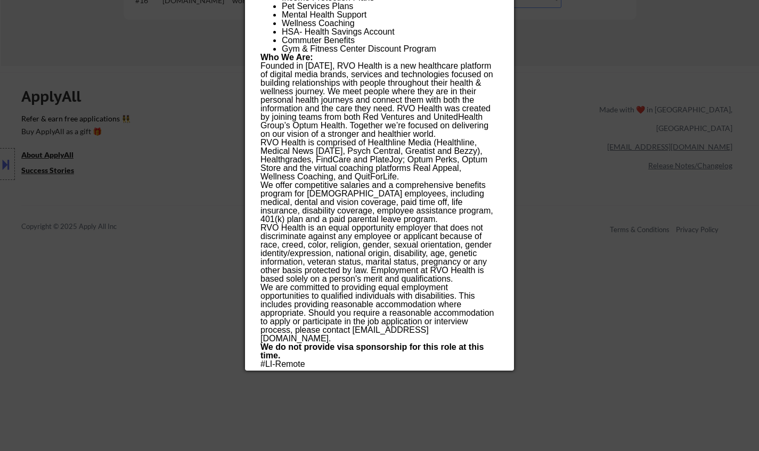
click at [604, 208] on div at bounding box center [379, 225] width 759 height 451
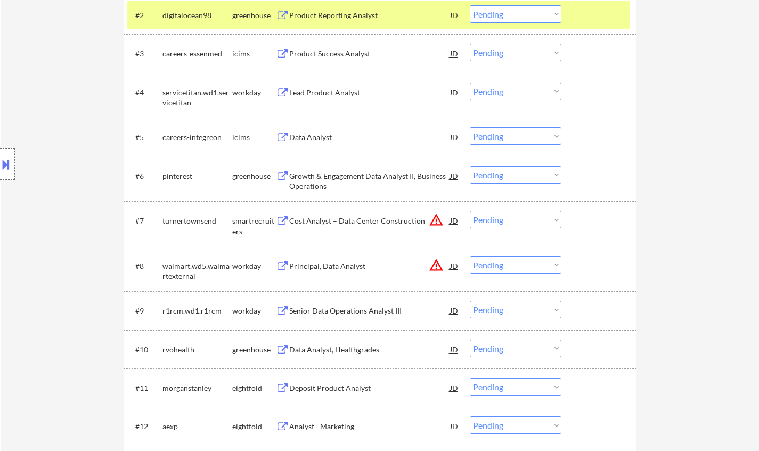
scroll to position [515, 0]
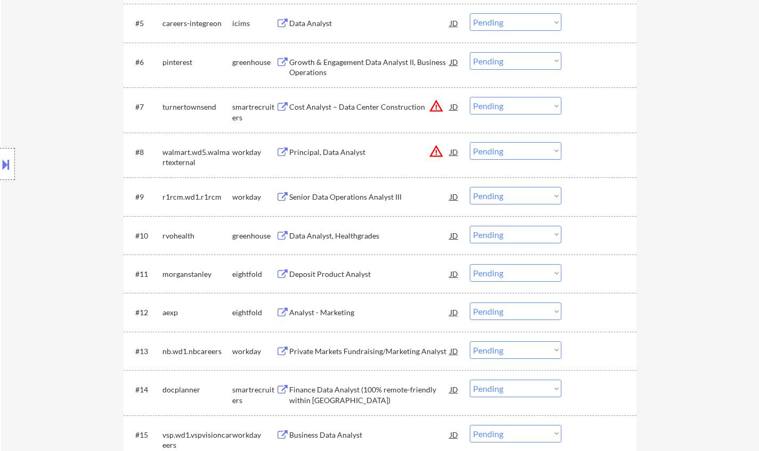
click at [518, 232] on select "Choose an option... Pending Applied Excluded (Questions) Excluded (Expired) Exc…" at bounding box center [516, 235] width 92 height 18
click at [470, 226] on select "Choose an option... Pending Applied Excluded (Questions) Excluded (Expired) Exc…" at bounding box center [516, 235] width 92 height 18
select select ""pending""
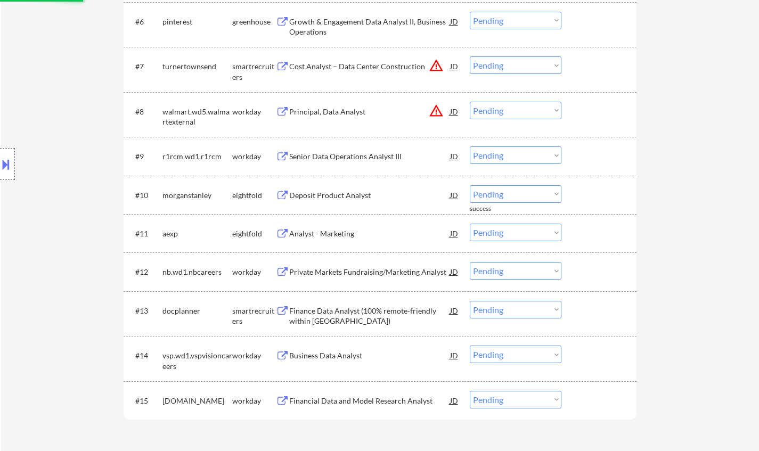
scroll to position [568, 0]
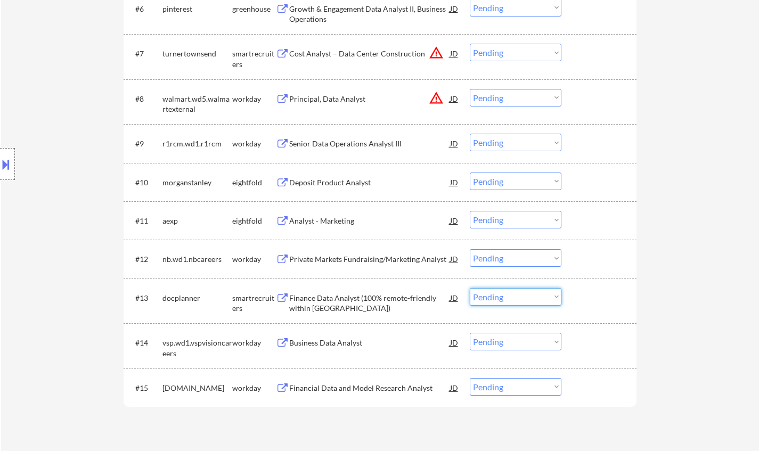
click at [510, 298] on select "Choose an option... Pending Applied Excluded (Questions) Excluded (Expired) Exc…" at bounding box center [516, 297] width 92 height 18
click at [340, 295] on div "Finance Data Analyst (100% remote-friendly within Europe)" at bounding box center [369, 303] width 161 height 21
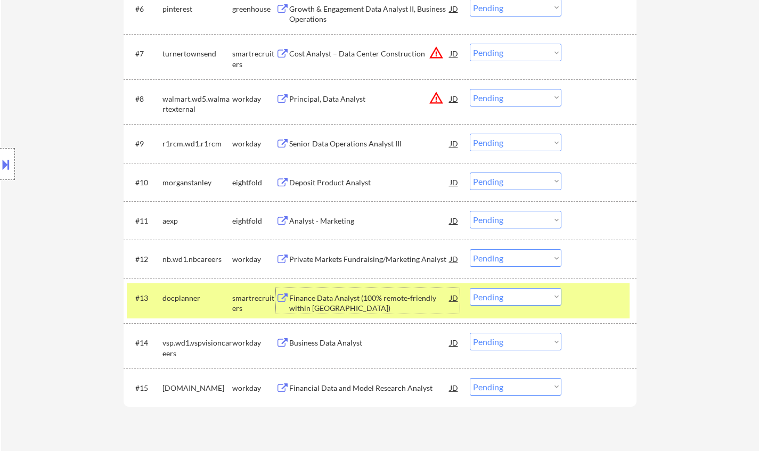
click at [535, 300] on select "Choose an option... Pending Applied Excluded (Questions) Excluded (Expired) Exc…" at bounding box center [516, 297] width 92 height 18
click at [470, 288] on select "Choose an option... Pending Applied Excluded (Questions) Excluded (Expired) Exc…" at bounding box center [516, 297] width 92 height 18
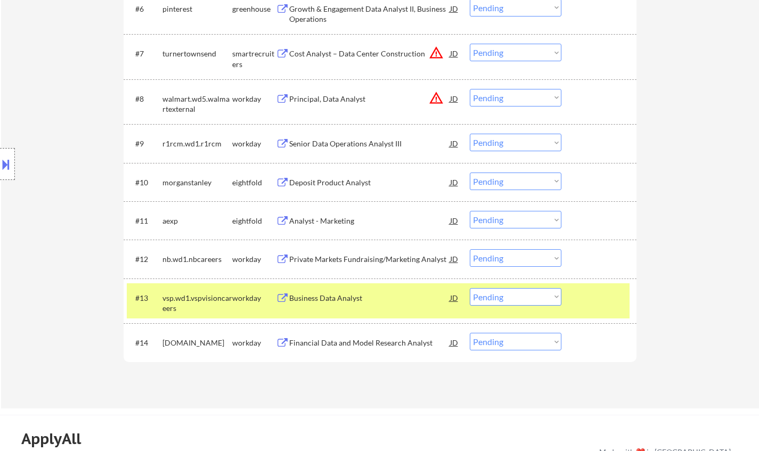
click at [346, 297] on div "Business Data Analyst" at bounding box center [369, 298] width 161 height 11
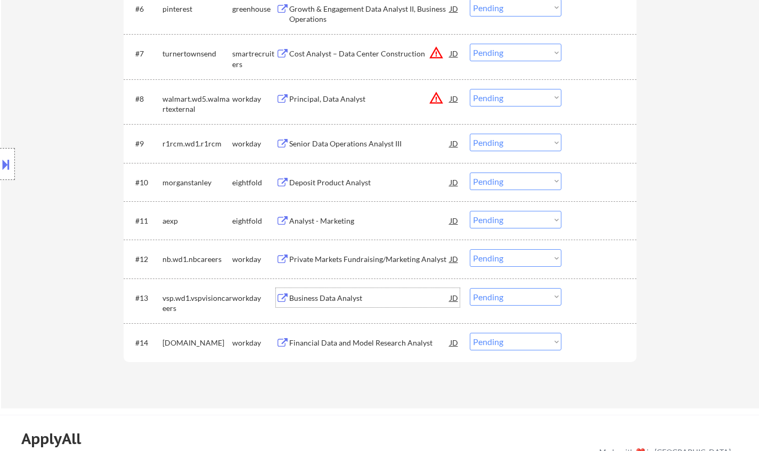
click at [507, 298] on select "Choose an option... Pending Applied Excluded (Questions) Excluded (Expired) Exc…" at bounding box center [516, 297] width 92 height 18
click at [470, 288] on select "Choose an option... Pending Applied Excluded (Questions) Excluded (Expired) Exc…" at bounding box center [516, 297] width 92 height 18
select select ""pending""
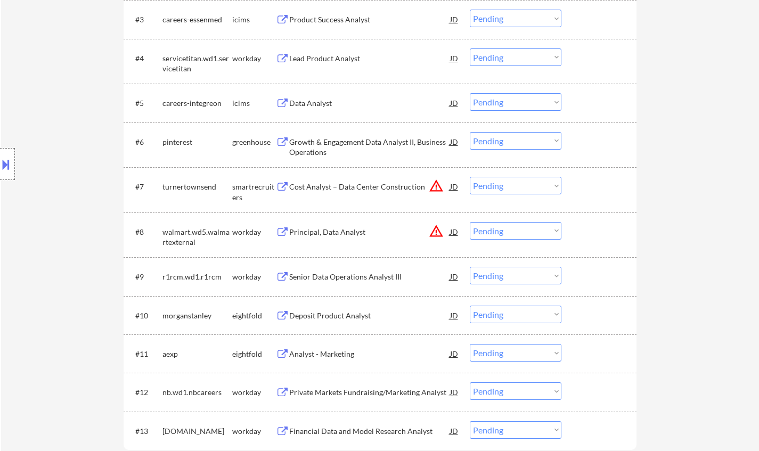
scroll to position [408, 0]
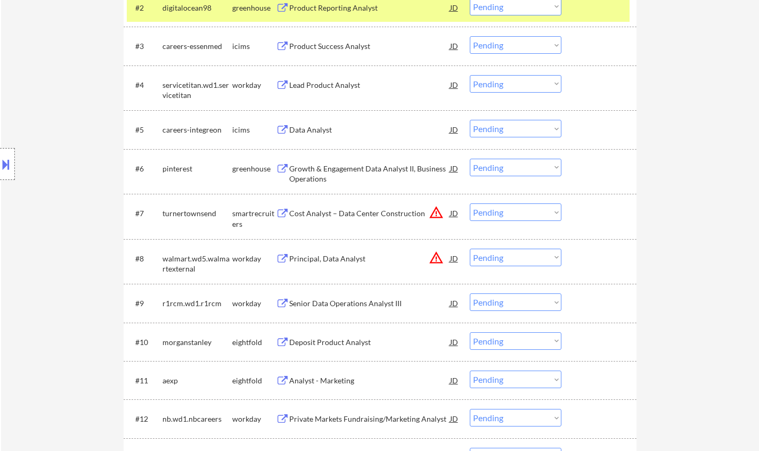
click at [323, 85] on div "Lead Product Analyst" at bounding box center [369, 85] width 161 height 11
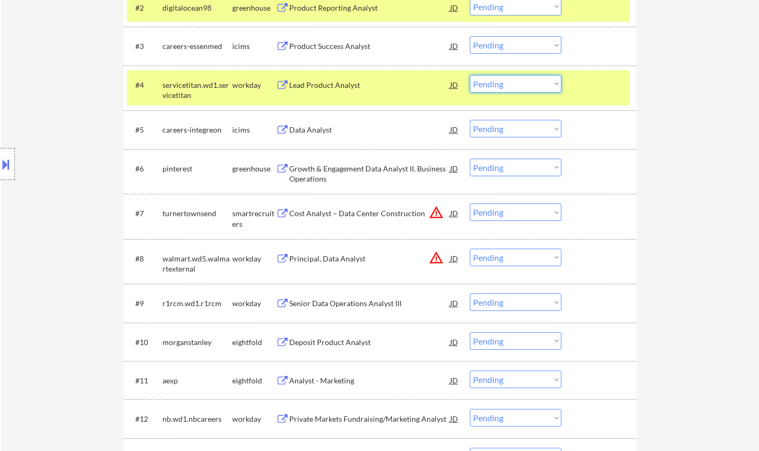
drag, startPoint x: 510, startPoint y: 82, endPoint x: 517, endPoint y: 92, distance: 11.8
click at [510, 82] on select "Choose an option... Pending Applied Excluded (Questions) Excluded (Expired) Exc…" at bounding box center [516, 84] width 92 height 18
click at [470, 75] on select "Choose an option... Pending Applied Excluded (Questions) Excluded (Expired) Exc…" at bounding box center [516, 84] width 92 height 18
select select ""pending""
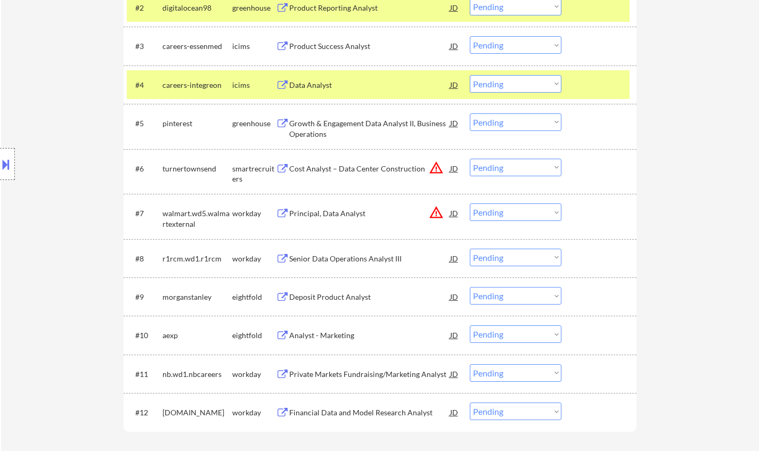
scroll to position [195, 0]
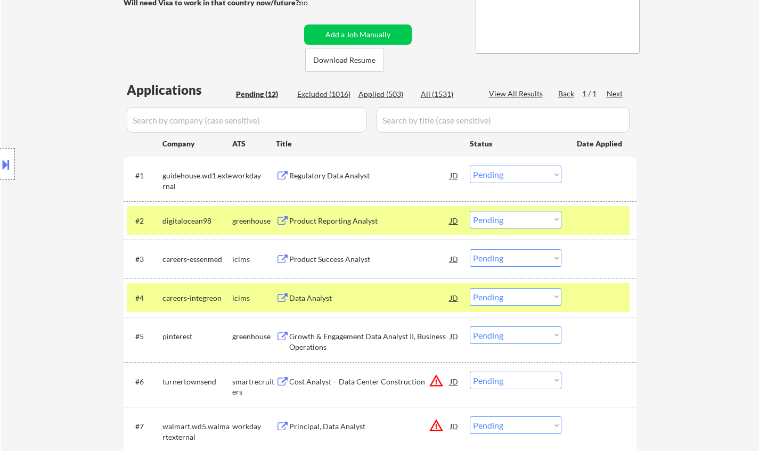
click at [320, 178] on div "Regulatory Data Analyst" at bounding box center [369, 175] width 161 height 11
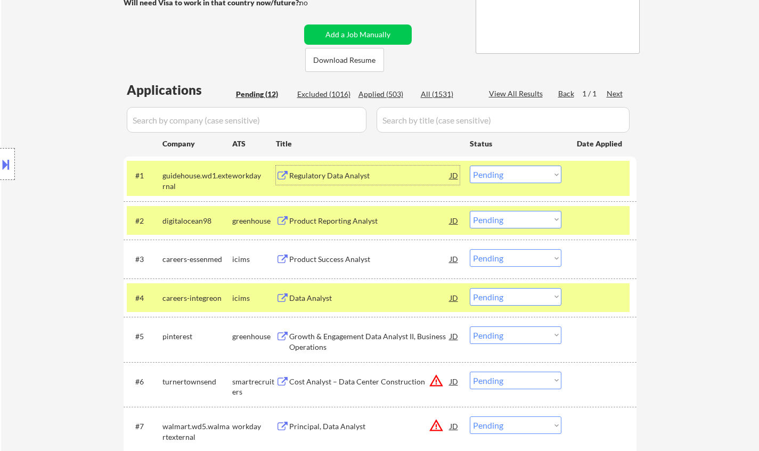
click at [510, 177] on select "Choose an option... Pending Applied Excluded (Questions) Excluded (Expired) Exc…" at bounding box center [516, 175] width 92 height 18
click at [470, 166] on select "Choose an option... Pending Applied Excluded (Questions) Excluded (Expired) Exc…" at bounding box center [516, 175] width 92 height 18
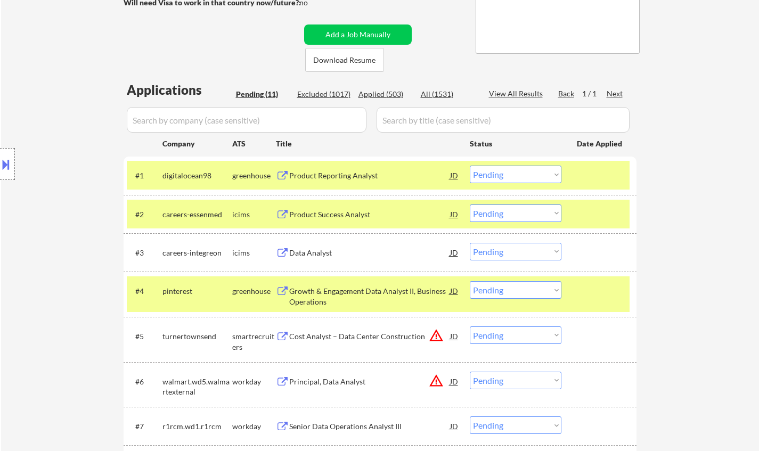
click at [327, 178] on div "Product Reporting Analyst" at bounding box center [369, 175] width 161 height 11
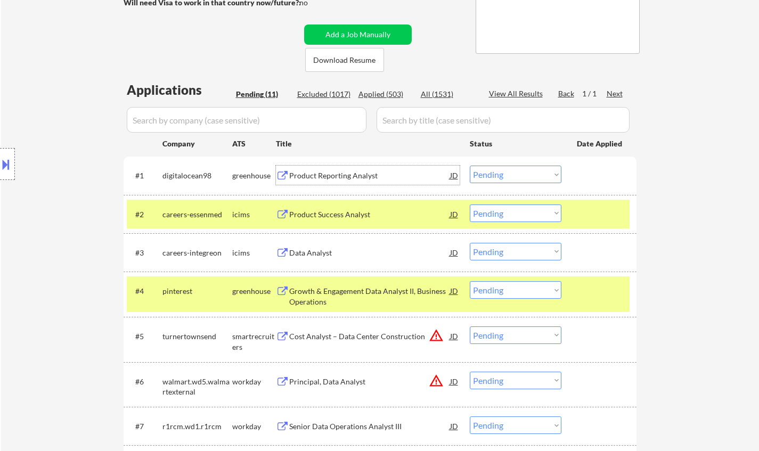
click at [525, 174] on select "Choose an option... Pending Applied Excluded (Questions) Excluded (Expired) Exc…" at bounding box center [516, 175] width 92 height 18
click at [470, 166] on select "Choose an option... Pending Applied Excluded (Questions) Excluded (Expired) Exc…" at bounding box center [516, 175] width 92 height 18
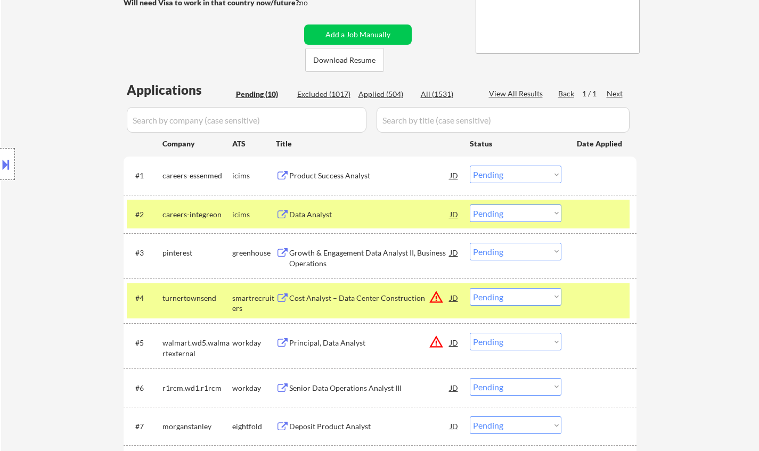
click at [335, 175] on div "Product Success Analyst" at bounding box center [369, 175] width 161 height 11
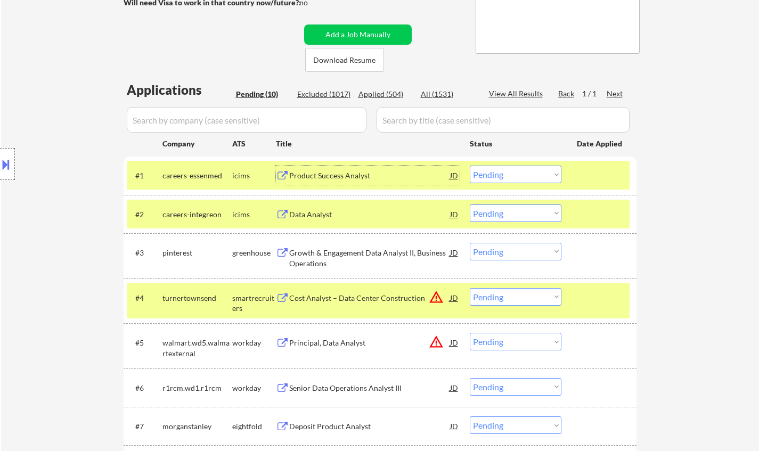
drag, startPoint x: 514, startPoint y: 178, endPoint x: 520, endPoint y: 183, distance: 8.0
click at [514, 178] on select "Choose an option... Pending Applied Excluded (Questions) Excluded (Expired) Exc…" at bounding box center [516, 175] width 92 height 18
click at [470, 166] on select "Choose an option... Pending Applied Excluded (Questions) Excluded (Expired) Exc…" at bounding box center [516, 175] width 92 height 18
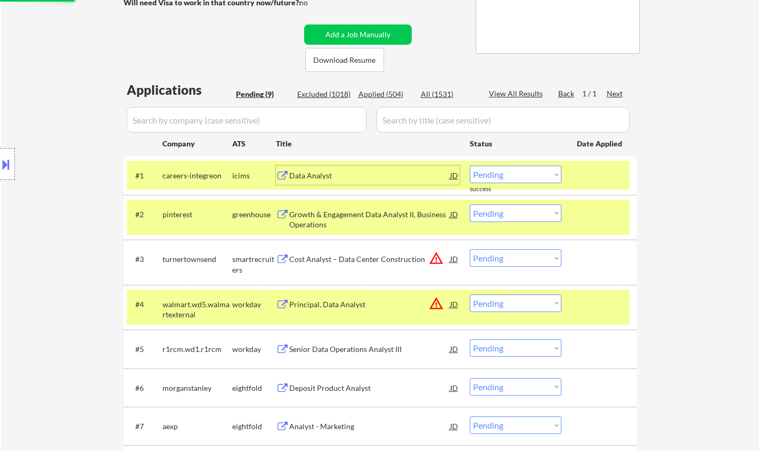
click at [306, 178] on div "Data Analyst" at bounding box center [369, 175] width 161 height 11
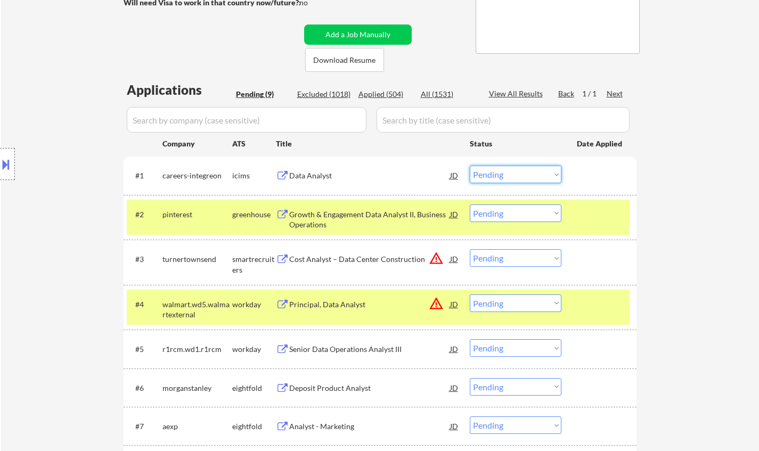
drag, startPoint x: 505, startPoint y: 174, endPoint x: 508, endPoint y: 182, distance: 8.3
click at [505, 174] on select "Choose an option... Pending Applied Excluded (Questions) Excluded (Expired) Exc…" at bounding box center [516, 175] width 92 height 18
click at [470, 166] on select "Choose an option... Pending Applied Excluded (Questions) Excluded (Expired) Exc…" at bounding box center [516, 175] width 92 height 18
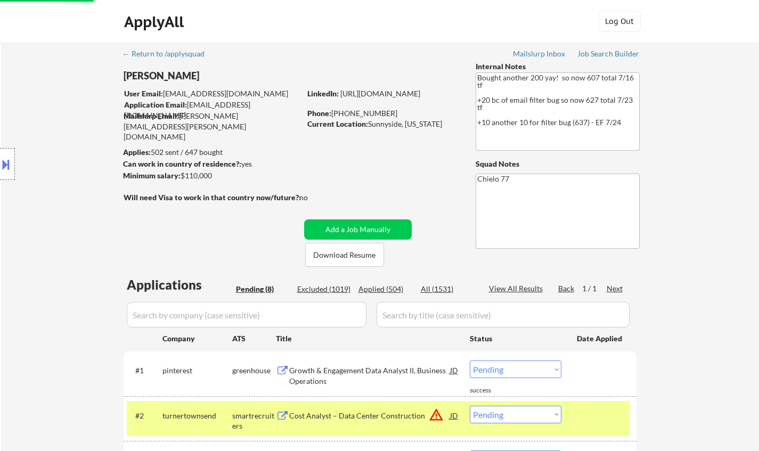
scroll to position [213, 0]
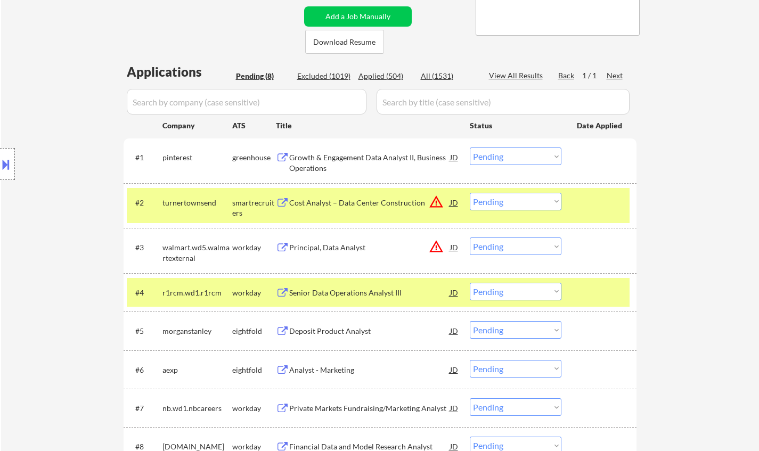
click at [349, 160] on div "Growth & Engagement Data Analyst II, Business Operations" at bounding box center [369, 162] width 161 height 21
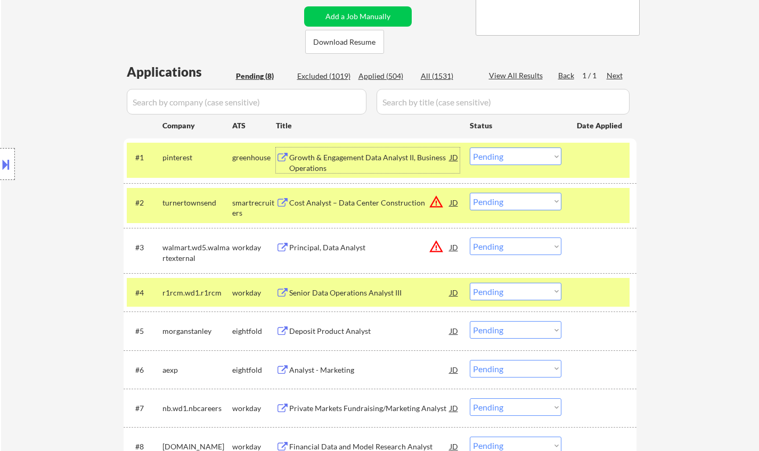
click at [532, 153] on select "Choose an option... Pending Applied Excluded (Questions) Excluded (Expired) Exc…" at bounding box center [516, 157] width 92 height 18
click at [470, 148] on select "Choose an option... Pending Applied Excluded (Questions) Excluded (Expired) Exc…" at bounding box center [516, 157] width 92 height 18
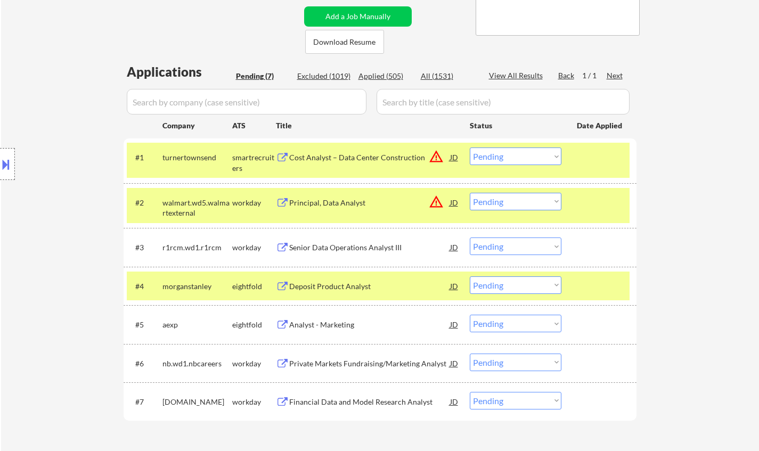
click at [455, 155] on div "JD" at bounding box center [454, 157] width 11 height 19
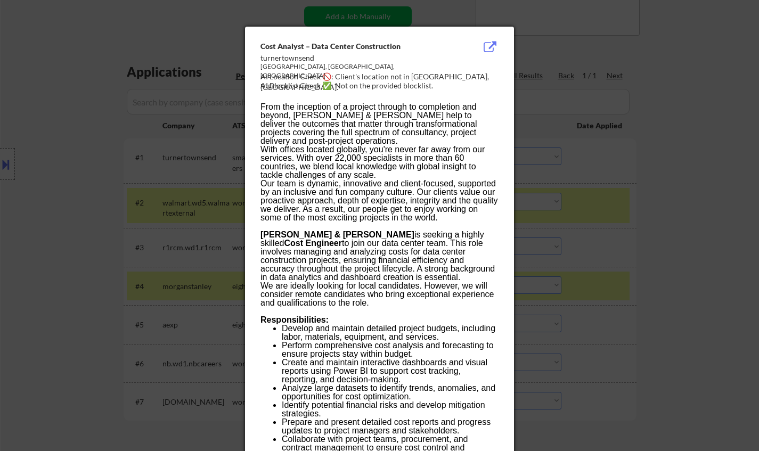
click at [641, 207] on div at bounding box center [379, 225] width 759 height 451
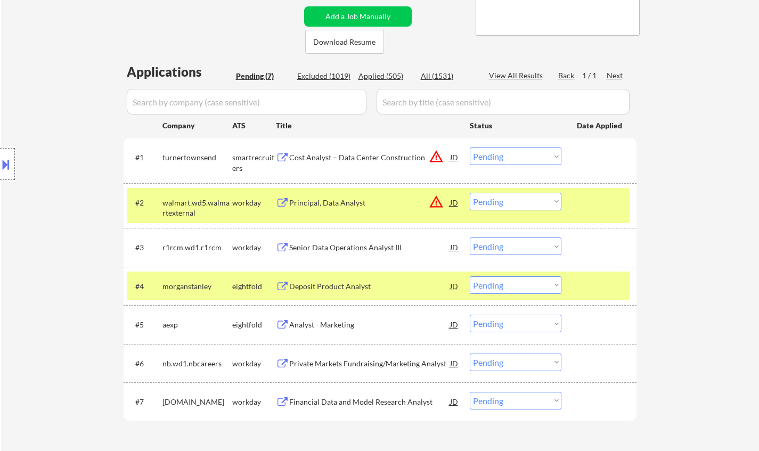
drag, startPoint x: 540, startPoint y: 156, endPoint x: 543, endPoint y: 163, distance: 7.9
click at [540, 156] on select "Choose an option... Pending Applied Excluded (Questions) Excluded (Expired) Exc…" at bounding box center [516, 157] width 92 height 18
click at [470, 148] on select "Choose an option... Pending Applied Excluded (Questions) Excluded (Expired) Exc…" at bounding box center [516, 157] width 92 height 18
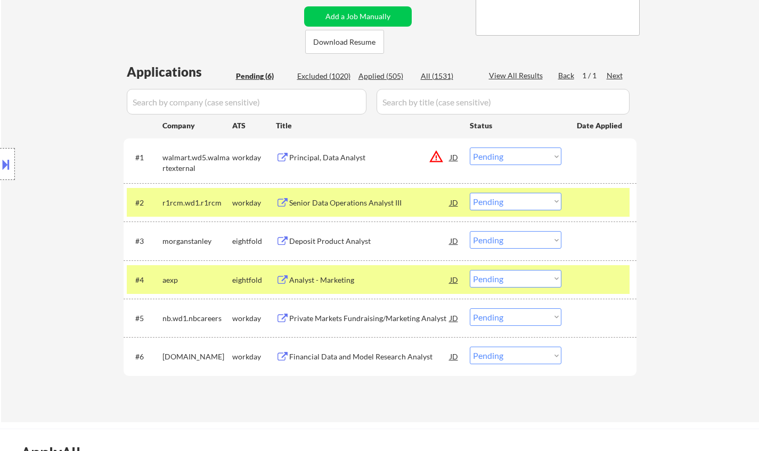
click at [452, 158] on div "JD" at bounding box center [454, 157] width 11 height 19
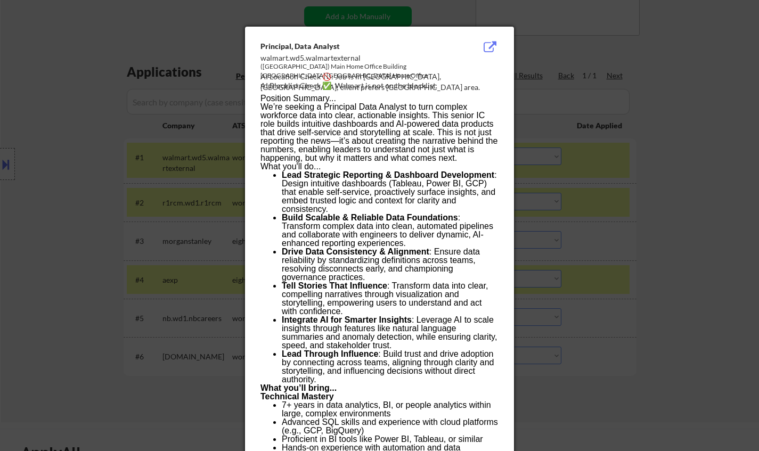
click at [664, 214] on div at bounding box center [379, 225] width 759 height 451
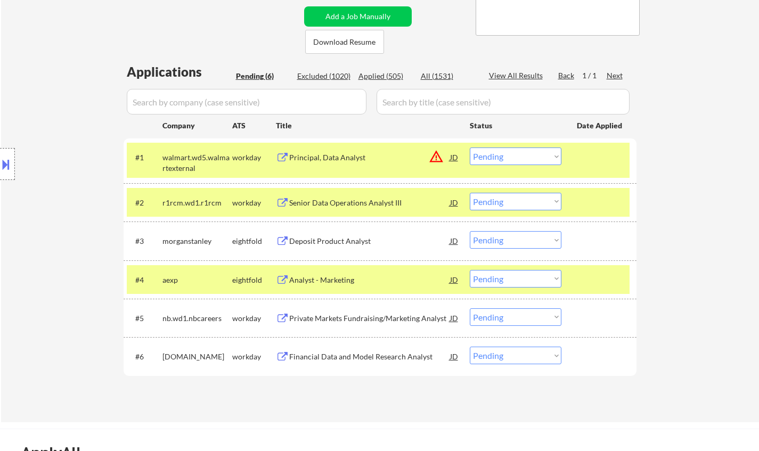
click at [536, 151] on select "Choose an option... Pending Applied Excluded (Questions) Excluded (Expired) Exc…" at bounding box center [516, 157] width 92 height 18
click at [470, 148] on select "Choose an option... Pending Applied Excluded (Questions) Excluded (Expired) Exc…" at bounding box center [516, 157] width 92 height 18
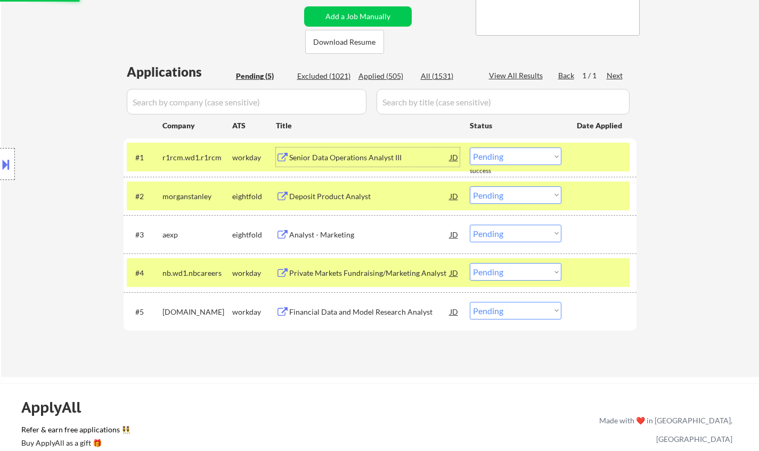
click at [374, 156] on div "Senior Data Operations Analyst III" at bounding box center [369, 157] width 161 height 11
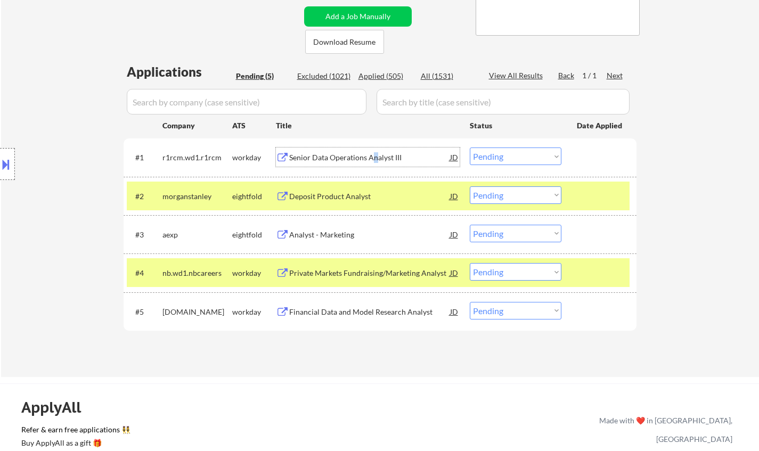
drag, startPoint x: 513, startPoint y: 159, endPoint x: 518, endPoint y: 165, distance: 7.9
click at [513, 159] on select "Choose an option... Pending Applied Excluded (Questions) Excluded (Expired) Exc…" at bounding box center [516, 157] width 92 height 18
click at [470, 148] on select "Choose an option... Pending Applied Excluded (Questions) Excluded (Expired) Exc…" at bounding box center [516, 157] width 92 height 18
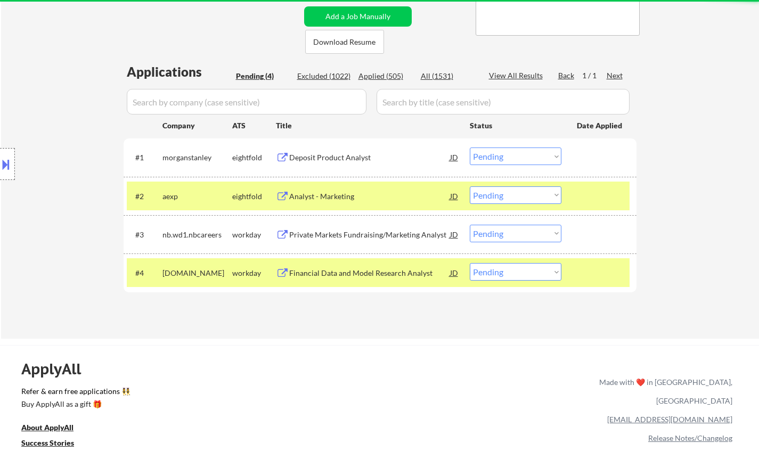
click at [321, 153] on div "Deposit Product Analyst" at bounding box center [369, 157] width 161 height 11
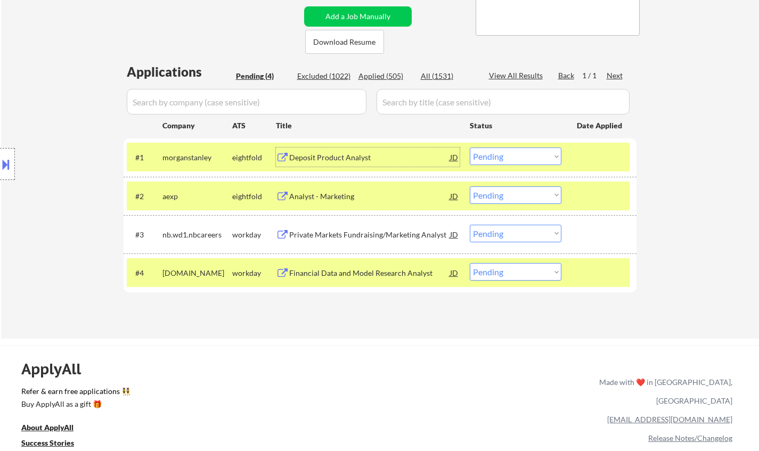
click at [531, 157] on select "Choose an option... Pending Applied Excluded (Questions) Excluded (Expired) Exc…" at bounding box center [516, 157] width 92 height 18
click at [470, 148] on select "Choose an option... Pending Applied Excluded (Questions) Excluded (Expired) Exc…" at bounding box center [516, 157] width 92 height 18
select select ""pending""
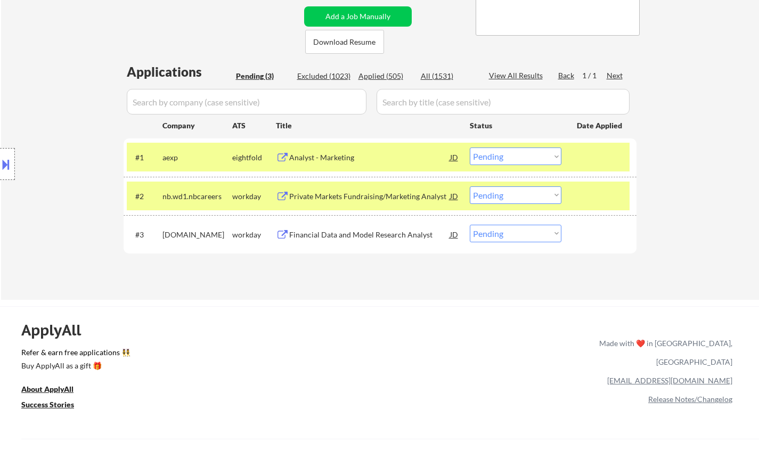
click at [354, 200] on div "Private Markets Fundraising/Marketing Analyst" at bounding box center [369, 196] width 161 height 11
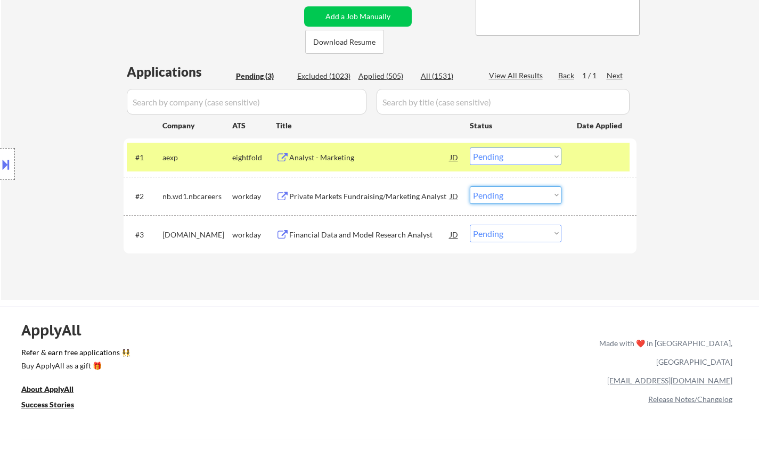
click at [509, 191] on select "Choose an option... Pending Applied Excluded (Questions) Excluded (Expired) Exc…" at bounding box center [516, 195] width 92 height 18
click at [470, 186] on select "Choose an option... Pending Applied Excluded (Questions) Excluded (Expired) Exc…" at bounding box center [516, 195] width 92 height 18
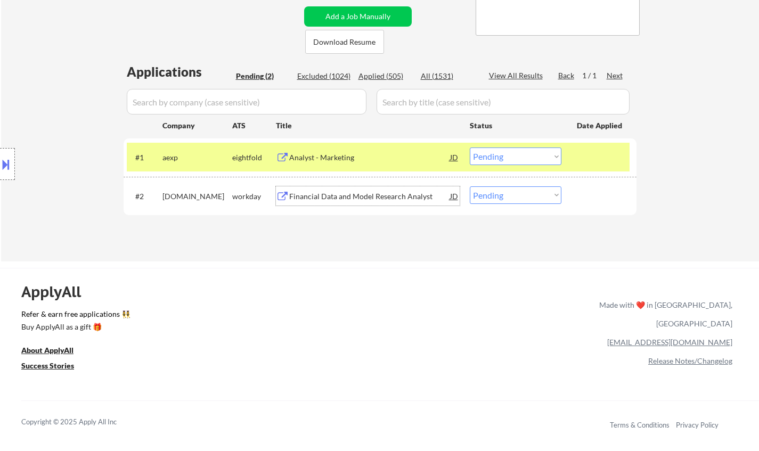
click at [365, 195] on div "Financial Data and Model Research Analyst" at bounding box center [369, 196] width 161 height 11
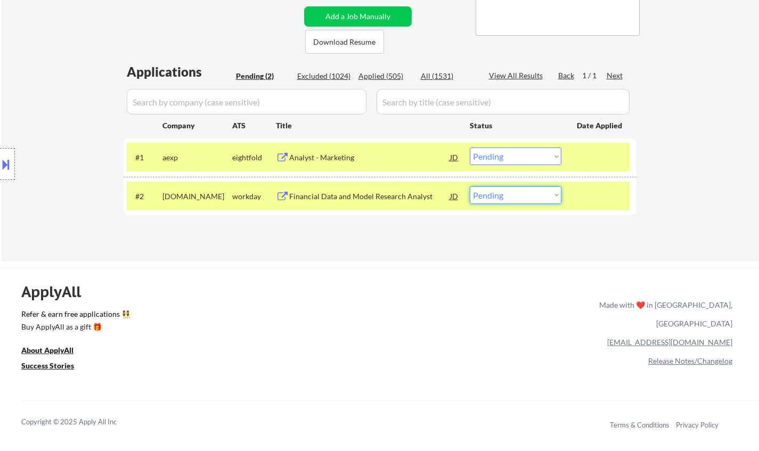
click at [554, 191] on select "Choose an option... Pending Applied Excluded (Questions) Excluded (Expired) Exc…" at bounding box center [516, 195] width 92 height 18
select select ""excluded__bad_match_""
click at [470, 186] on select "Choose an option... Pending Applied Excluded (Questions) Excluded (Expired) Exc…" at bounding box center [516, 195] width 92 height 18
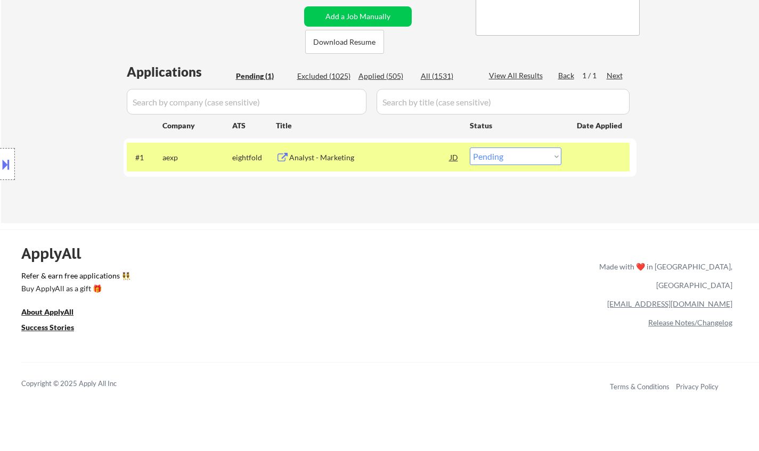
click at [532, 160] on select "Choose an option... Pending Applied Excluded (Questions) Excluded (Expired) Exc…" at bounding box center [516, 157] width 92 height 18
select select ""excluded__other_""
click at [470, 148] on select "Choose an option... Pending Applied Excluded (Questions) Excluded (Expired) Exc…" at bounding box center [516, 157] width 92 height 18
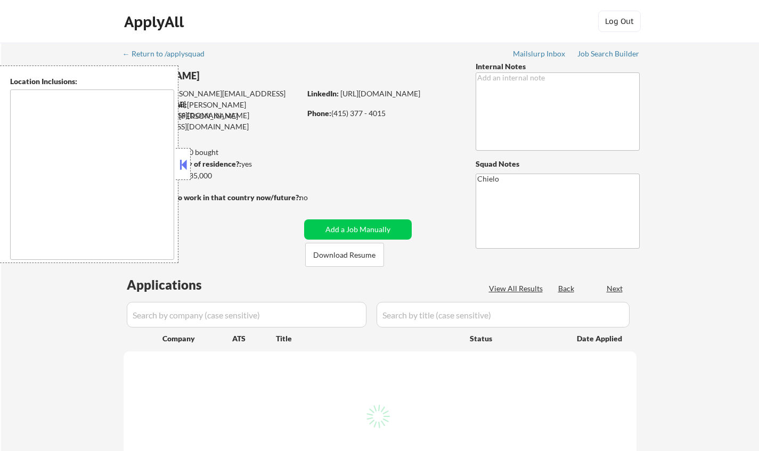
type textarea "[GEOGRAPHIC_DATA], [GEOGRAPHIC_DATA] [GEOGRAPHIC_DATA], [GEOGRAPHIC_DATA] [GEOG…"
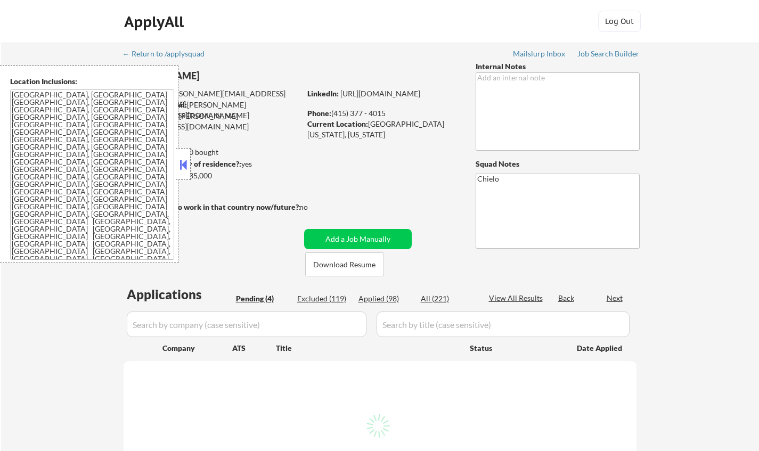
select select ""pending""
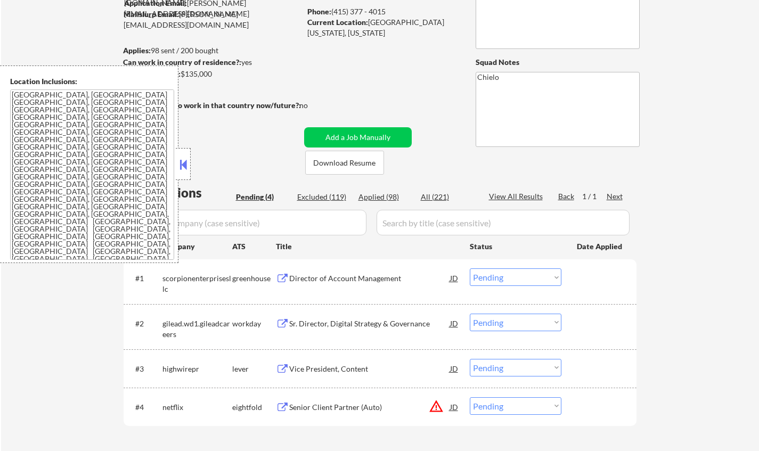
scroll to position [107, 0]
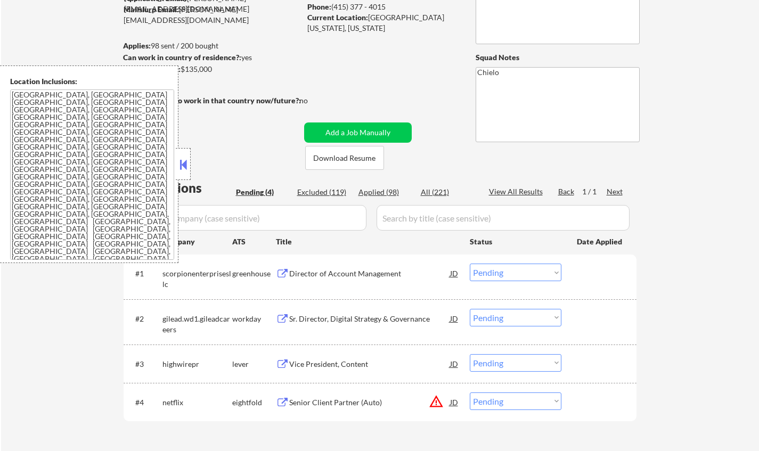
click at [178, 166] on button at bounding box center [183, 165] width 12 height 16
